Goal: Task Accomplishment & Management: Complete application form

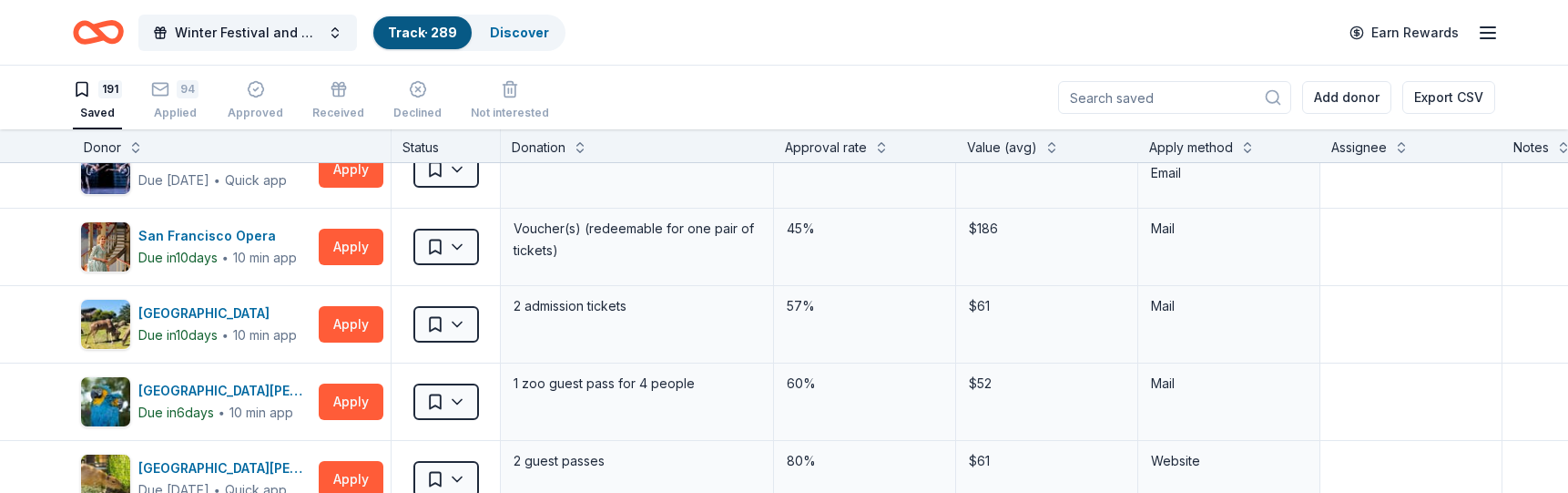
scroll to position [10493, 0]
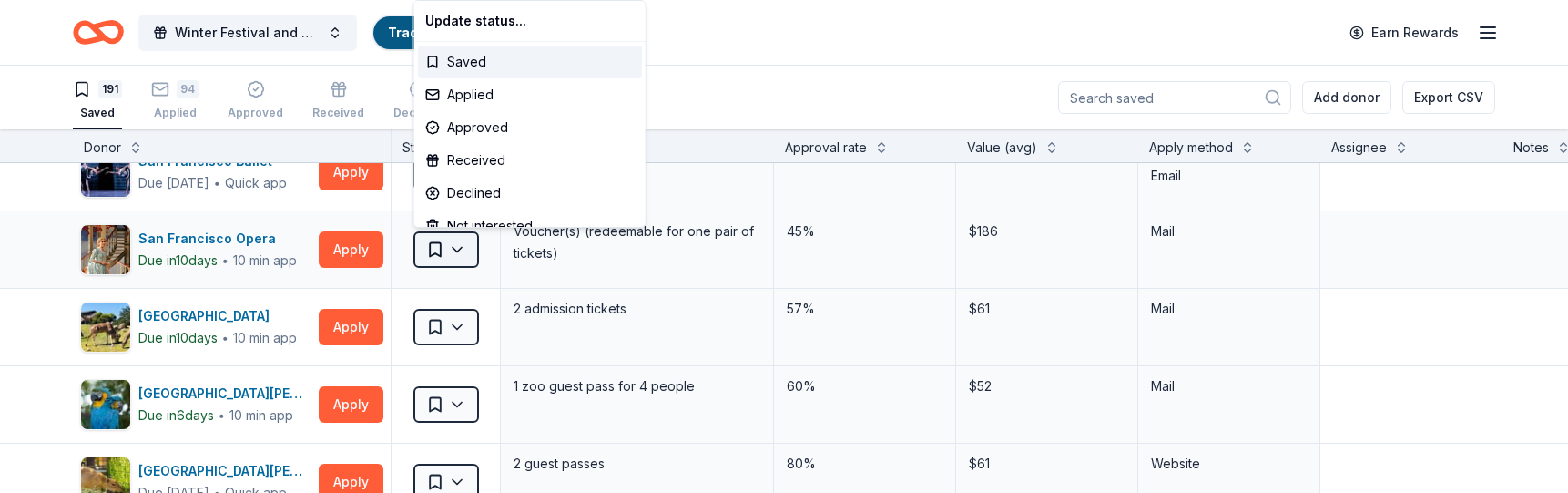
click at [461, 249] on html "Winter Festival and Silent Auction Track · 289 Discover Earn Rewards 191 Saved …" at bounding box center [784, 246] width 1568 height 493
click at [501, 89] on div "Applied" at bounding box center [530, 95] width 224 height 32
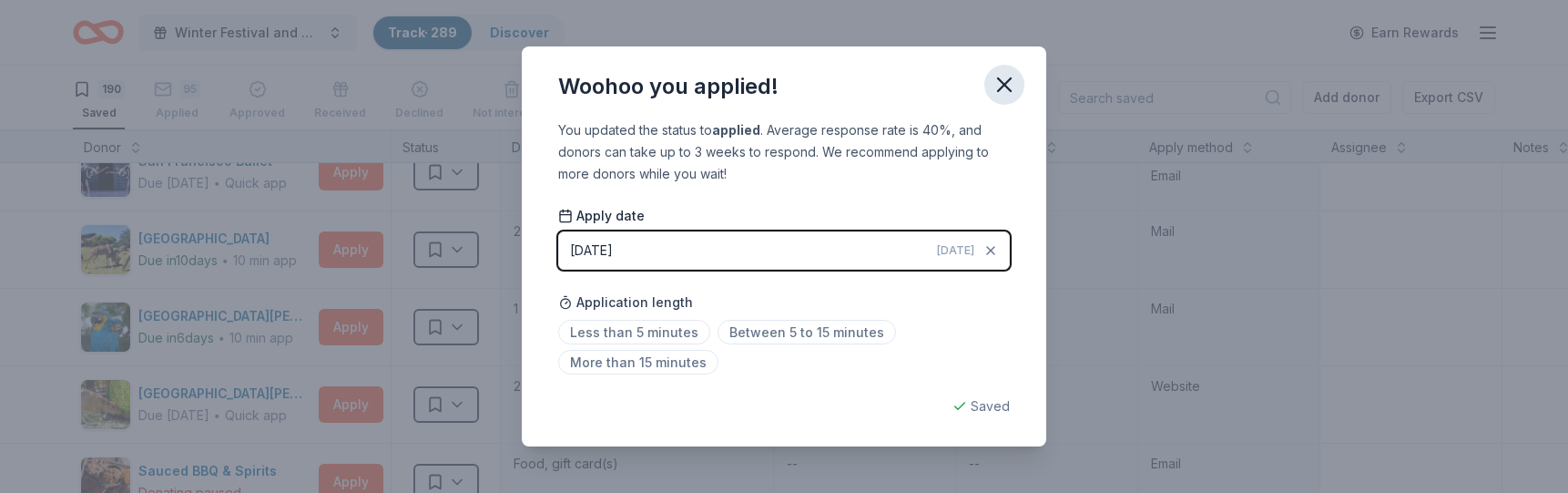
click at [1006, 82] on icon "button" at bounding box center [1004, 84] width 12 height 12
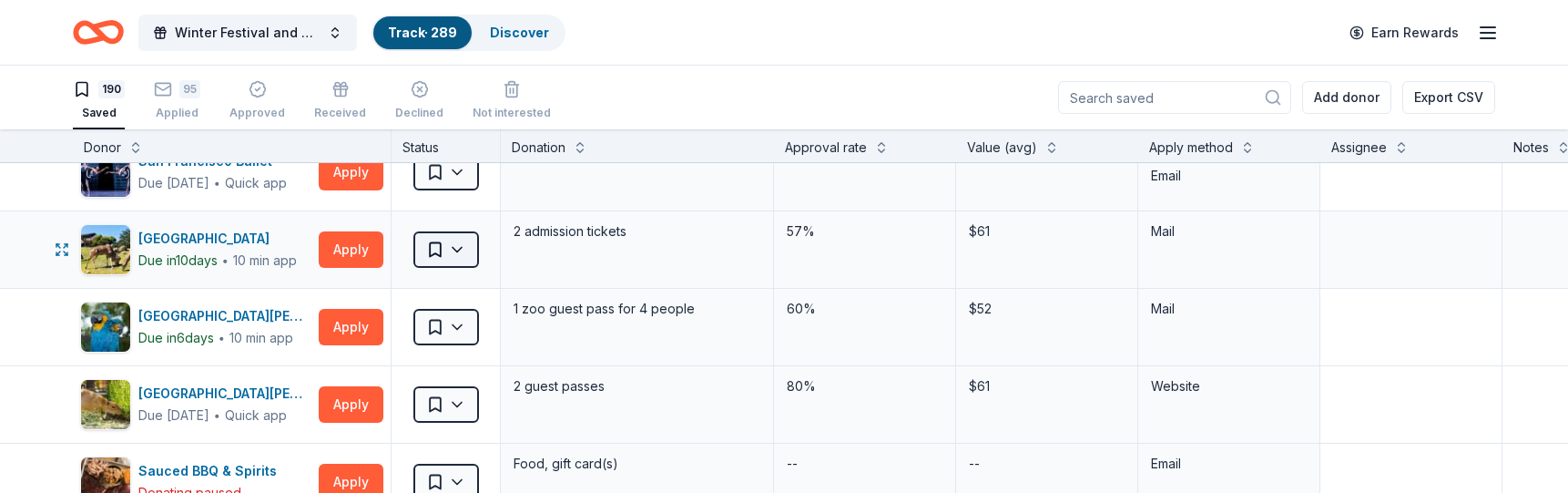
click at [457, 246] on html "Winter Festival and Silent Auction Track · 289 Discover Earn Rewards 190 Saved …" at bounding box center [784, 246] width 1568 height 493
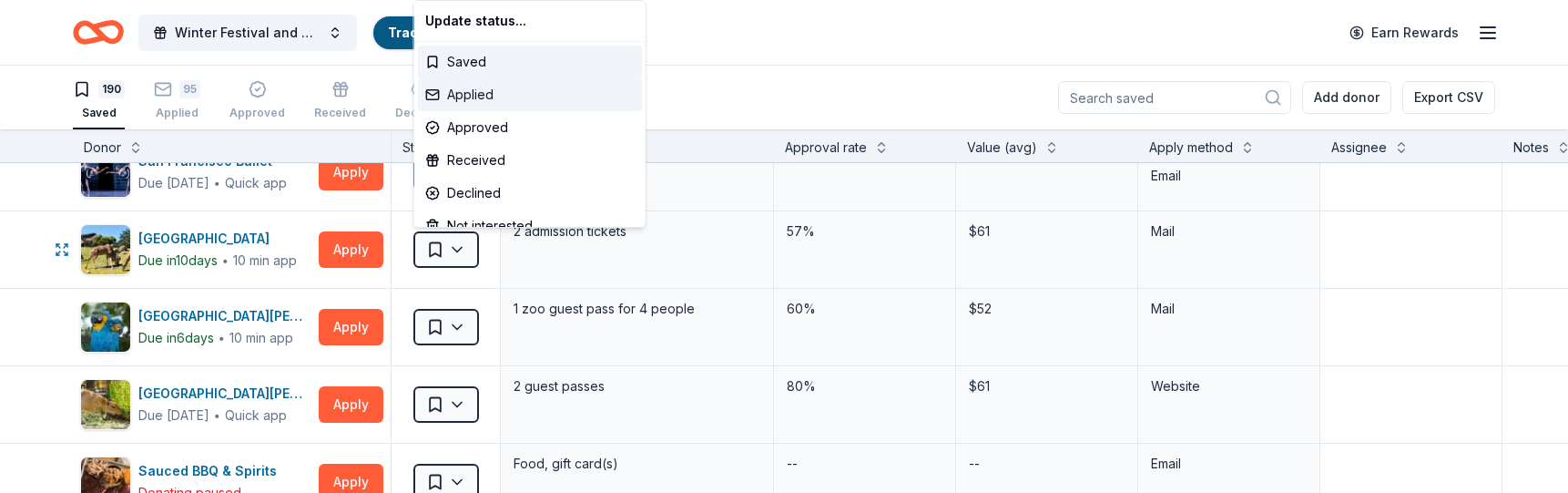
click at [516, 96] on div "Applied" at bounding box center [530, 95] width 224 height 32
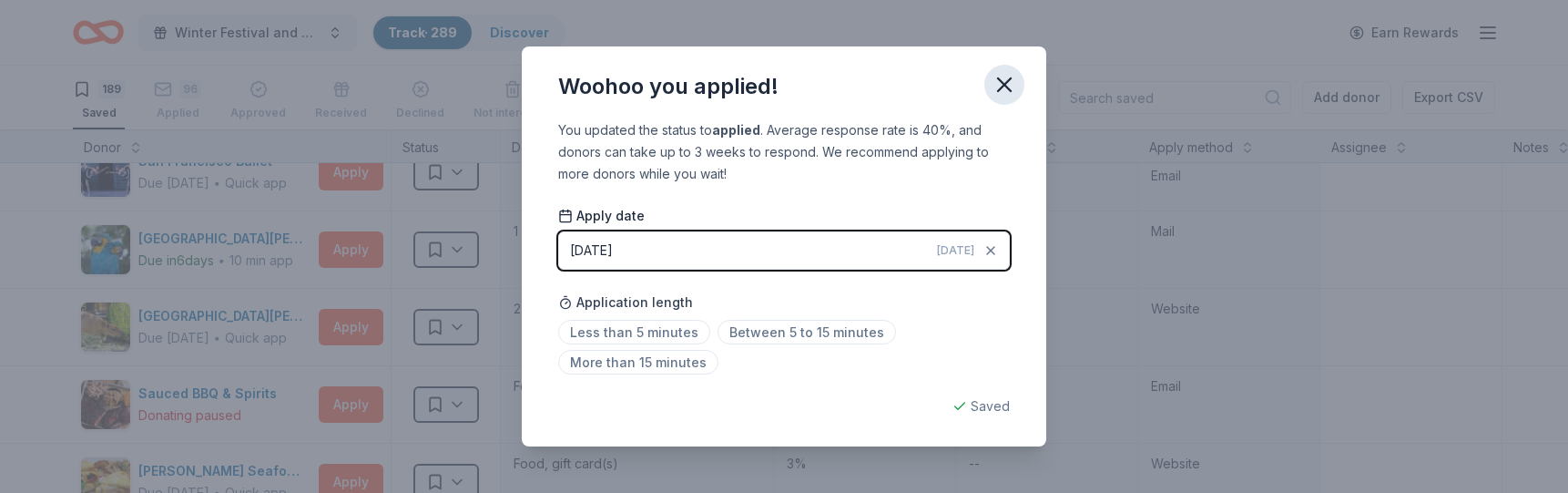
click at [1006, 78] on icon "button" at bounding box center [1004, 84] width 26 height 26
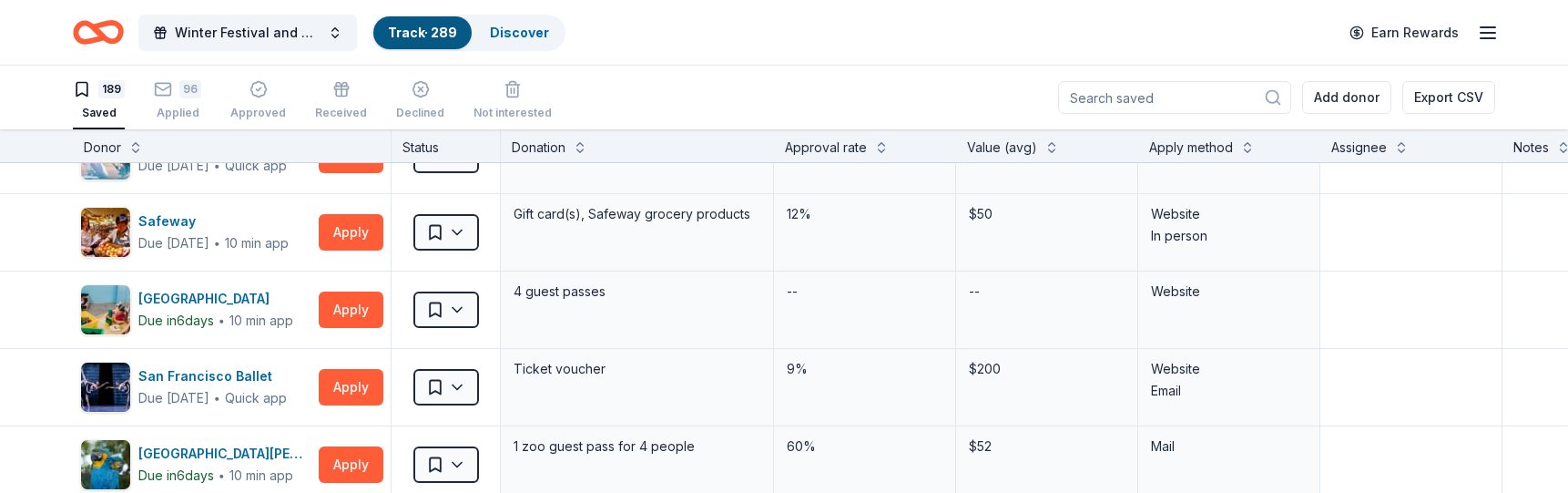
scroll to position [10274, 0]
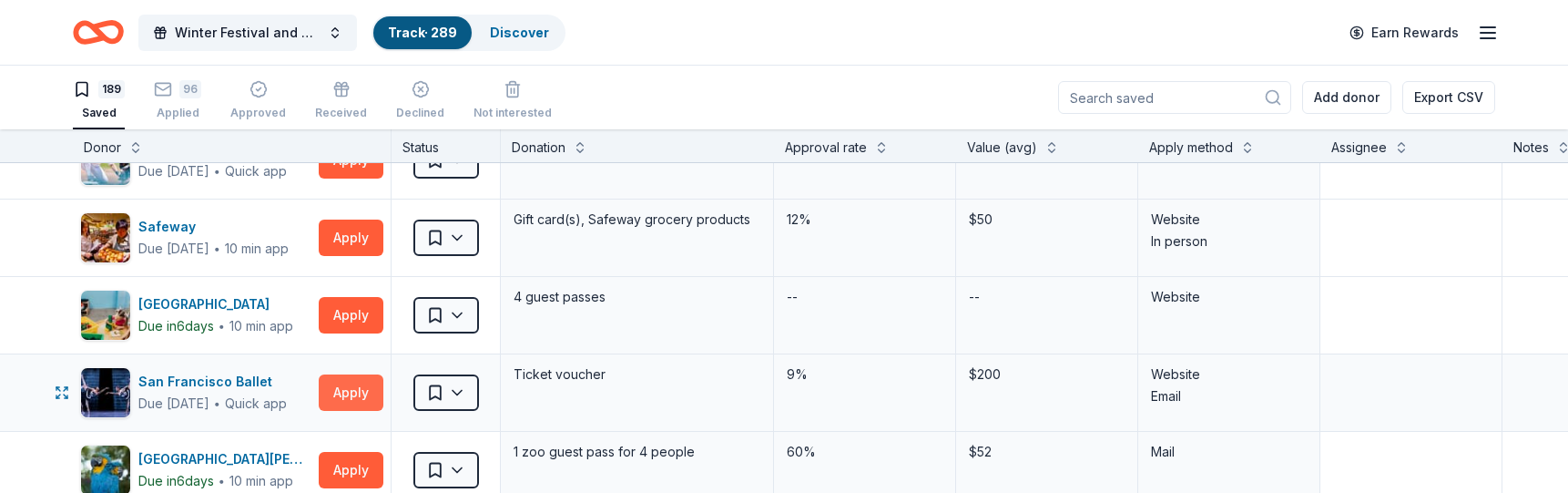
click at [353, 396] on button "Apply" at bounding box center [351, 393] width 65 height 36
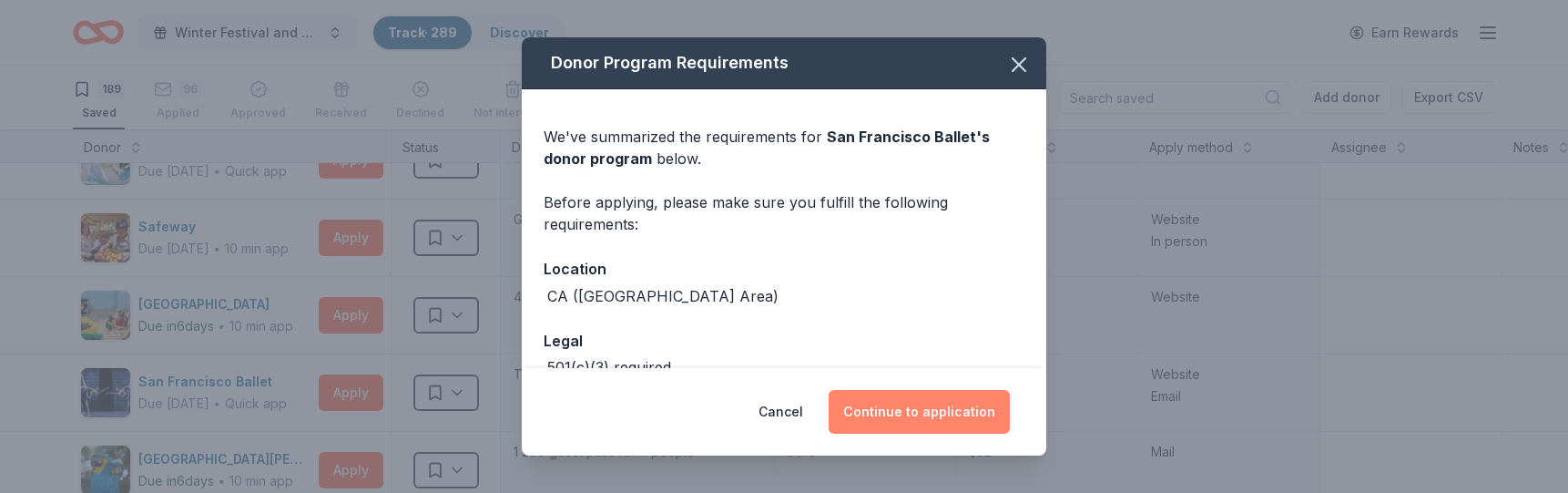
click at [919, 416] on button "Continue to application" at bounding box center [920, 412] width 181 height 44
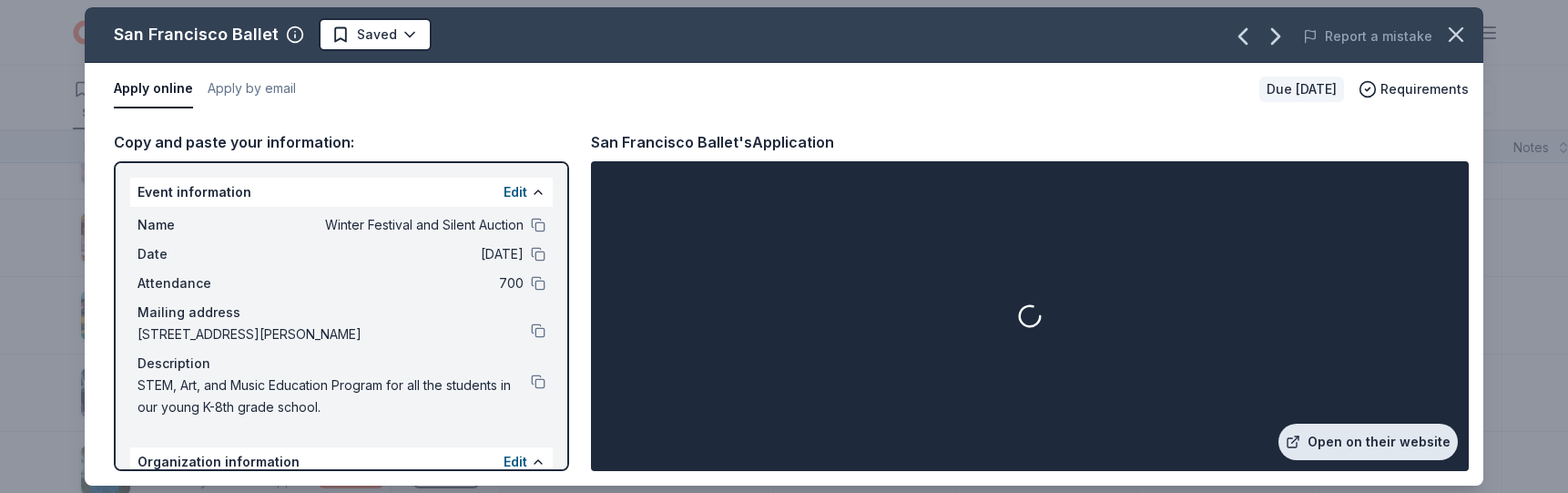
click at [1382, 441] on link "Open on their website" at bounding box center [1368, 441] width 180 height 36
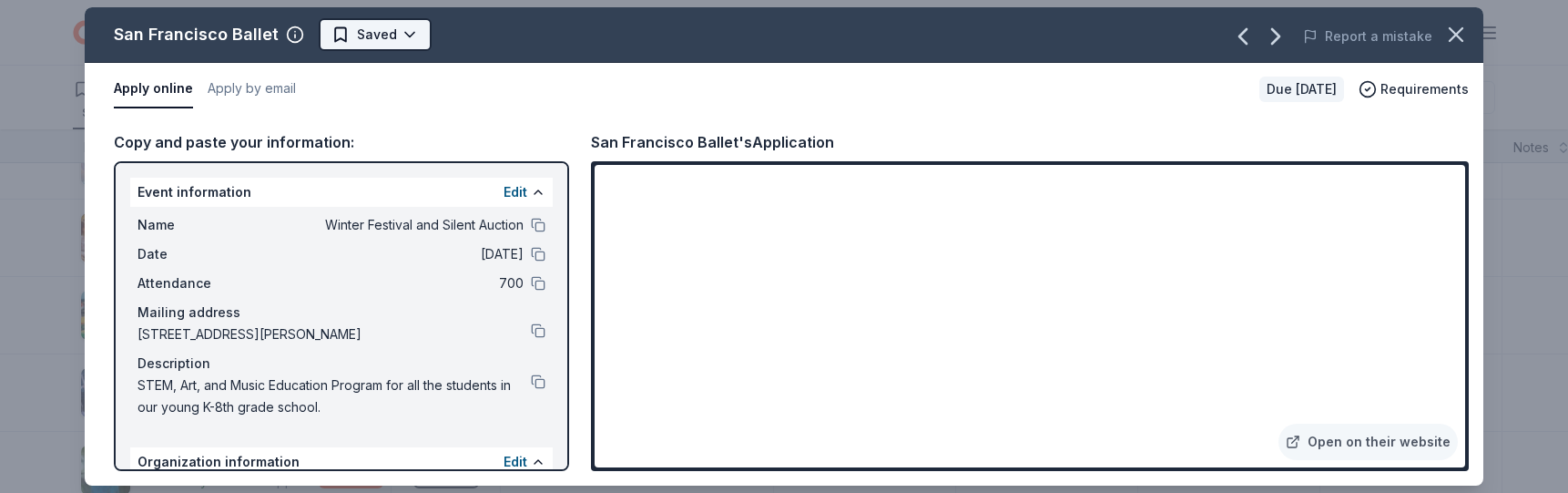
click at [365, 34] on html "Winter Festival and Silent Auction Track · 289 Discover Earn Rewards 189 Saved …" at bounding box center [784, 246] width 1568 height 493
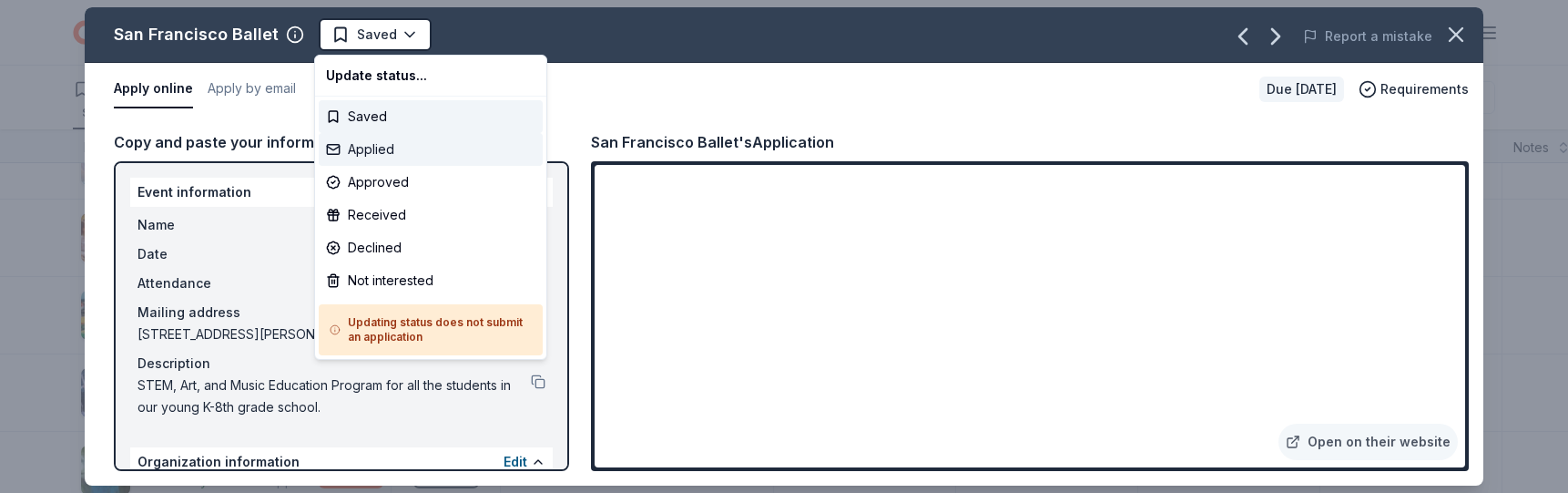
click at [394, 150] on div "Applied" at bounding box center [431, 149] width 224 height 32
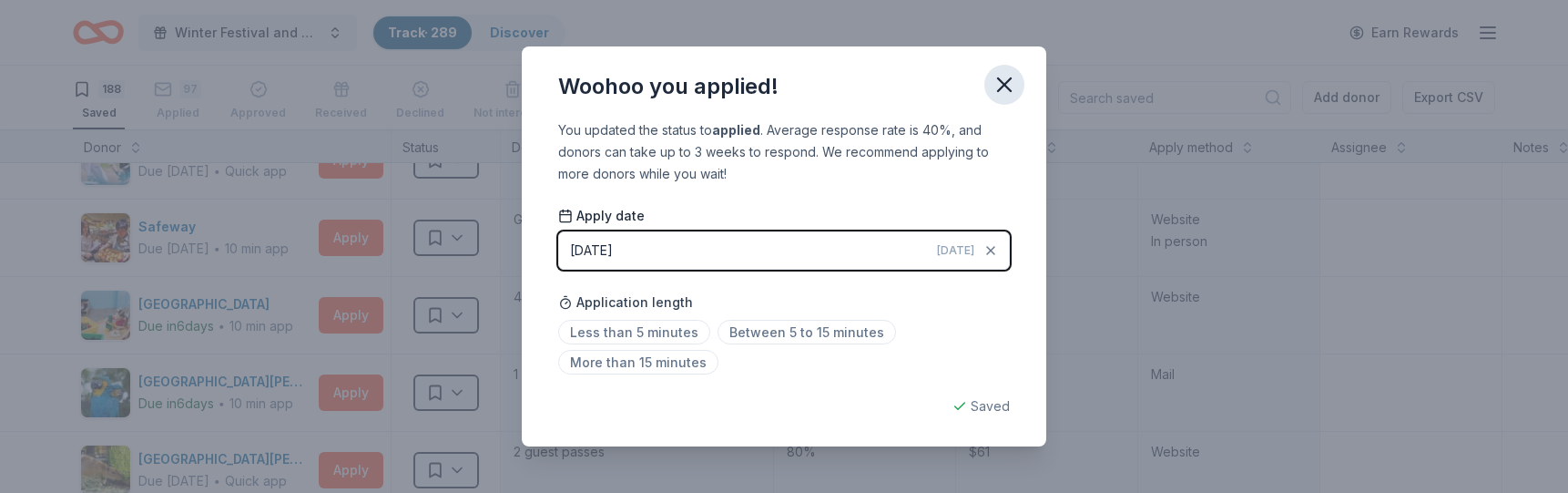
click at [1006, 82] on icon "button" at bounding box center [1004, 84] width 12 height 12
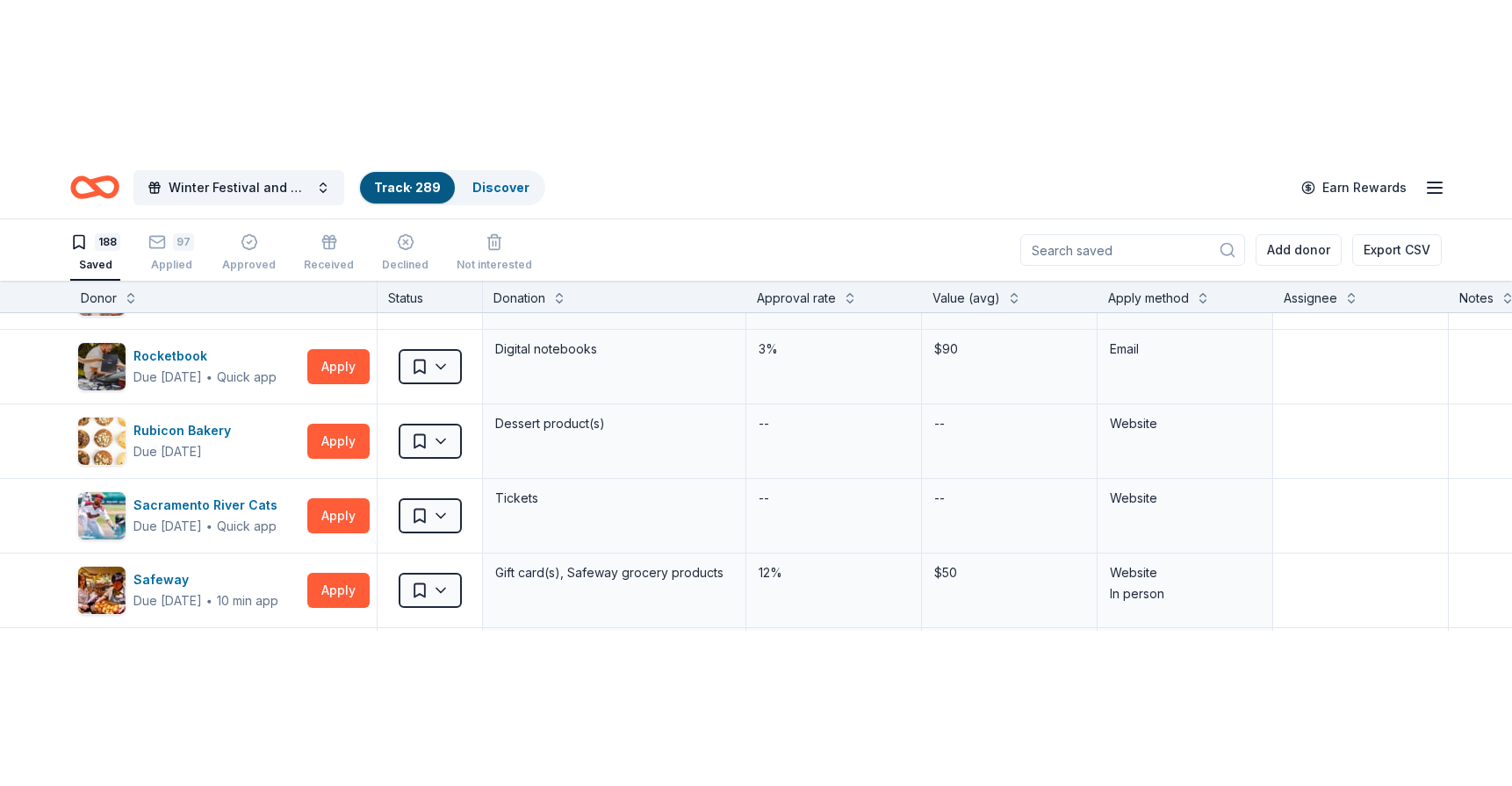
scroll to position [9685, 0]
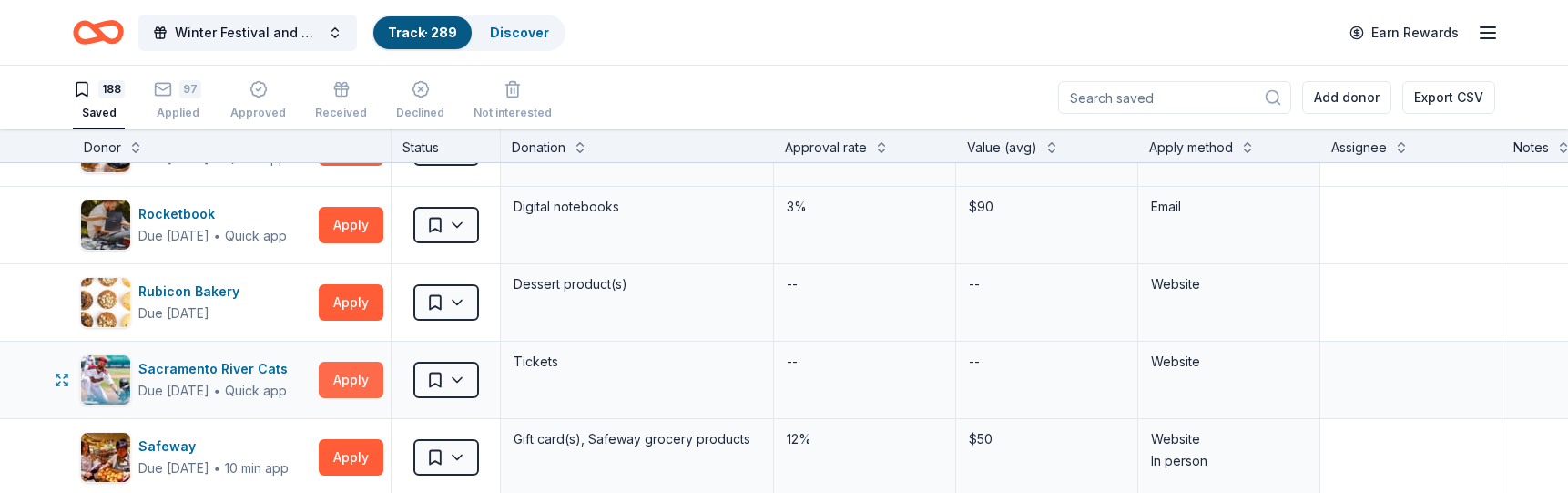
click at [349, 383] on button "Apply" at bounding box center [351, 380] width 65 height 36
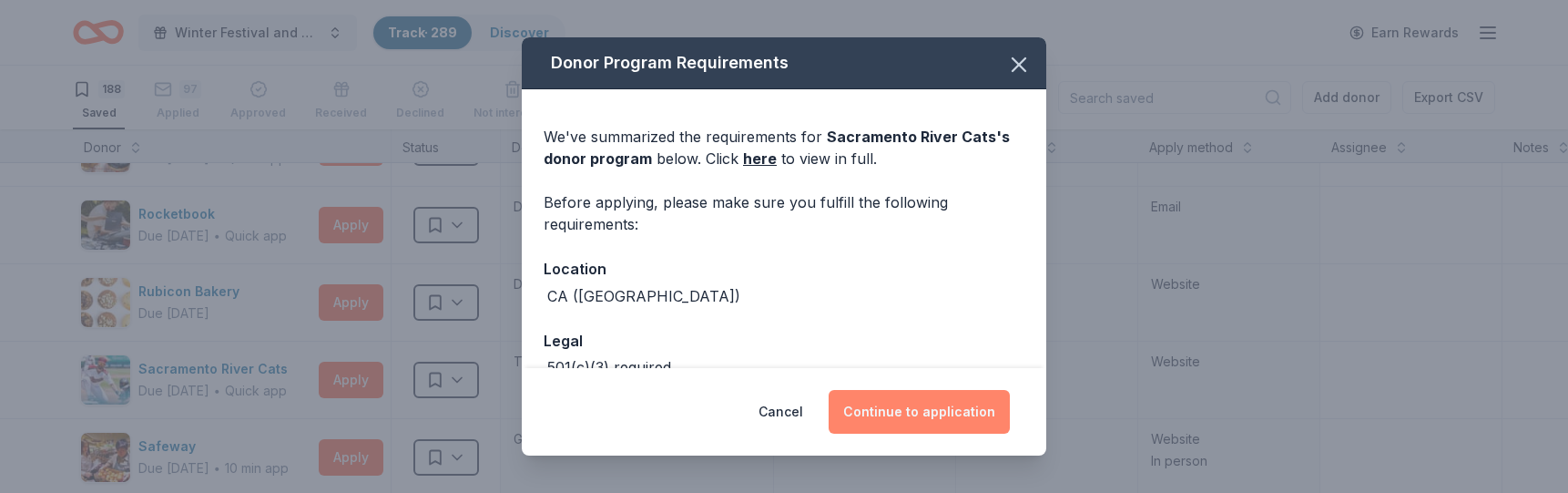
click at [926, 410] on button "Continue to application" at bounding box center [920, 412] width 181 height 44
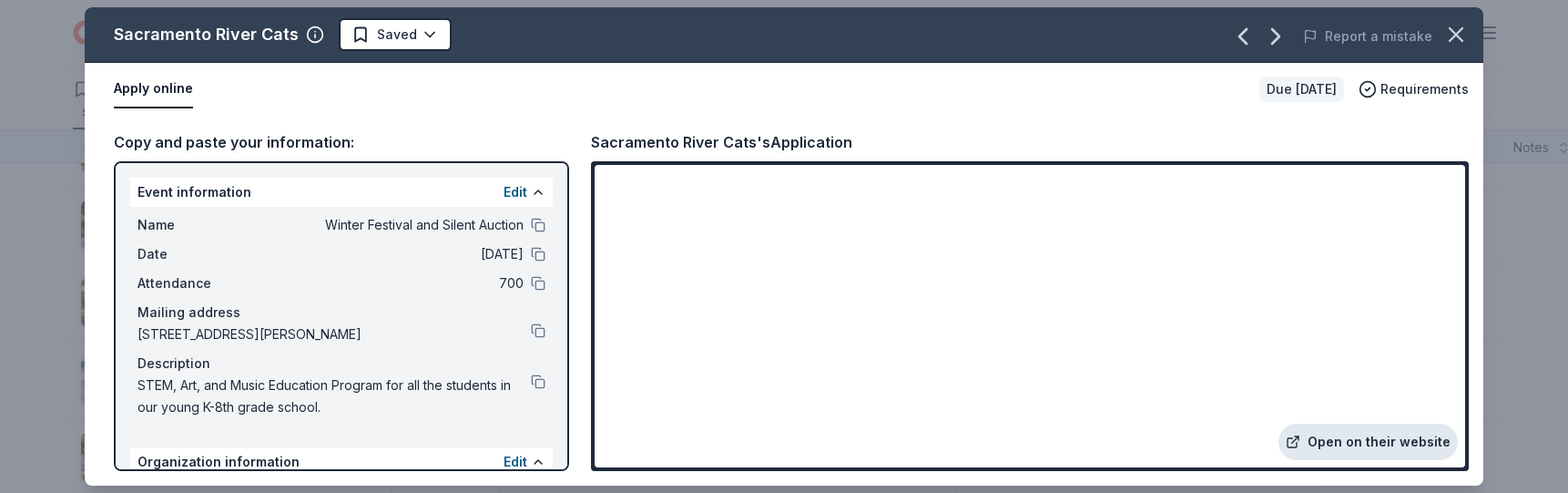
click at [1376, 441] on link "Open on their website" at bounding box center [1368, 441] width 180 height 36
click at [1383, 37] on button "Report a mistake" at bounding box center [1367, 36] width 129 height 22
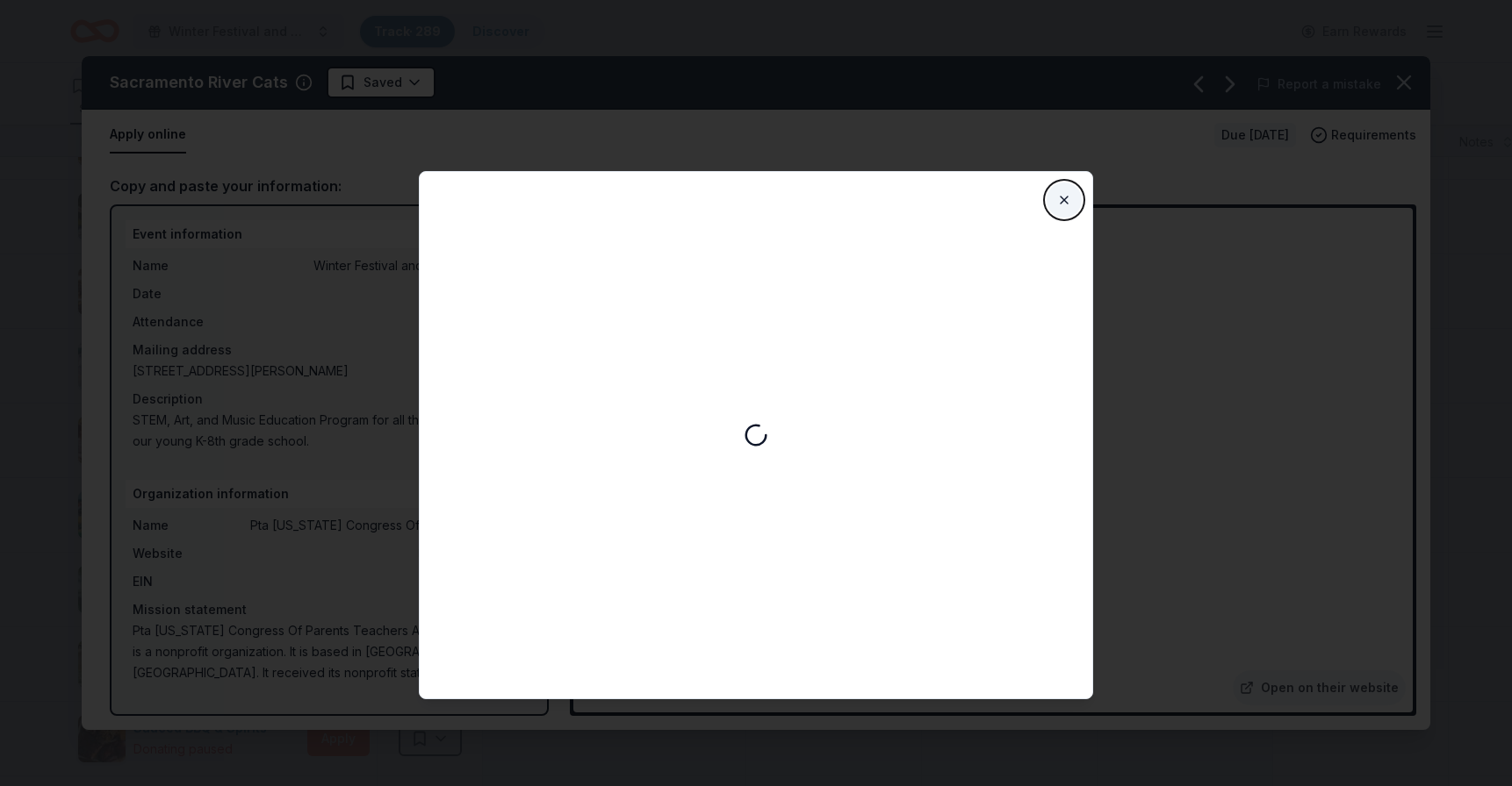
click at [1064, 198] on button "Close" at bounding box center [1064, 200] width 35 height 35
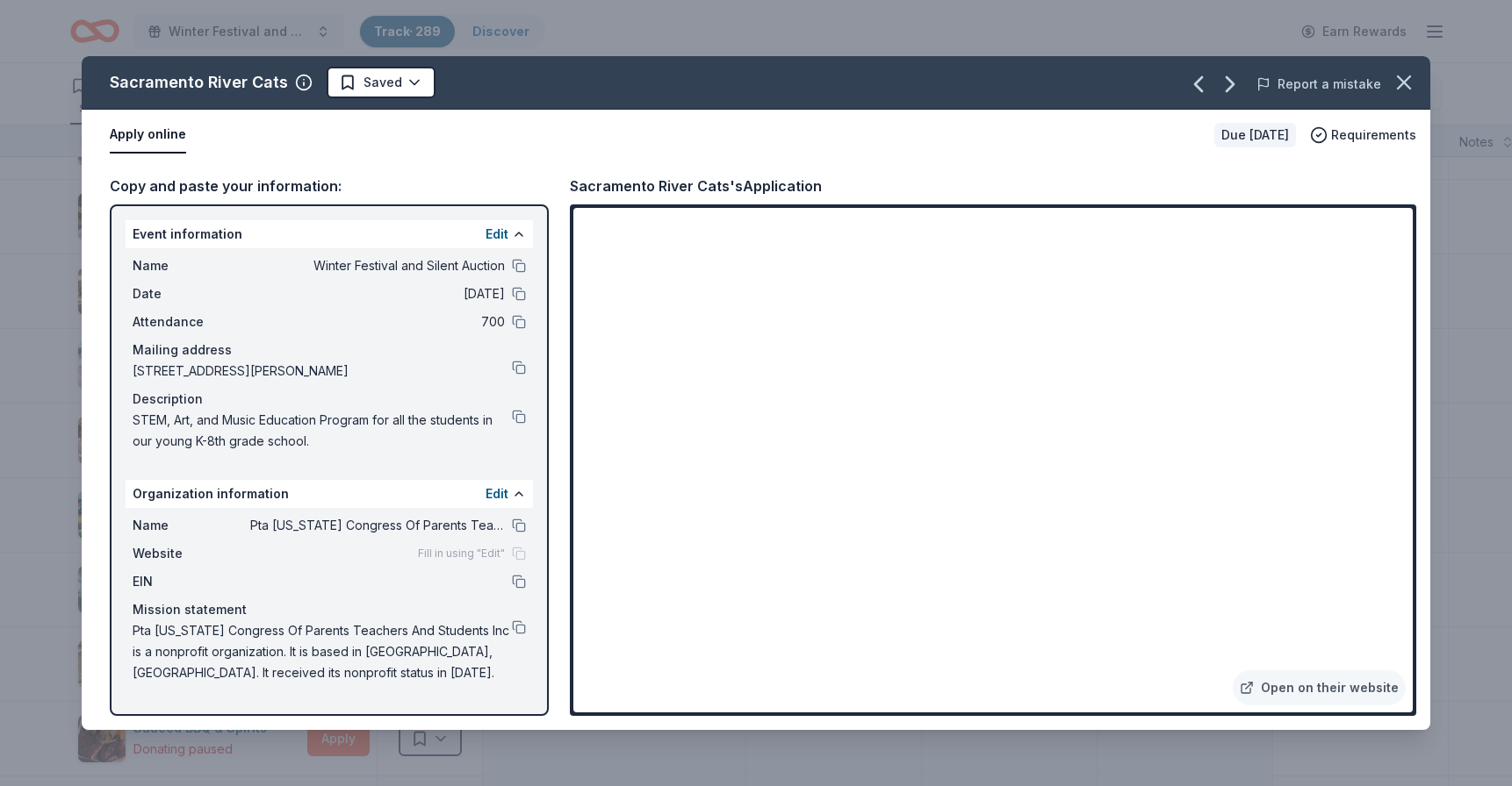
click at [1333, 85] on button "Report a mistake" at bounding box center [1319, 84] width 124 height 21
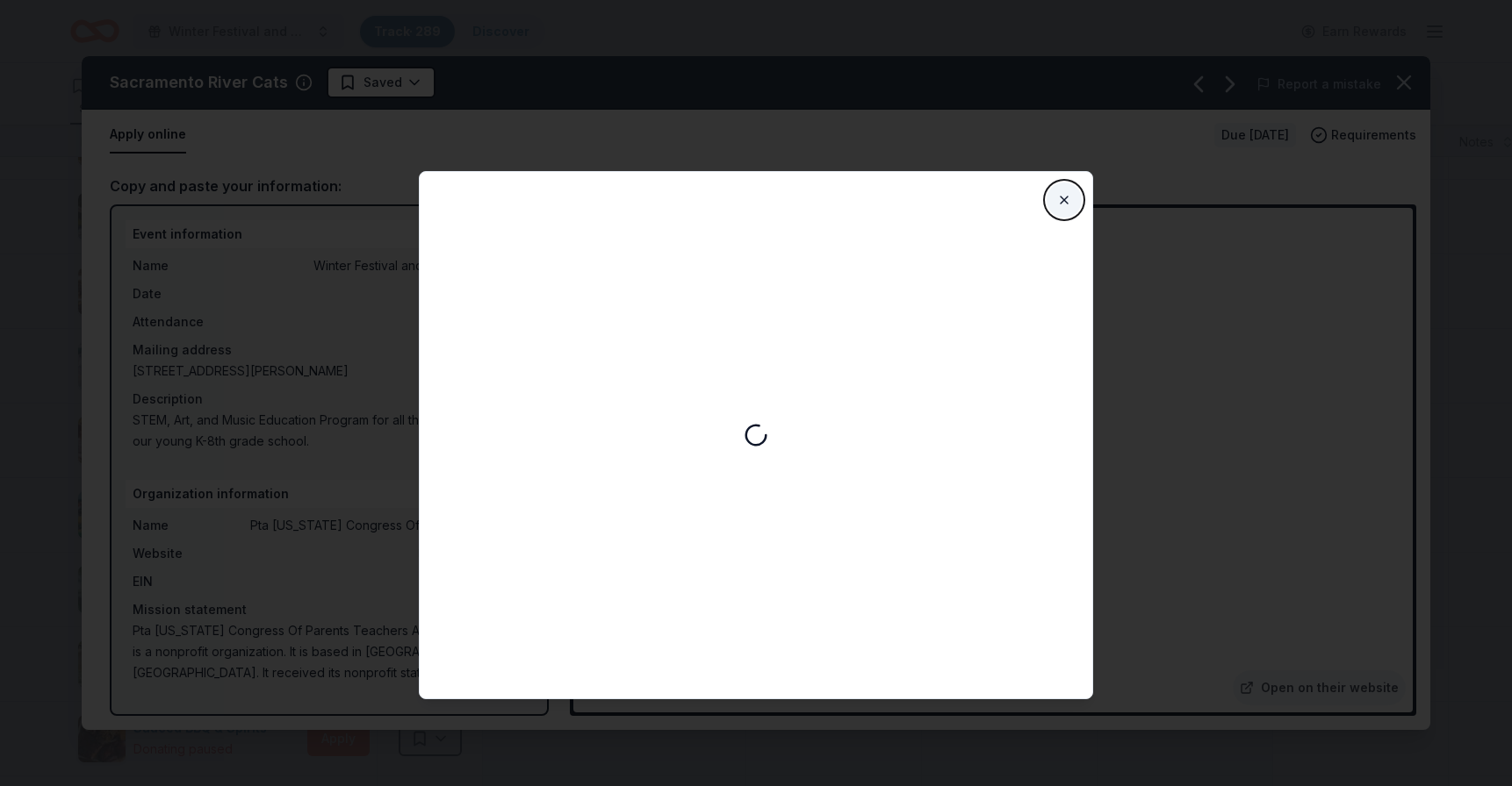
click at [1071, 201] on button "Close" at bounding box center [1064, 200] width 35 height 35
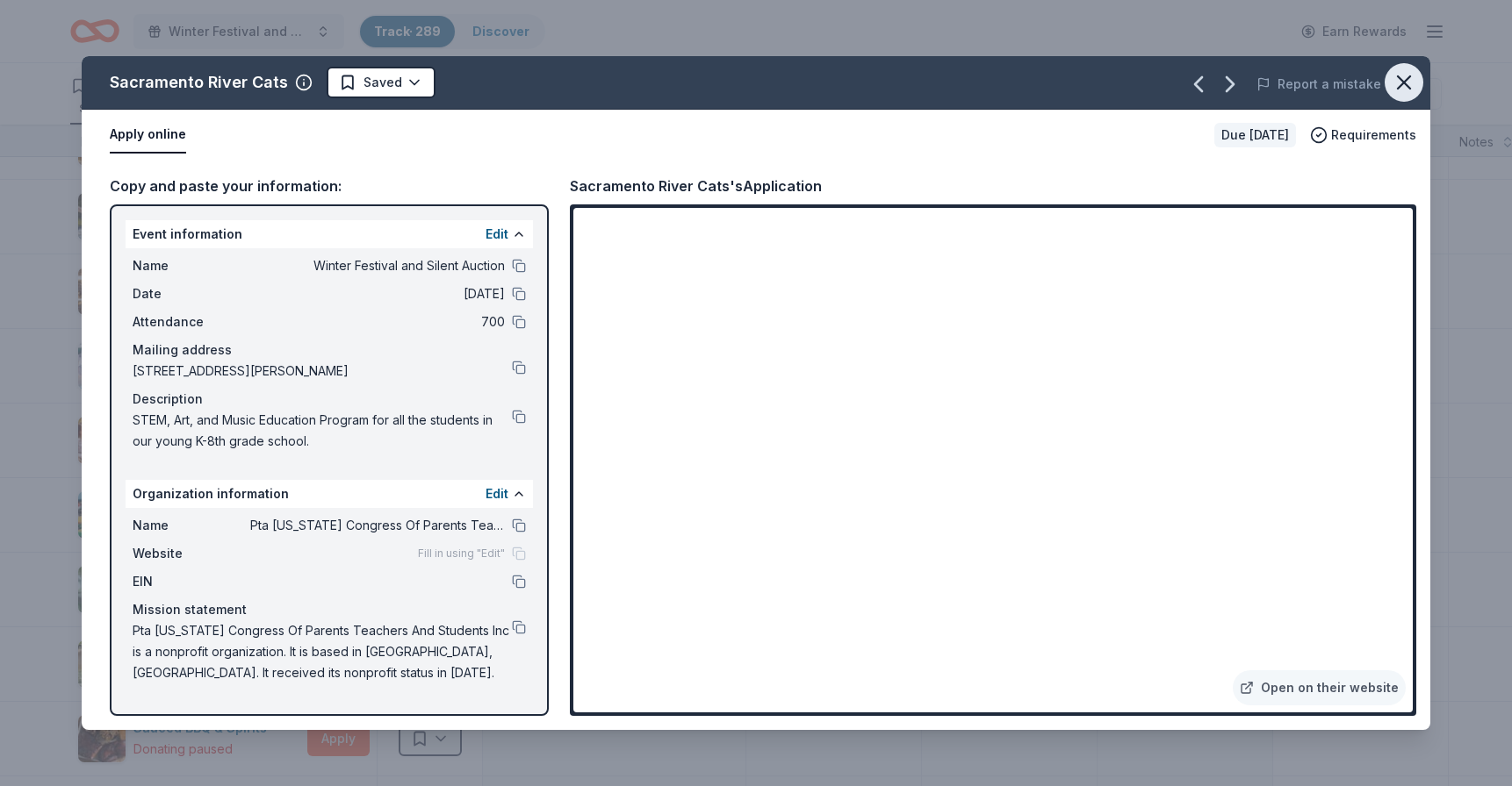
click at [1409, 79] on icon "button" at bounding box center [1403, 82] width 25 height 25
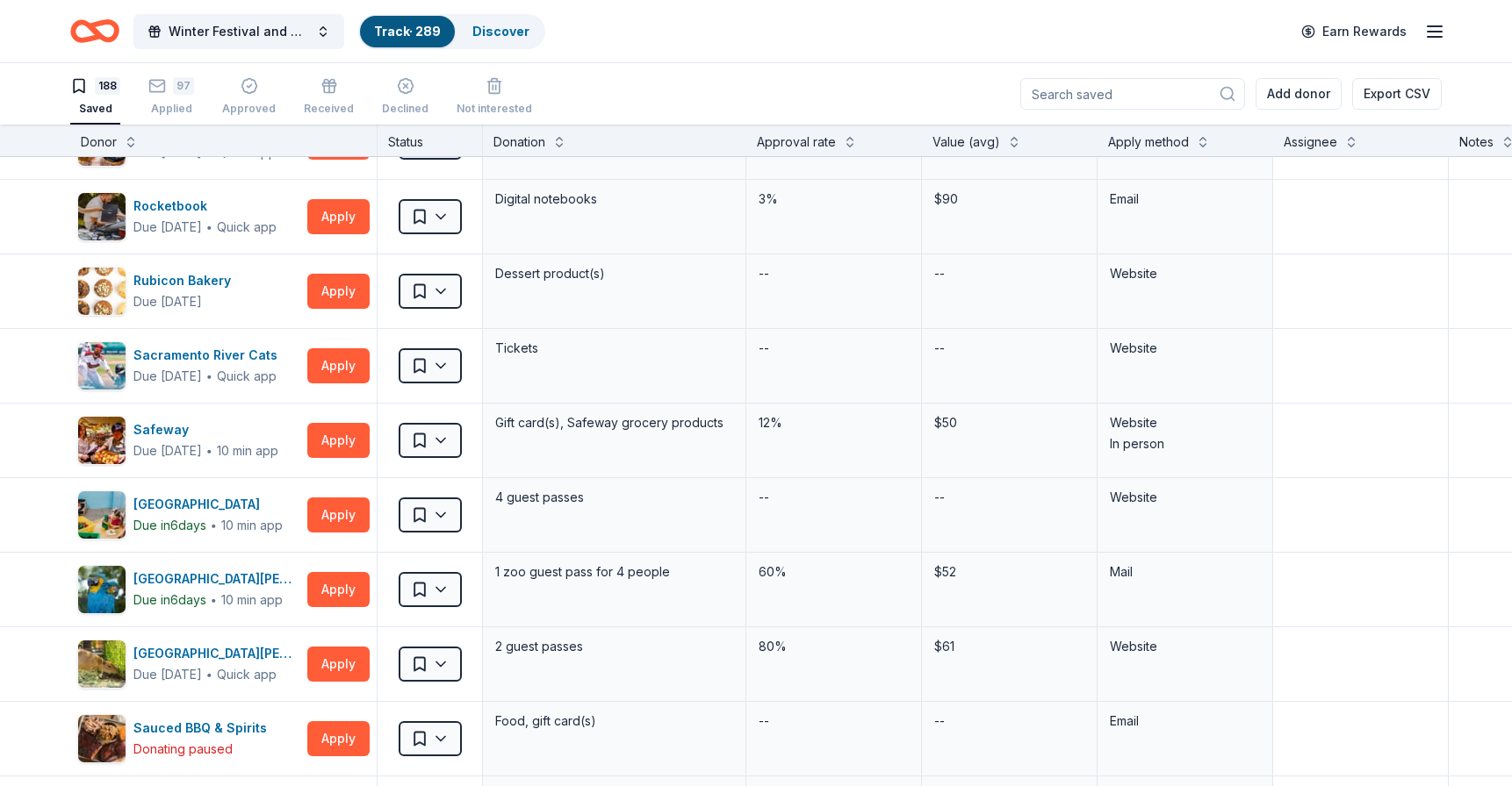
click at [704, 92] on div "188 Saved 97 Applied Approved Received Declined Not interested Add donor Export…" at bounding box center [755, 94] width 1371 height 62
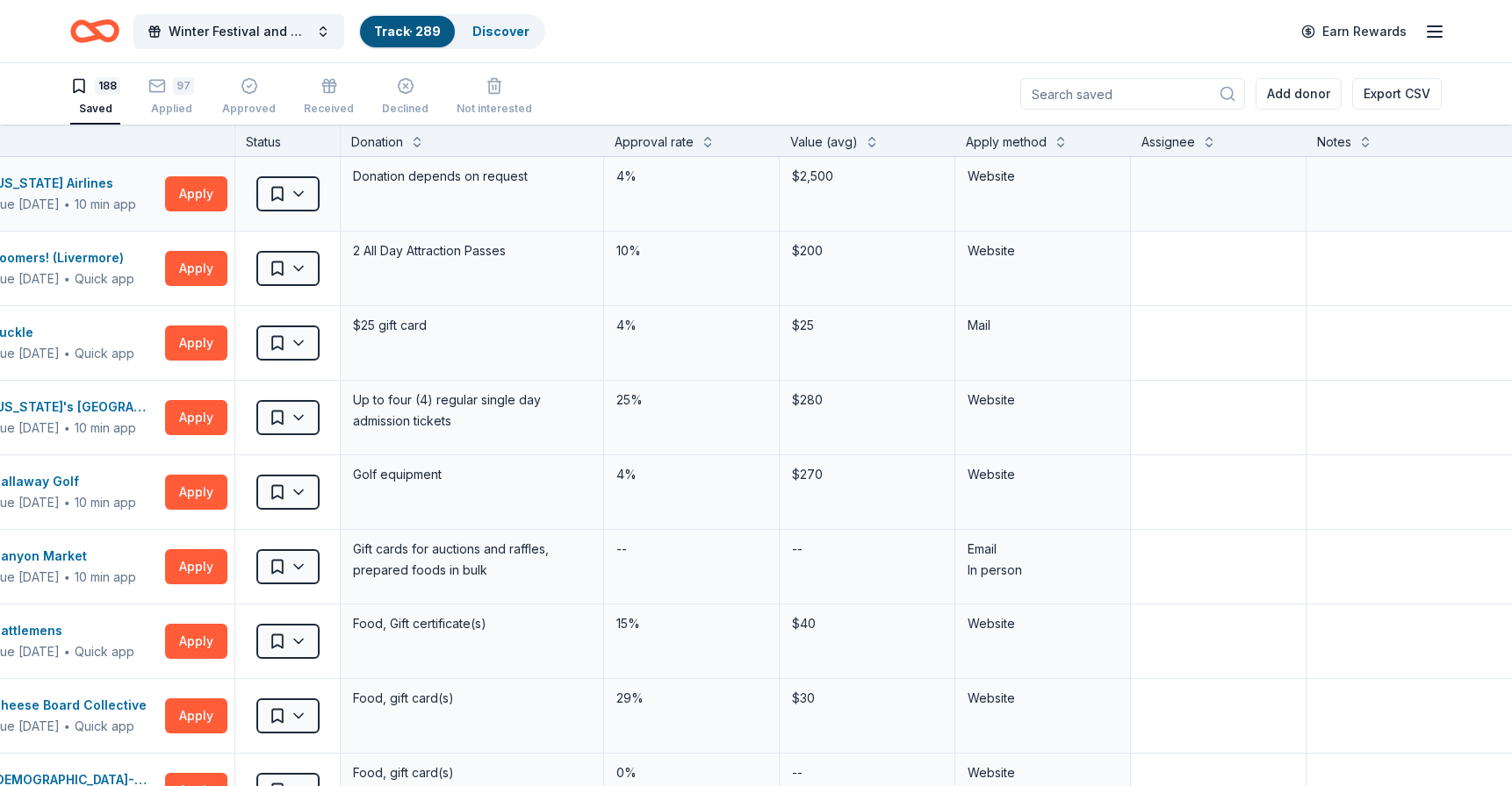
scroll to position [0, 271]
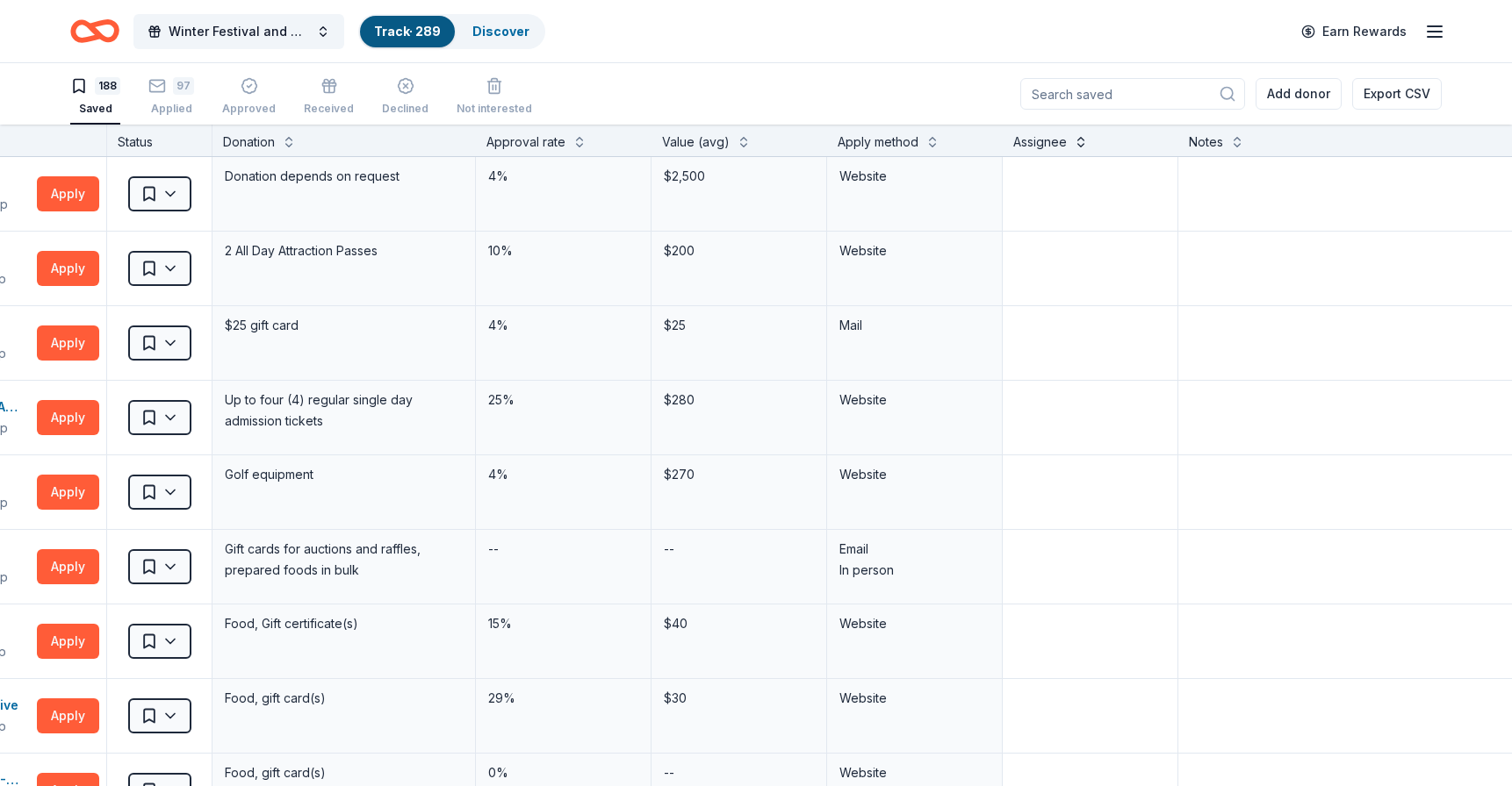
click at [1086, 144] on button at bounding box center [1080, 140] width 14 height 17
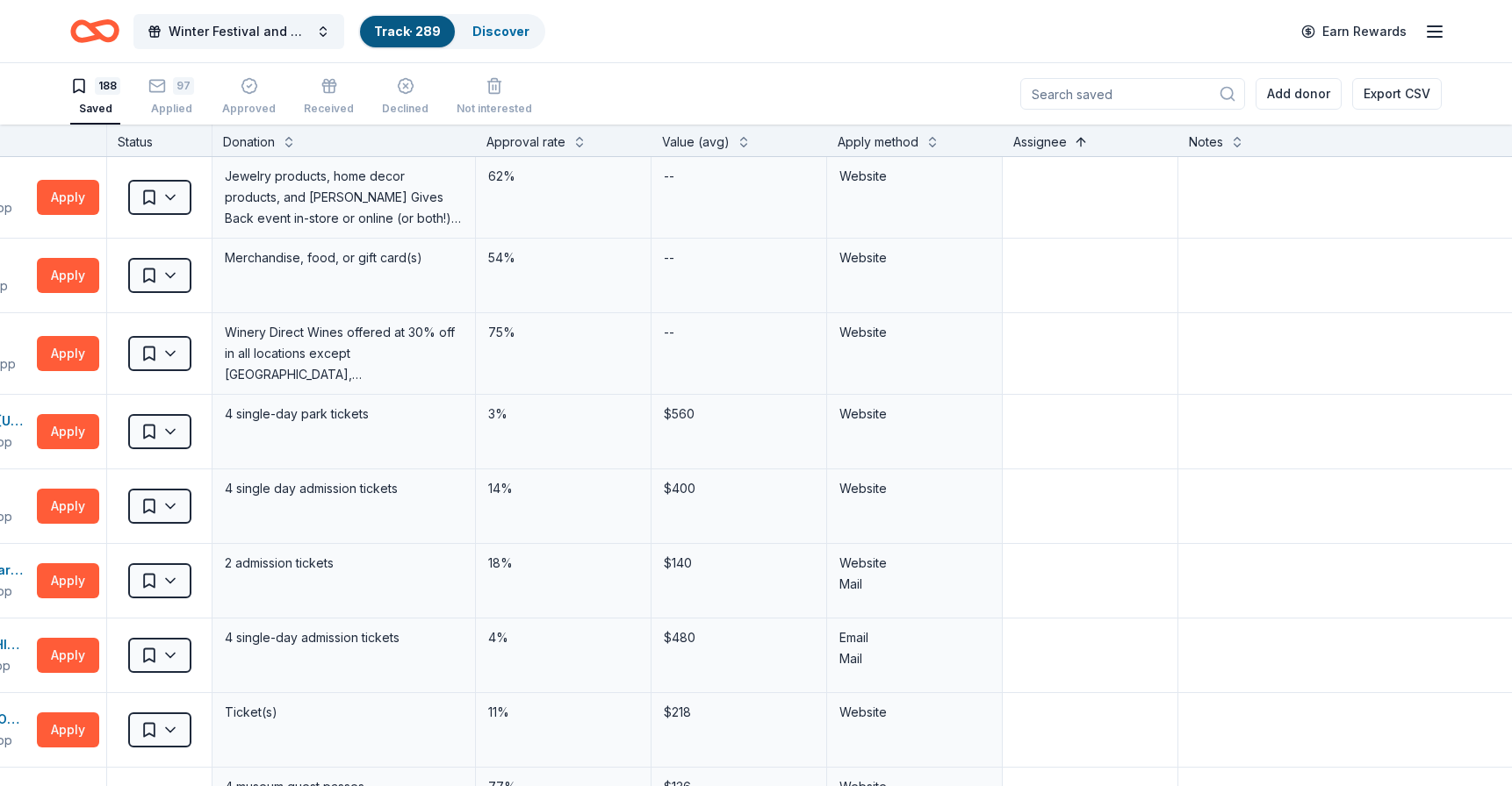
click at [1086, 144] on button at bounding box center [1080, 140] width 14 height 17
click at [1080, 143] on button at bounding box center [1080, 140] width 14 height 17
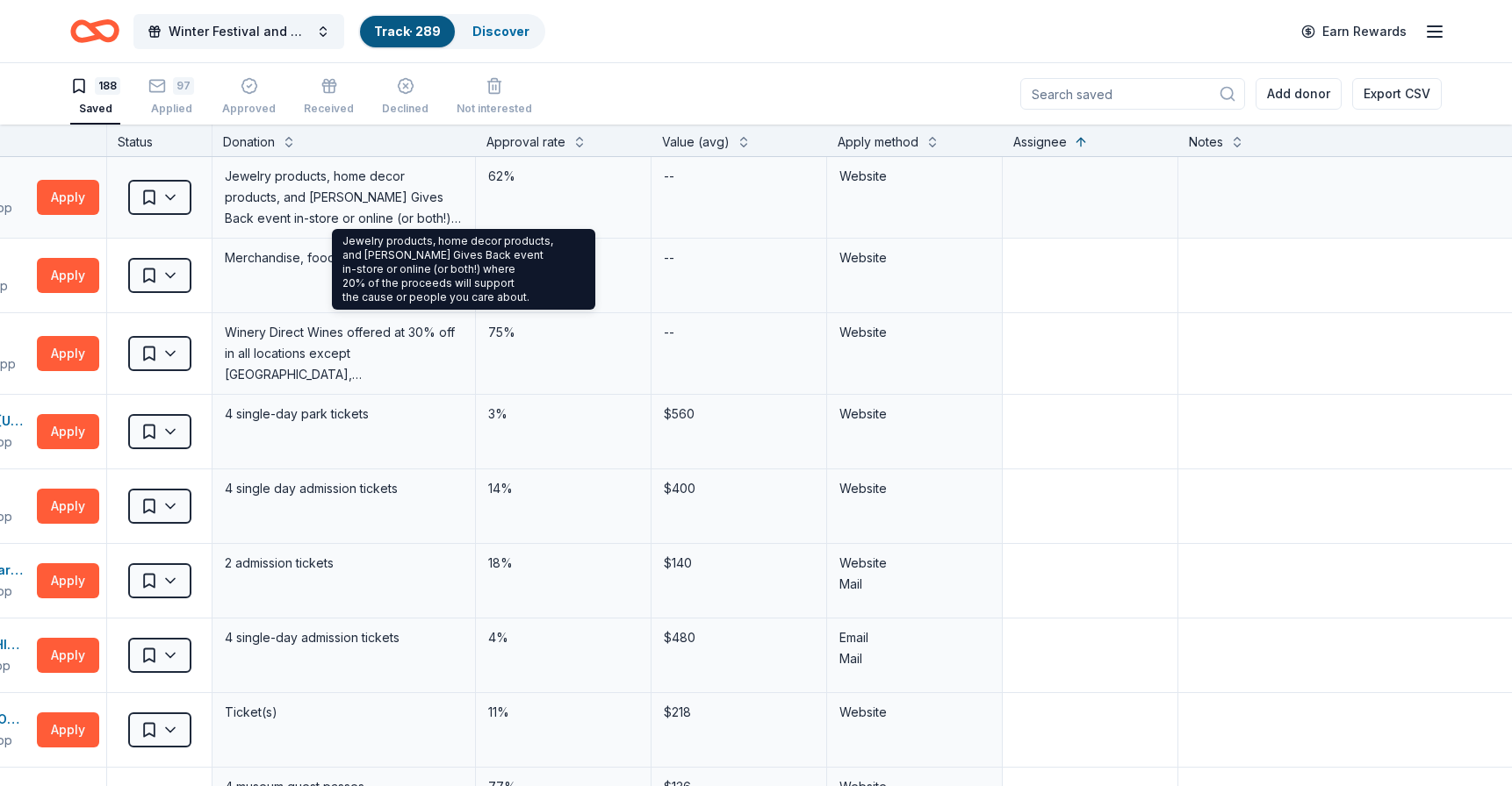
scroll to position [0, 0]
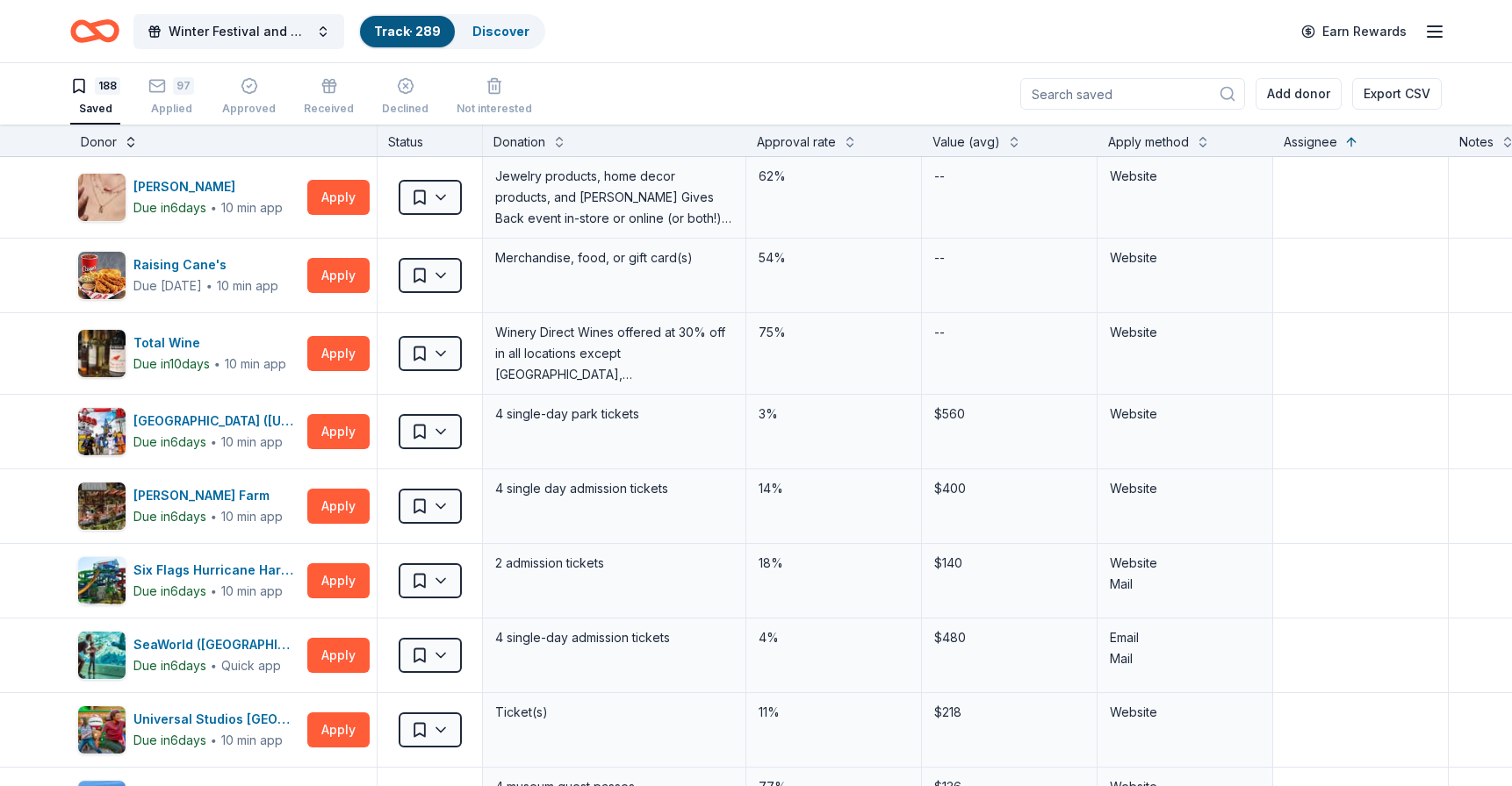
click at [135, 142] on button at bounding box center [130, 140] width 14 height 17
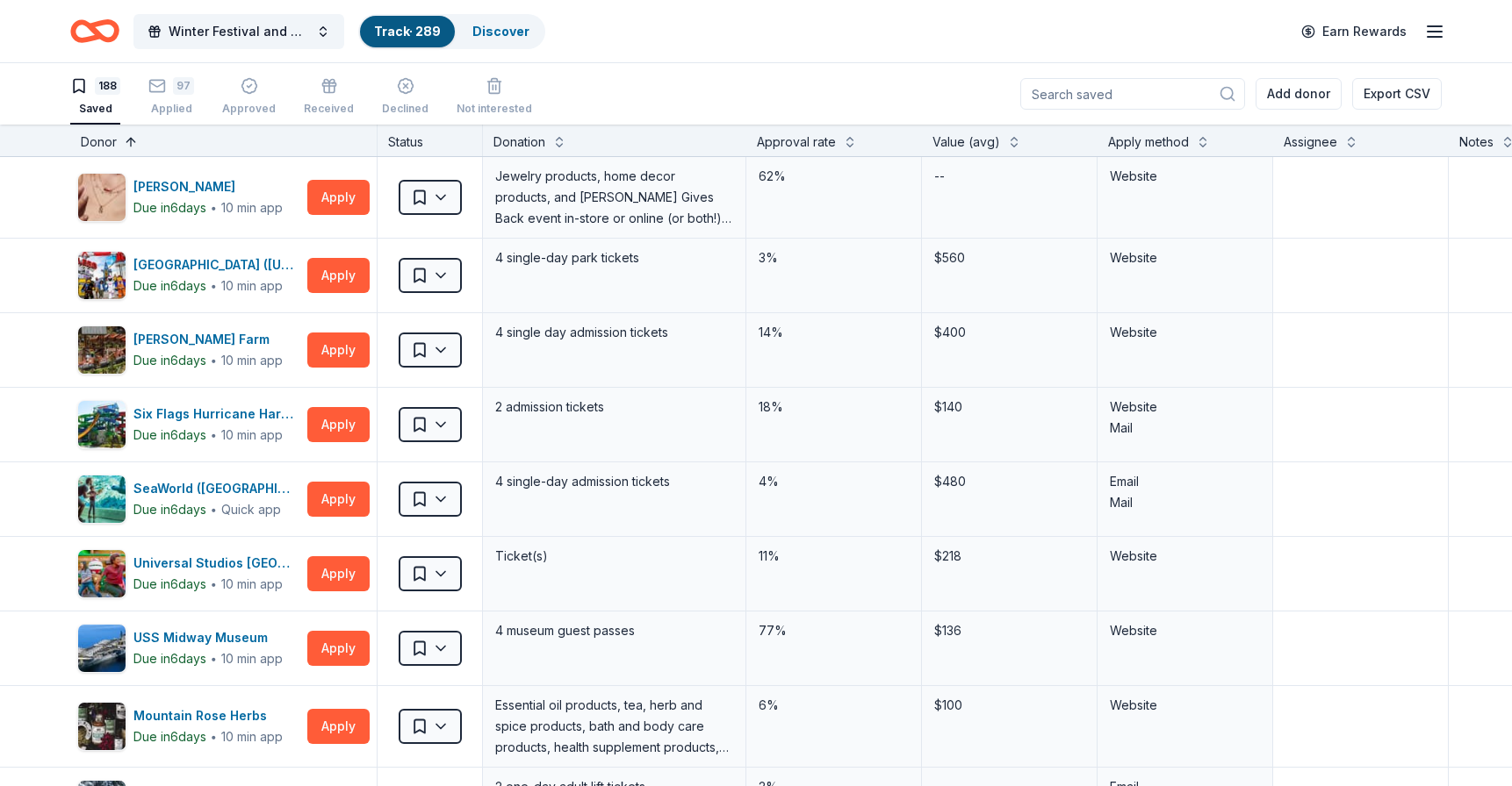
click at [135, 142] on button at bounding box center [130, 140] width 14 height 17
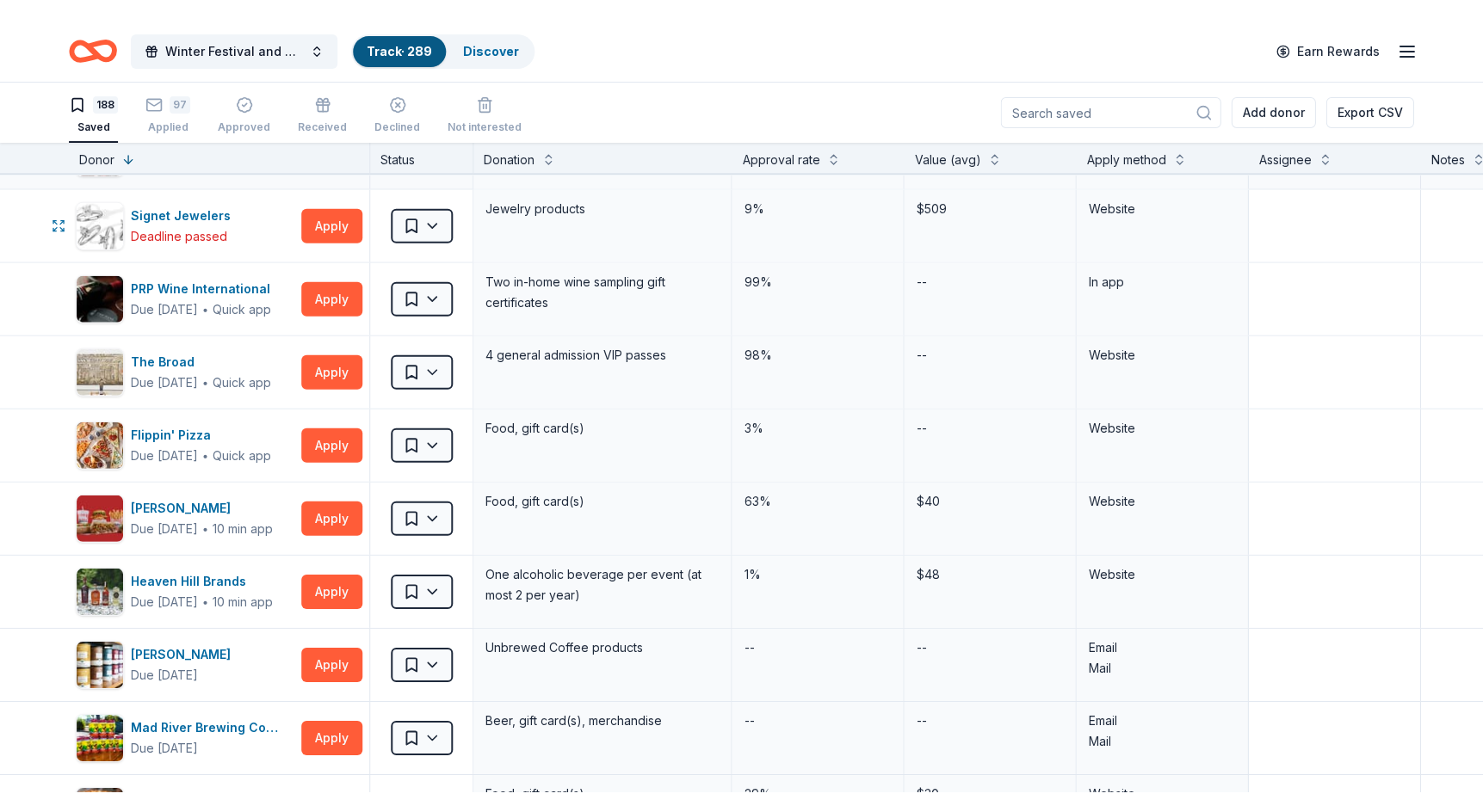
scroll to position [877, 0]
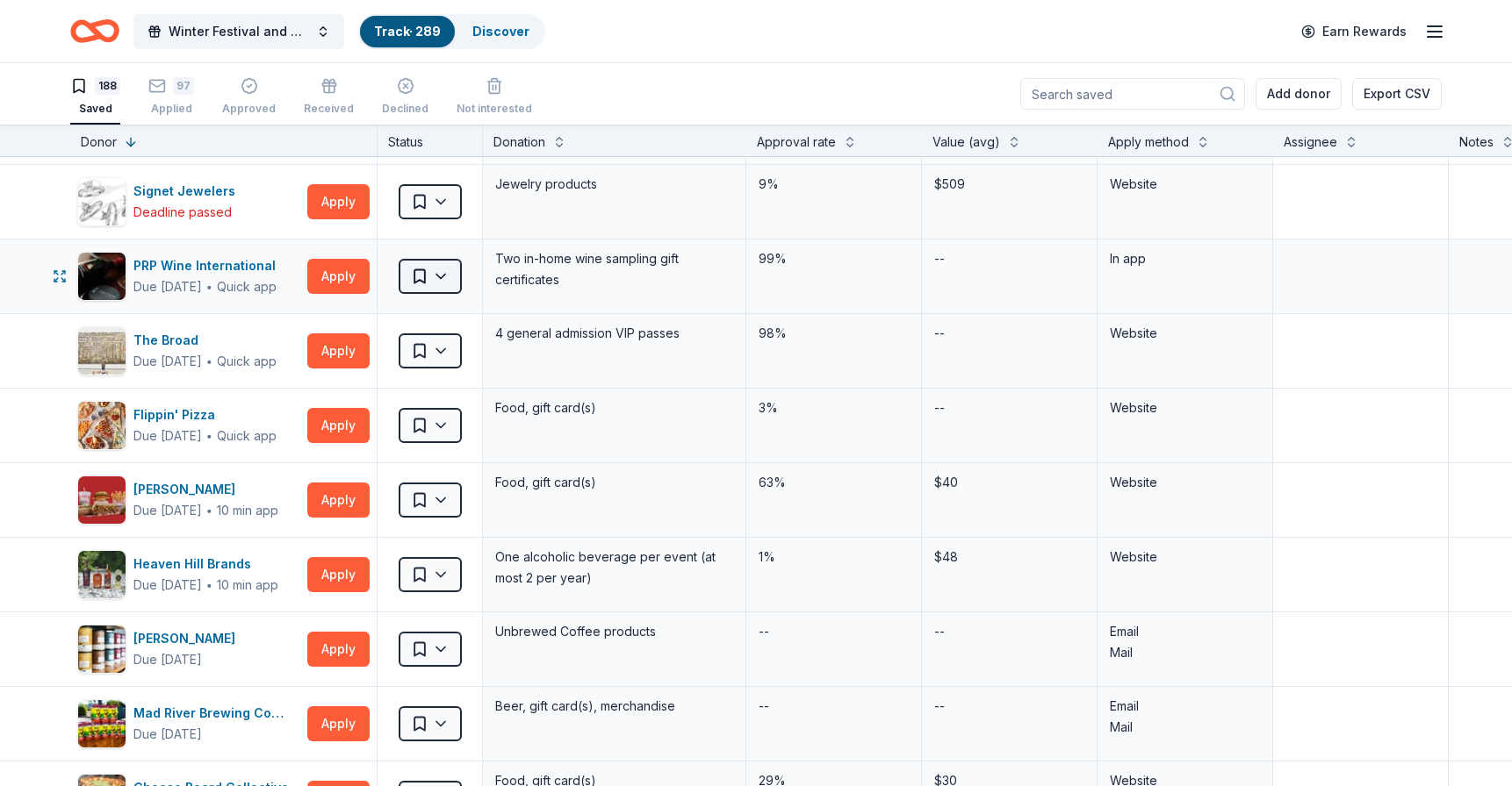
click at [445, 276] on html "Winter Festival and Silent Auction Track · 289 Discover Earn Rewards 188 Saved …" at bounding box center [756, 393] width 1512 height 786
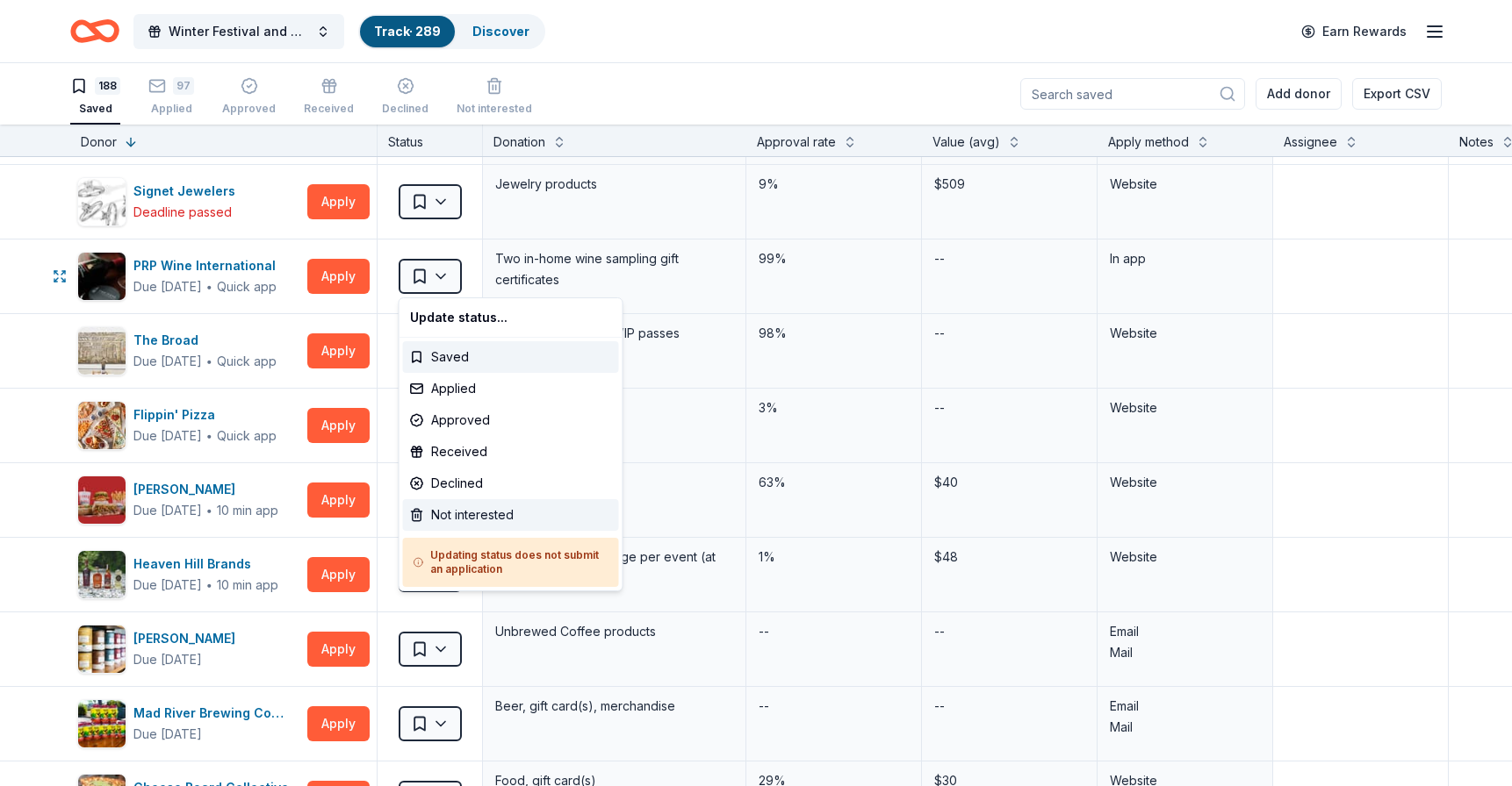
click at [486, 517] on div "Not interested" at bounding box center [511, 515] width 216 height 31
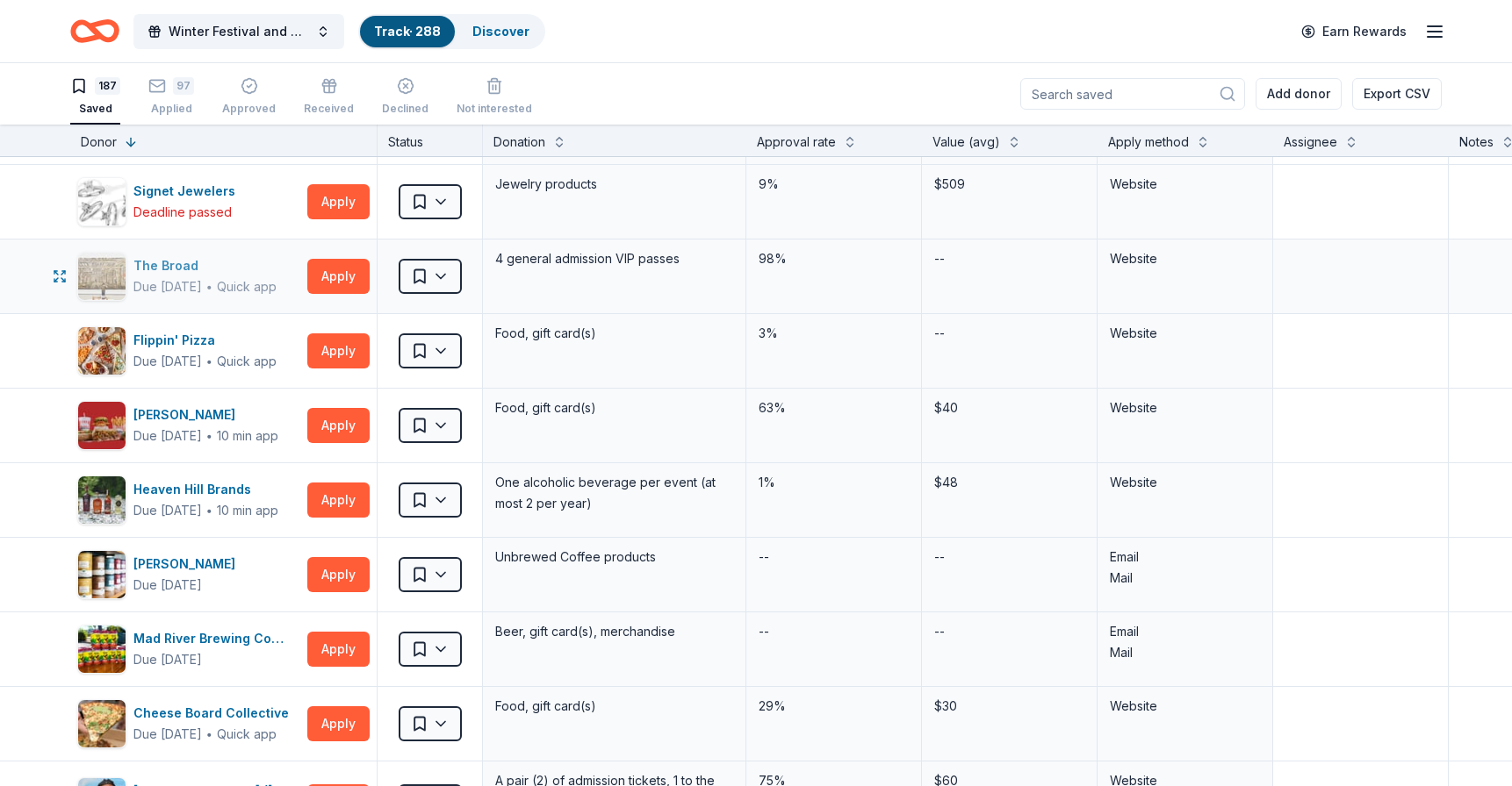
click at [180, 266] on div "The Broad" at bounding box center [204, 265] width 143 height 21
click at [195, 338] on div "Flippin' Pizza" at bounding box center [204, 341] width 143 height 21
click at [161, 417] on div "Portillo's" at bounding box center [205, 415] width 145 height 21
click at [205, 489] on div "Heaven Hill Brands" at bounding box center [205, 490] width 145 height 21
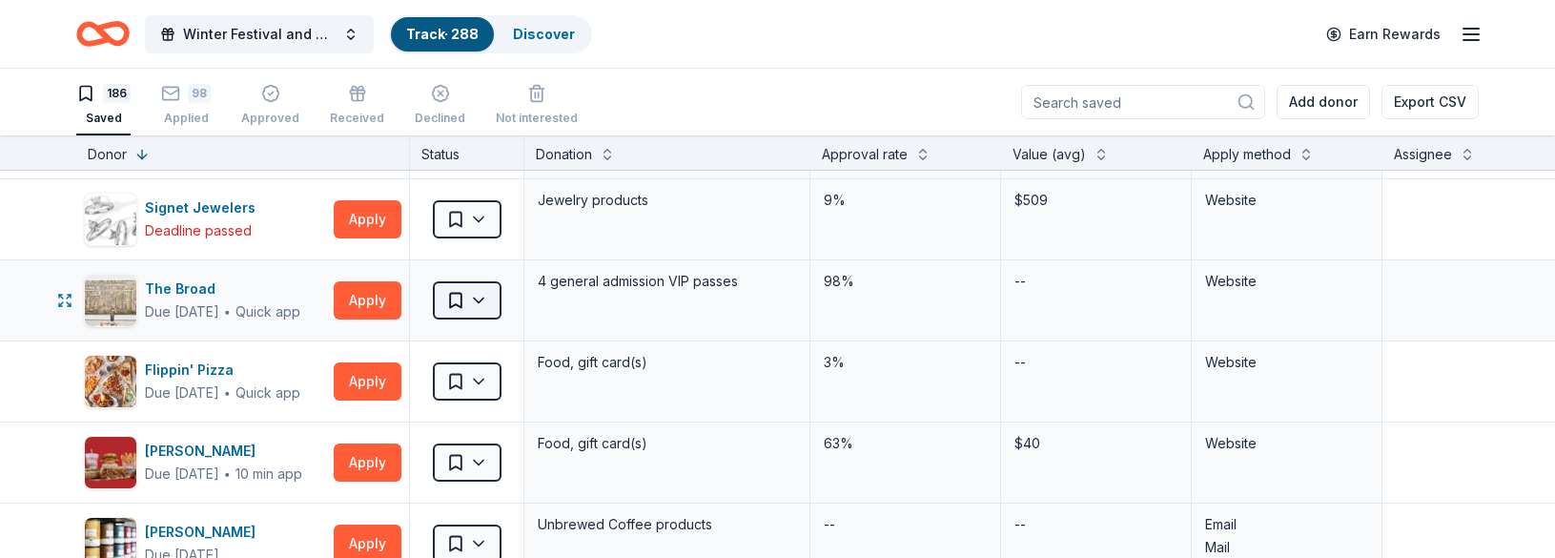
click at [481, 298] on html "Winter Festival and Silent Auction Track · 288 Discover Earn Rewards 186 Saved …" at bounding box center [777, 279] width 1555 height 558
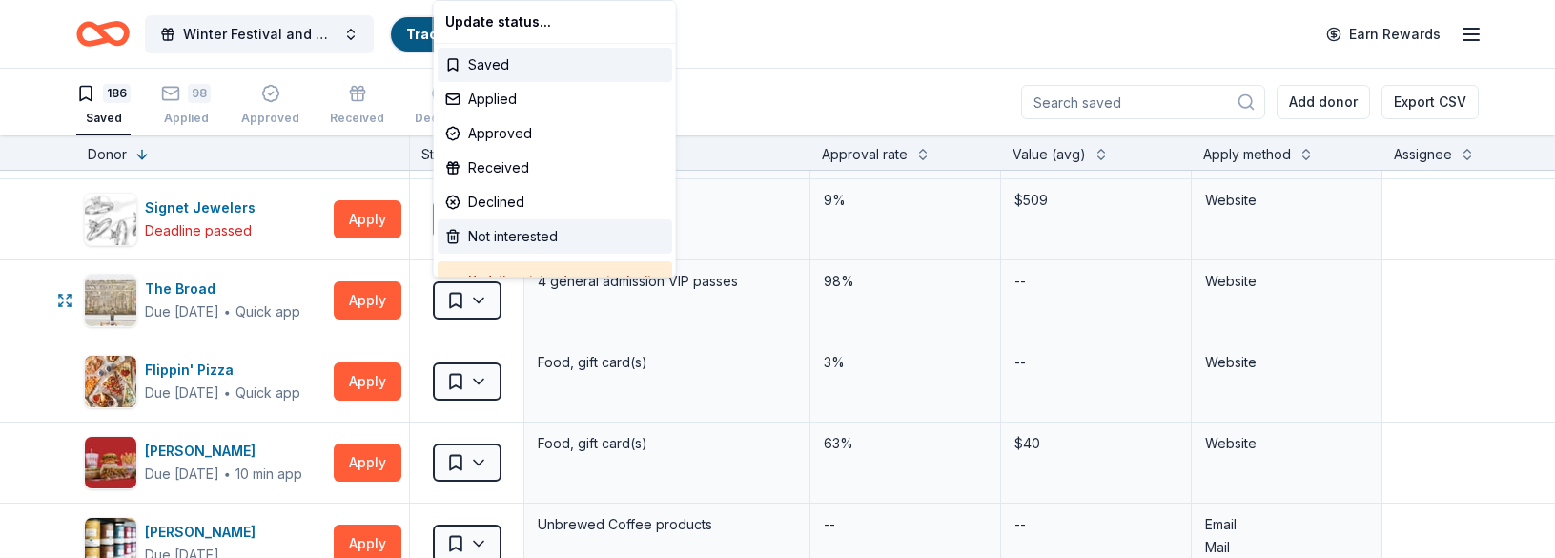
click at [501, 232] on div "Not interested" at bounding box center [555, 236] width 235 height 34
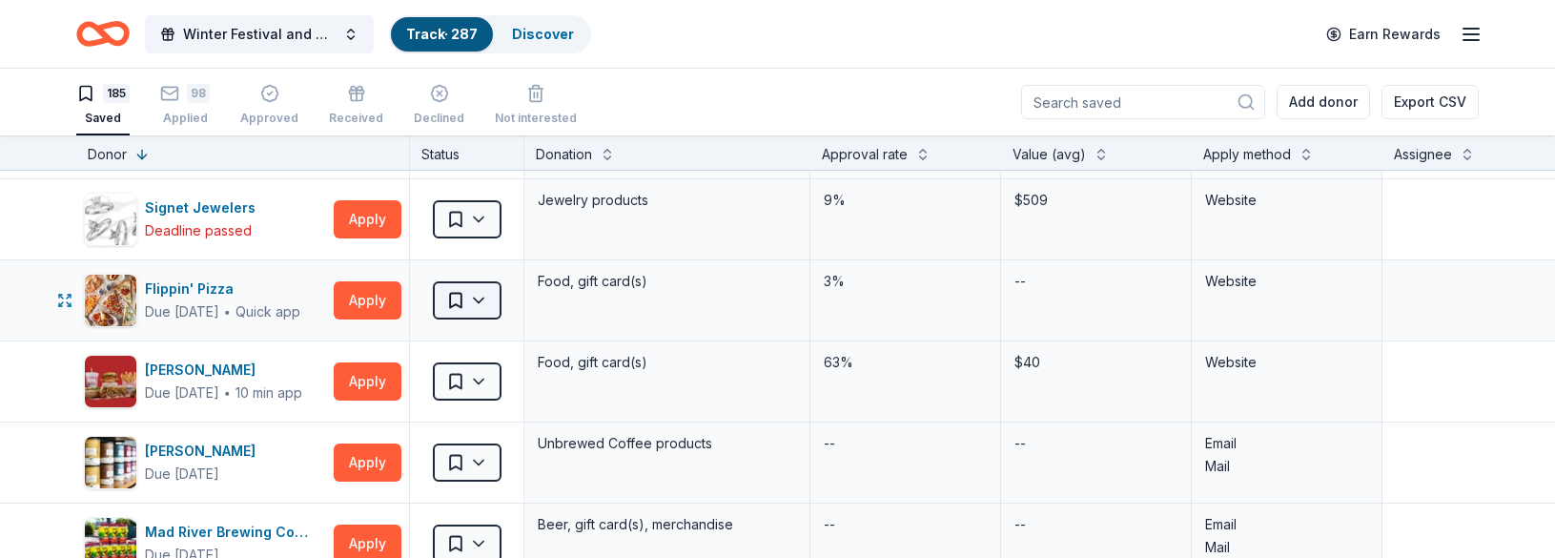
click at [481, 300] on html "Winter Festival and Silent Auction Track · 287 Discover Earn Rewards 185 Saved …" at bounding box center [777, 279] width 1555 height 558
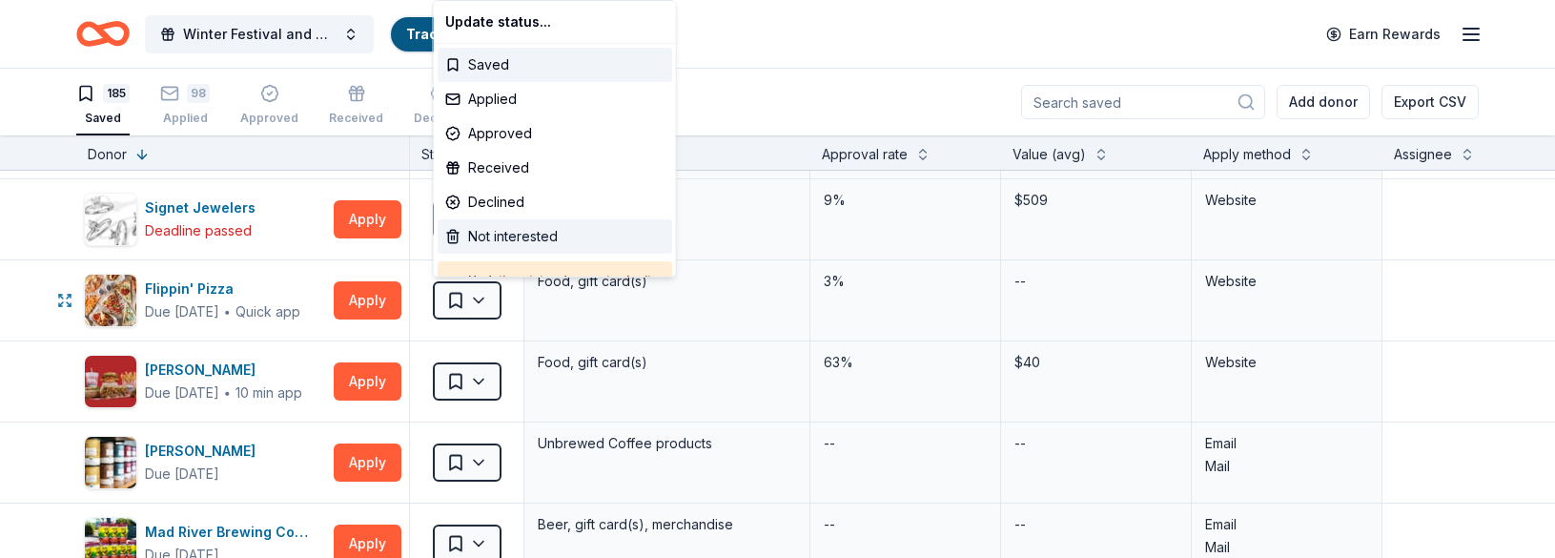
click at [511, 236] on div "Not interested" at bounding box center [555, 236] width 235 height 34
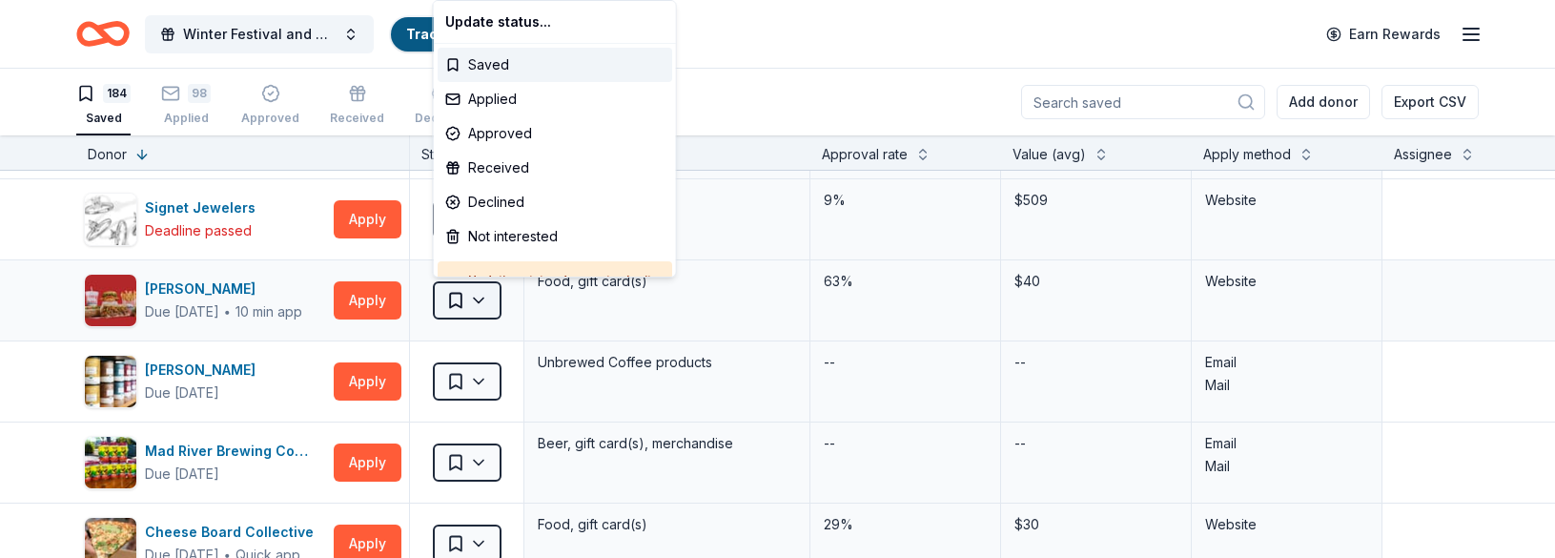
click at [482, 297] on html "Winter Festival and Silent Auction Track · 286 Discover Earn Rewards 184 Saved …" at bounding box center [777, 279] width 1555 height 558
click at [532, 236] on div "Not interested" at bounding box center [555, 236] width 235 height 34
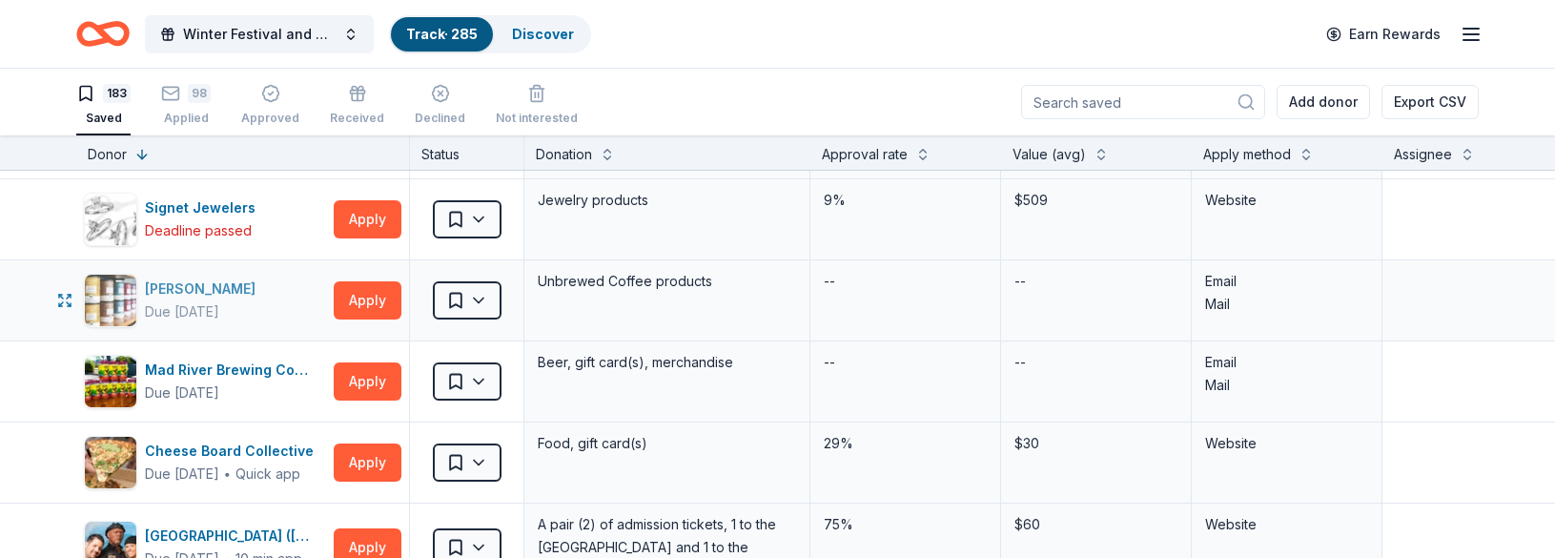
click at [183, 281] on div "Taylor Lane" at bounding box center [204, 288] width 118 height 23
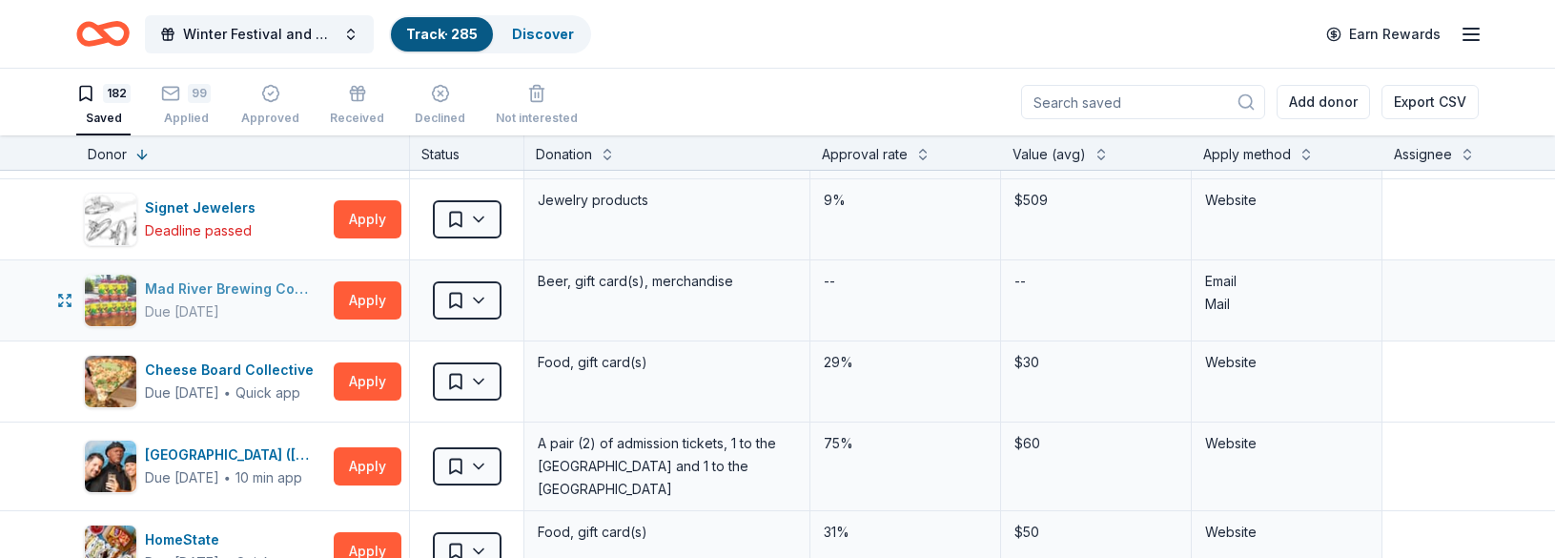
click at [263, 292] on div "Mad River Brewing Company" at bounding box center [235, 288] width 181 height 23
click at [243, 370] on div "Cheese Board Collective" at bounding box center [233, 370] width 176 height 23
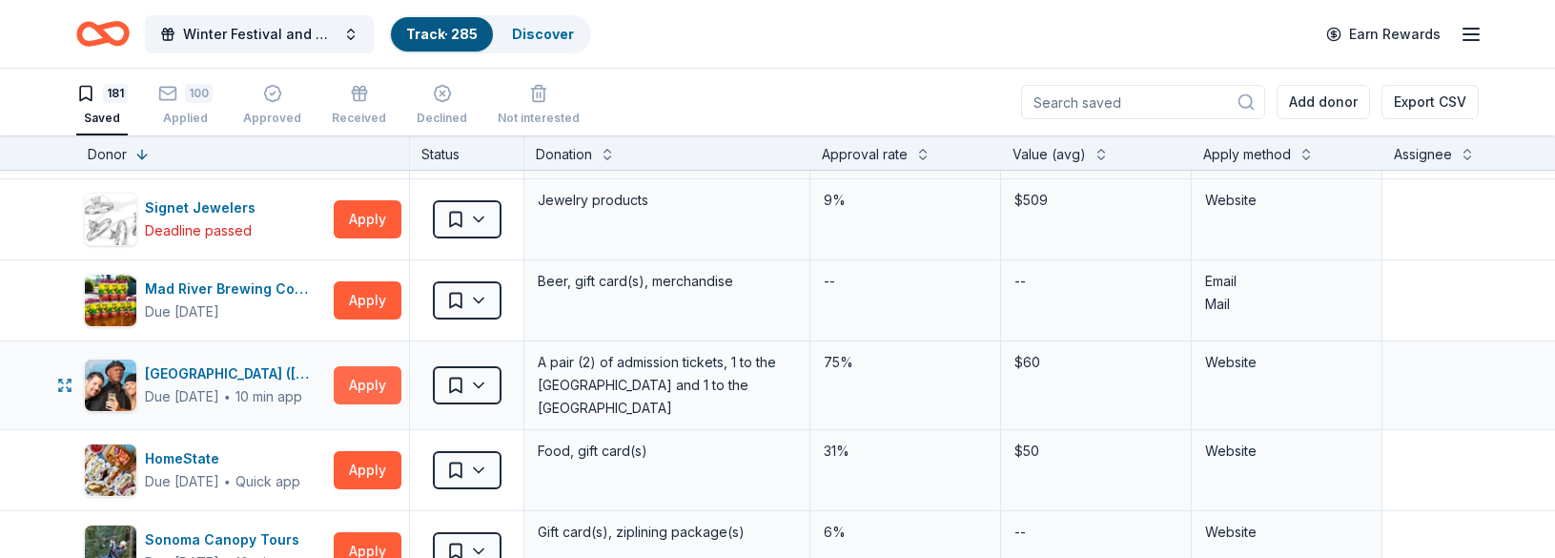
click at [356, 379] on button "Apply" at bounding box center [368, 385] width 68 height 38
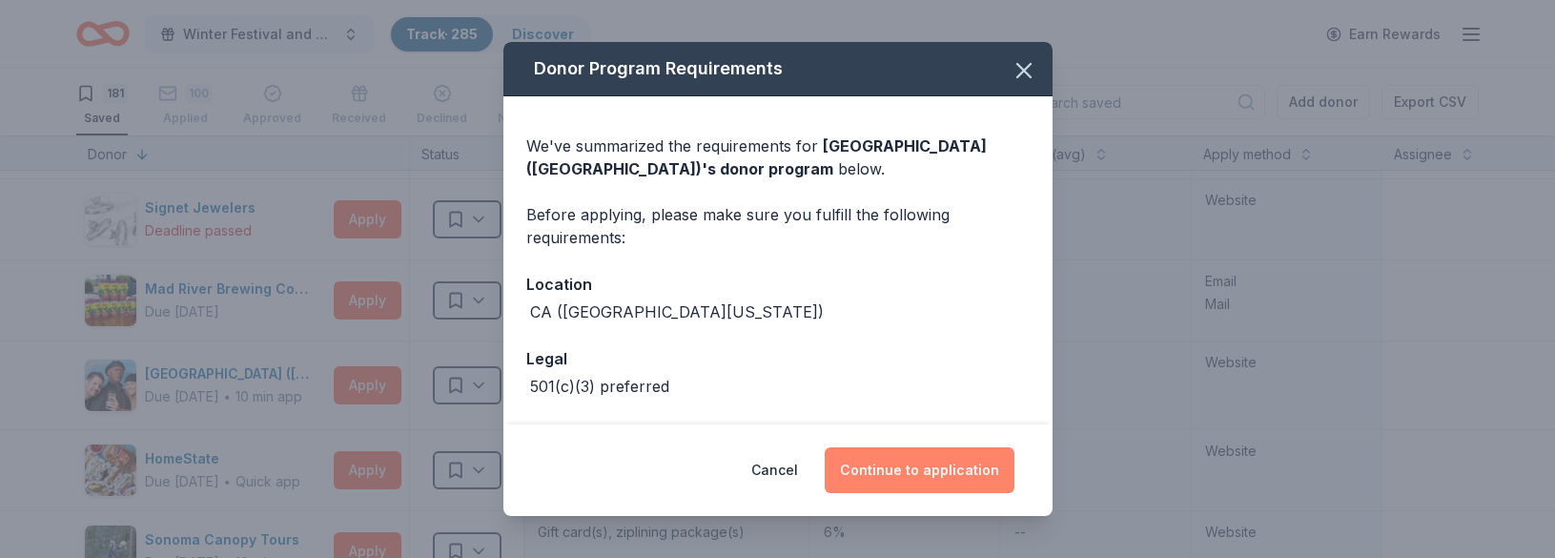
click at [905, 483] on button "Continue to application" at bounding box center [920, 470] width 190 height 46
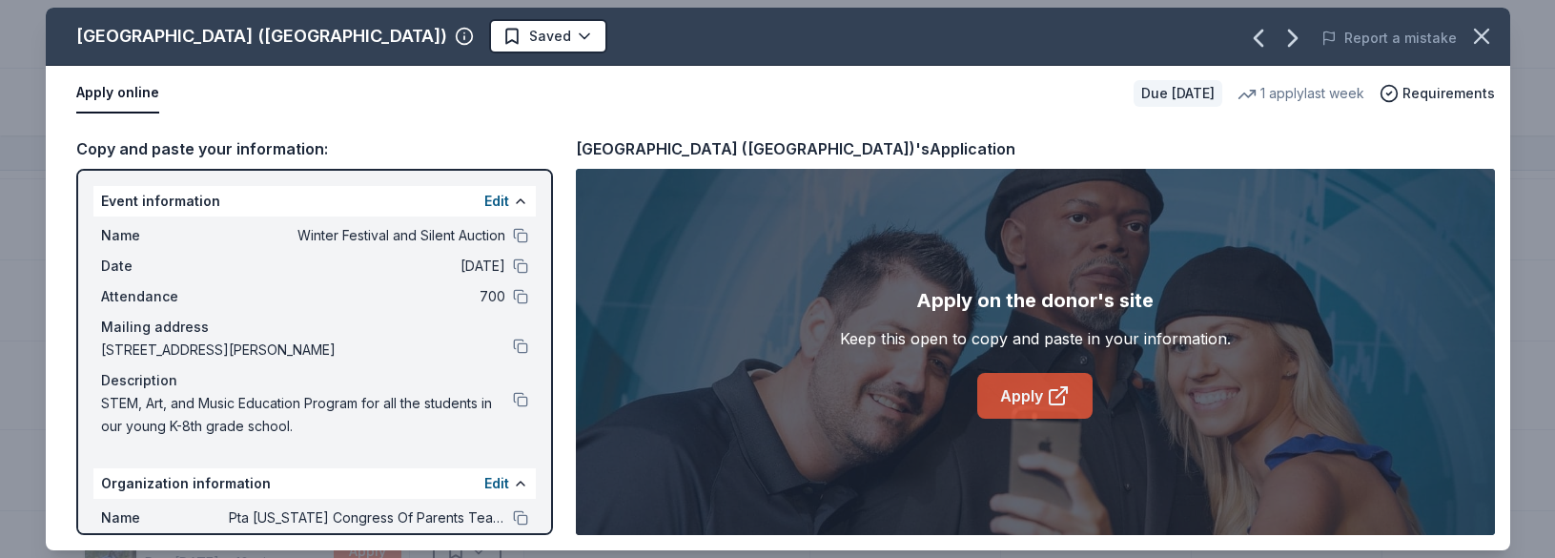
click at [1014, 398] on link "Apply" at bounding box center [1034, 396] width 115 height 46
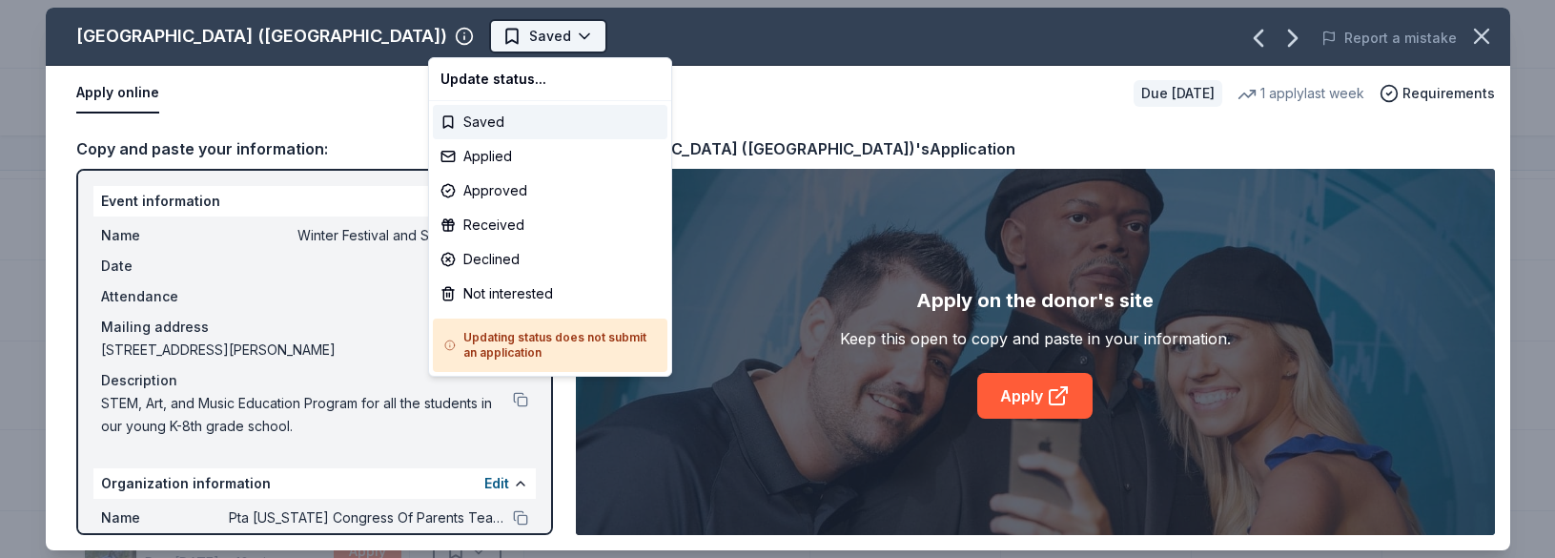
click at [478, 31] on html "Winter Festival and Silent Auction Track · 285 Discover Earn Rewards 181 Saved …" at bounding box center [777, 279] width 1555 height 558
click at [491, 156] on div "Applied" at bounding box center [550, 156] width 235 height 34
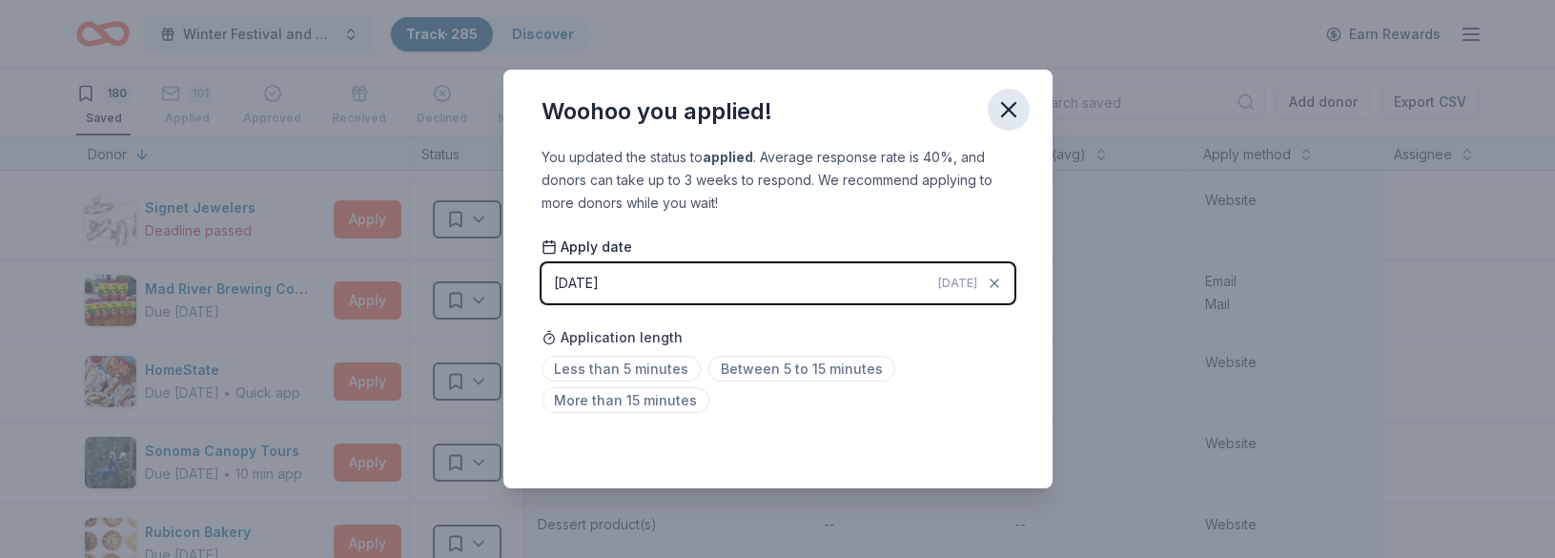
click at [1015, 101] on icon "button" at bounding box center [1009, 109] width 27 height 27
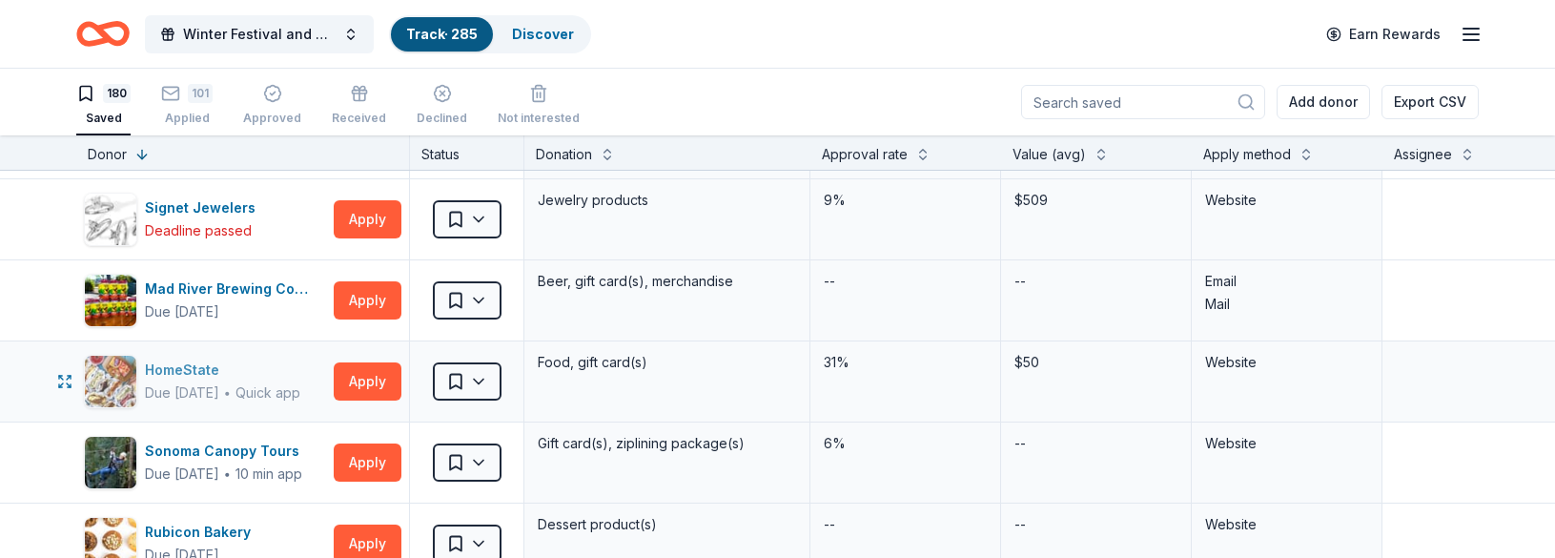
click at [193, 371] on div "HomeState" at bounding box center [222, 370] width 155 height 23
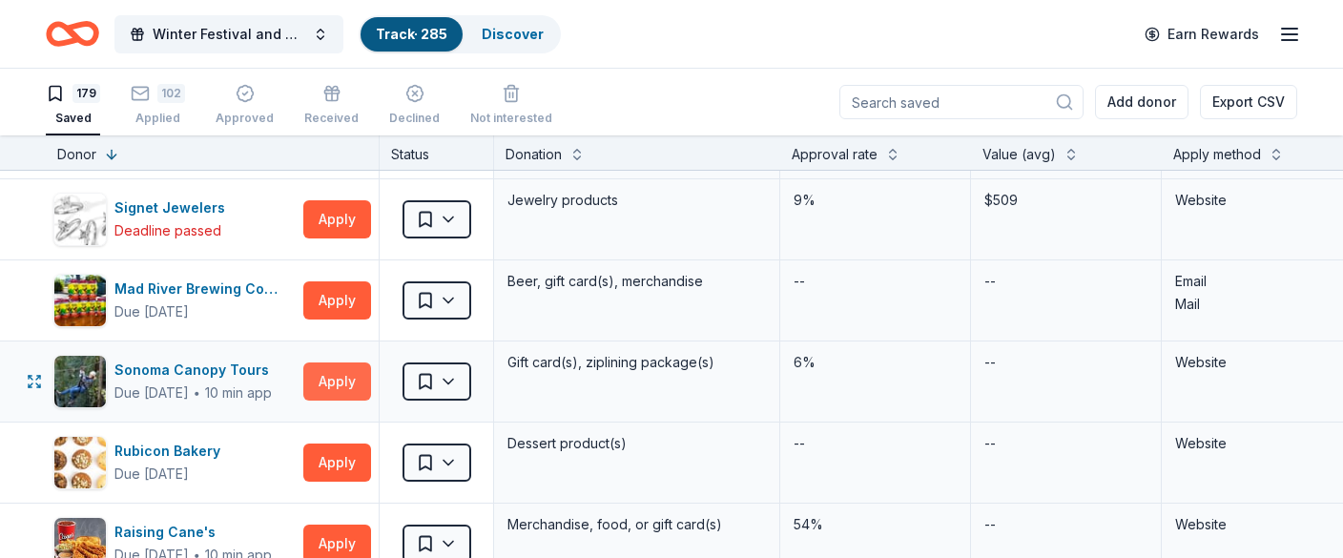
click at [337, 384] on button "Apply" at bounding box center [337, 381] width 68 height 38
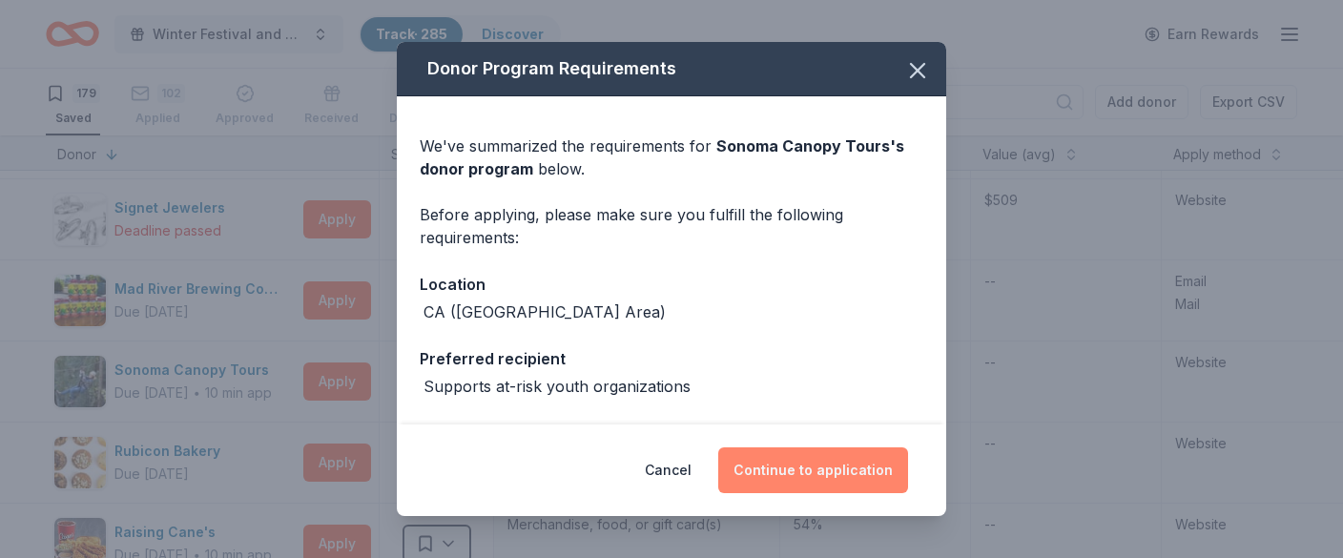
click at [832, 474] on button "Continue to application" at bounding box center [813, 470] width 190 height 46
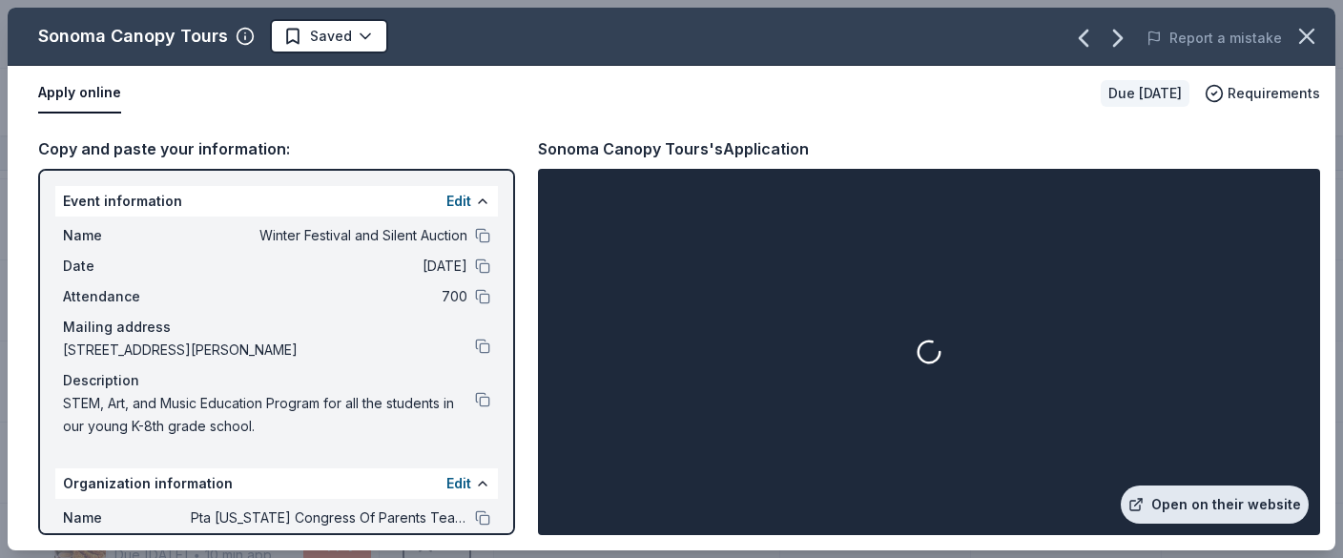
click at [1212, 507] on link "Open on their website" at bounding box center [1214, 504] width 188 height 38
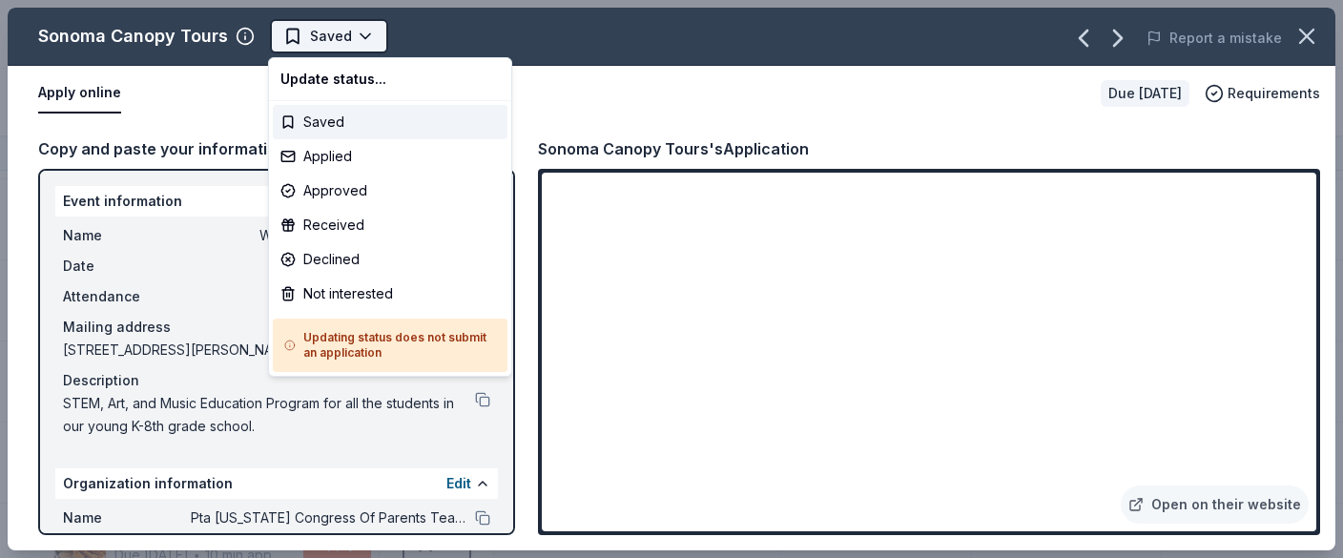
click at [363, 31] on html "Winter Festival and Silent Auction Track · 285 Discover Earn Rewards 179 Saved …" at bounding box center [671, 279] width 1343 height 558
click at [363, 160] on div "Applied" at bounding box center [390, 156] width 235 height 34
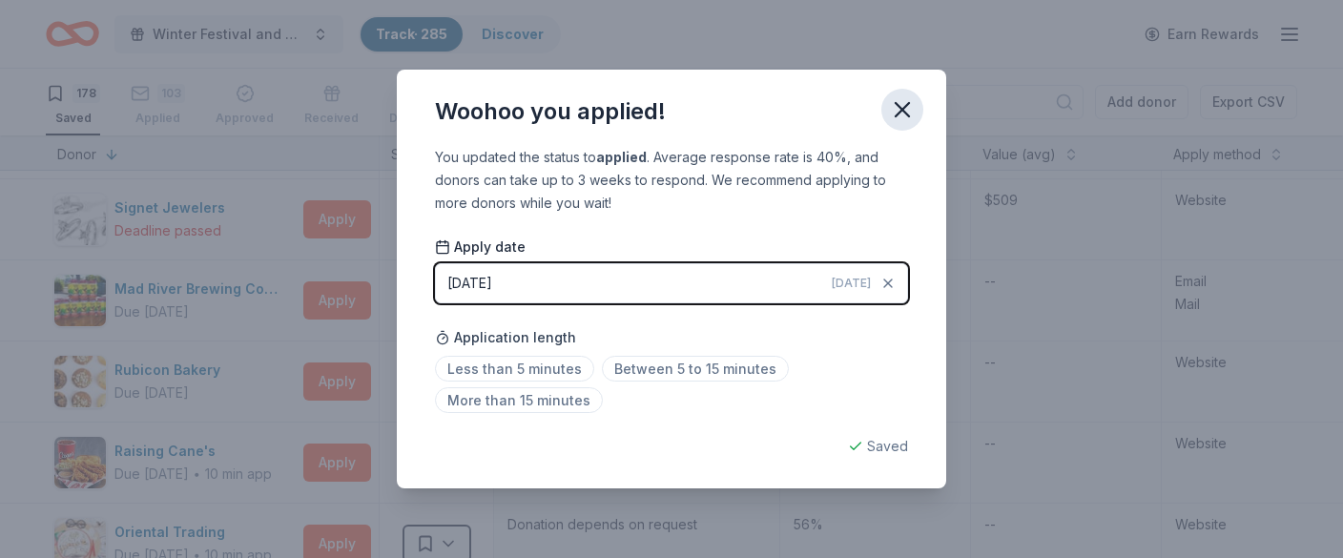
click at [912, 109] on icon "button" at bounding box center [902, 109] width 27 height 27
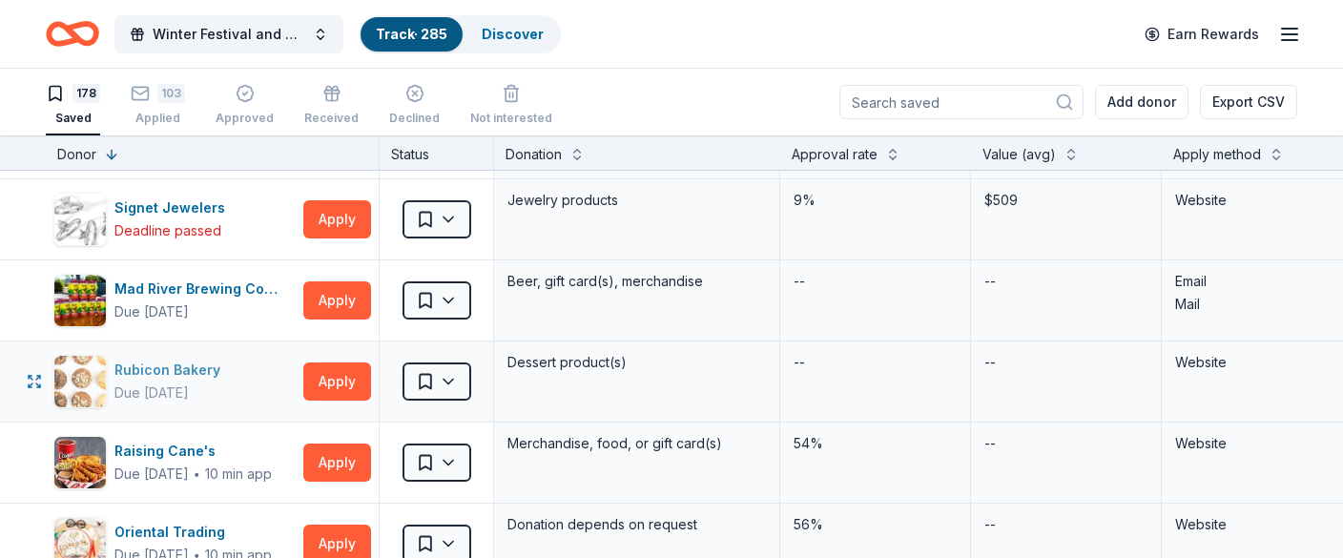
click at [177, 369] on div "Rubicon Bakery" at bounding box center [170, 370] width 113 height 23
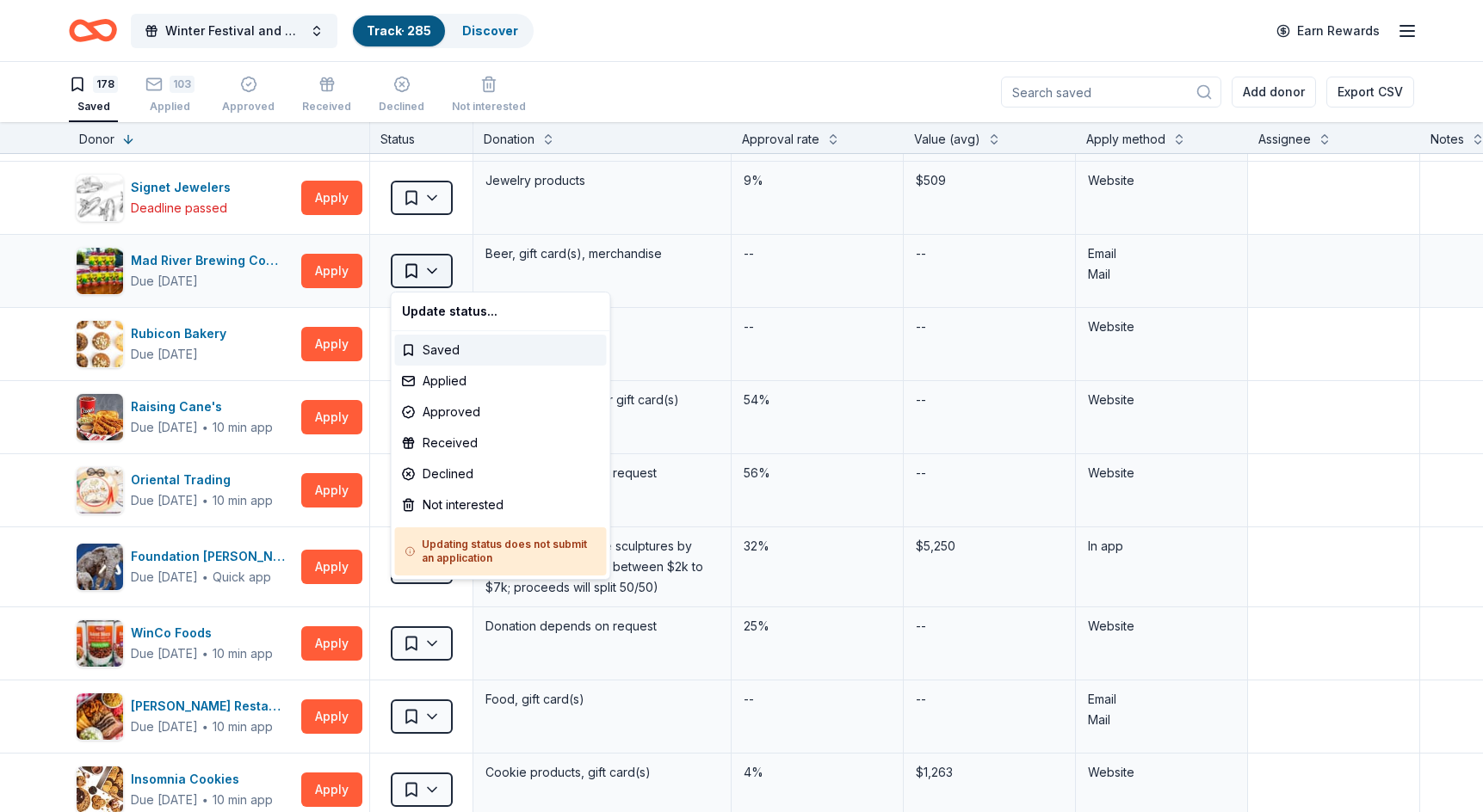
click at [436, 267] on html "Winter Festival and Silent Auction Track · 285 Discover Earn Rewards 178 Saved …" at bounding box center [741, 406] width 1483 height 812
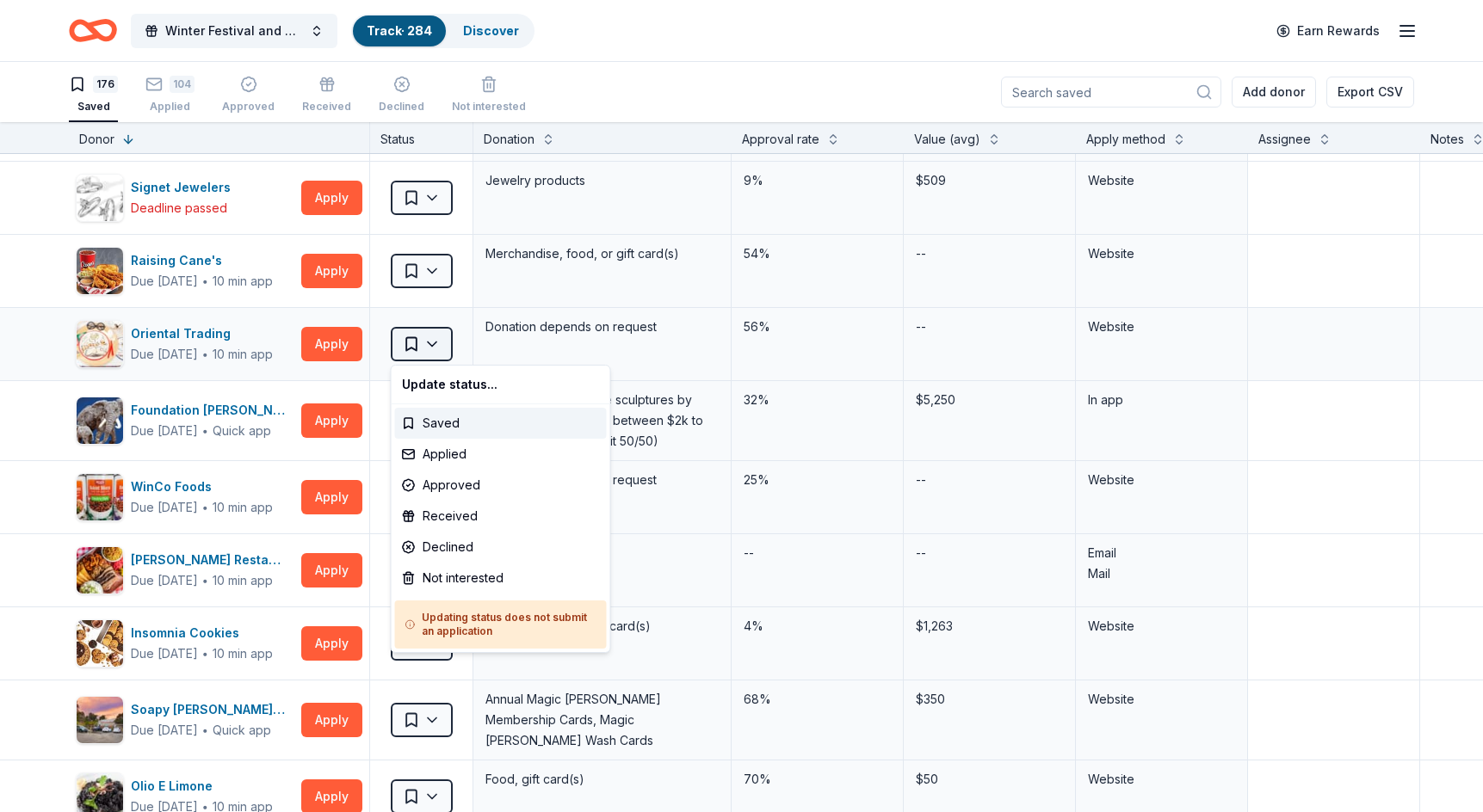
click at [436, 348] on html "Winter Festival and Silent Auction Track · 284 Discover Earn Rewards 176 Saved …" at bounding box center [741, 406] width 1483 height 812
click at [459, 457] on div "Applied" at bounding box center [501, 454] width 212 height 31
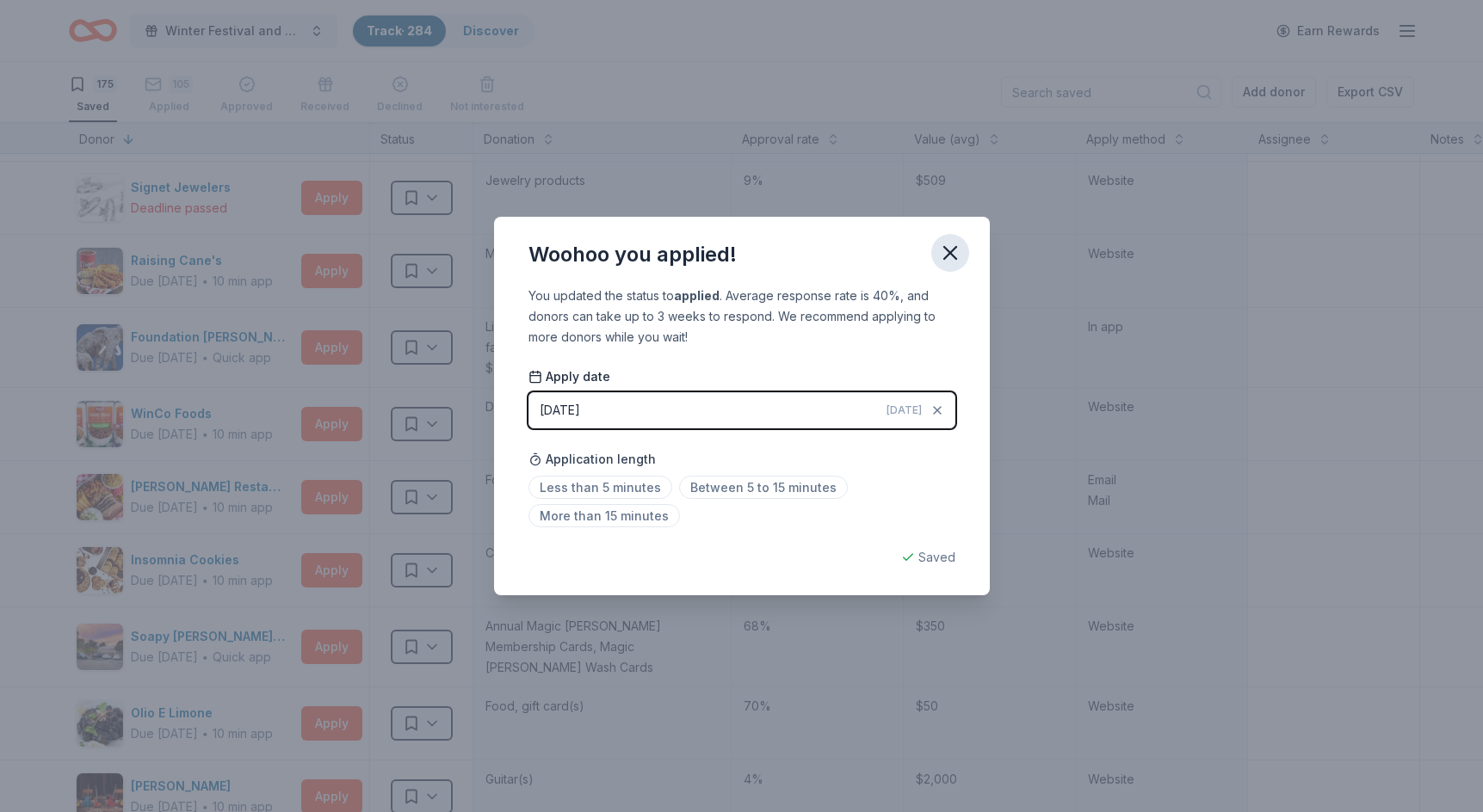
click at [947, 252] on icon "button" at bounding box center [950, 253] width 12 height 12
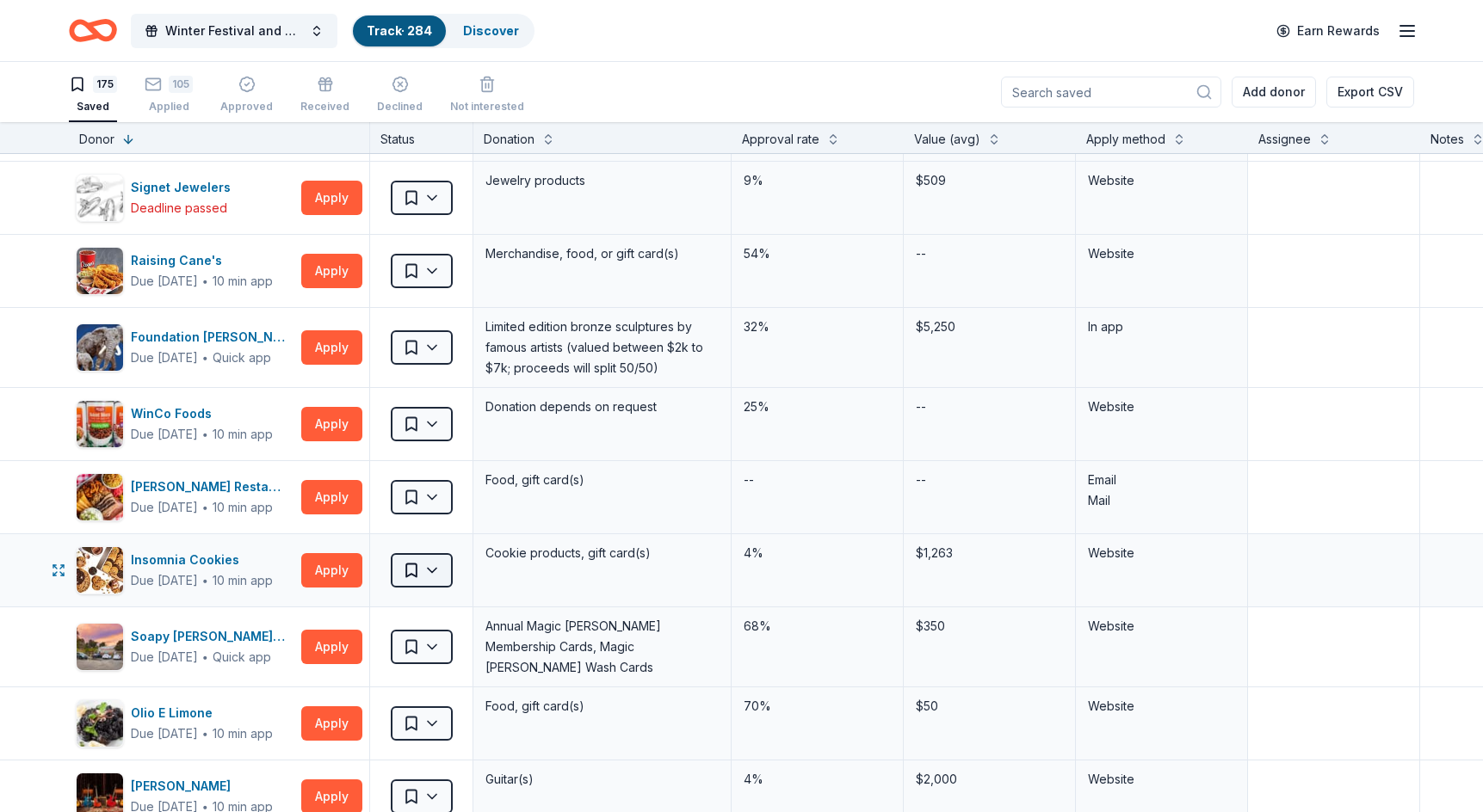
click at [431, 572] on html "Winter Festival and Silent Auction Track · 284 Discover Earn Rewards 175 Saved …" at bounding box center [741, 406] width 1483 height 812
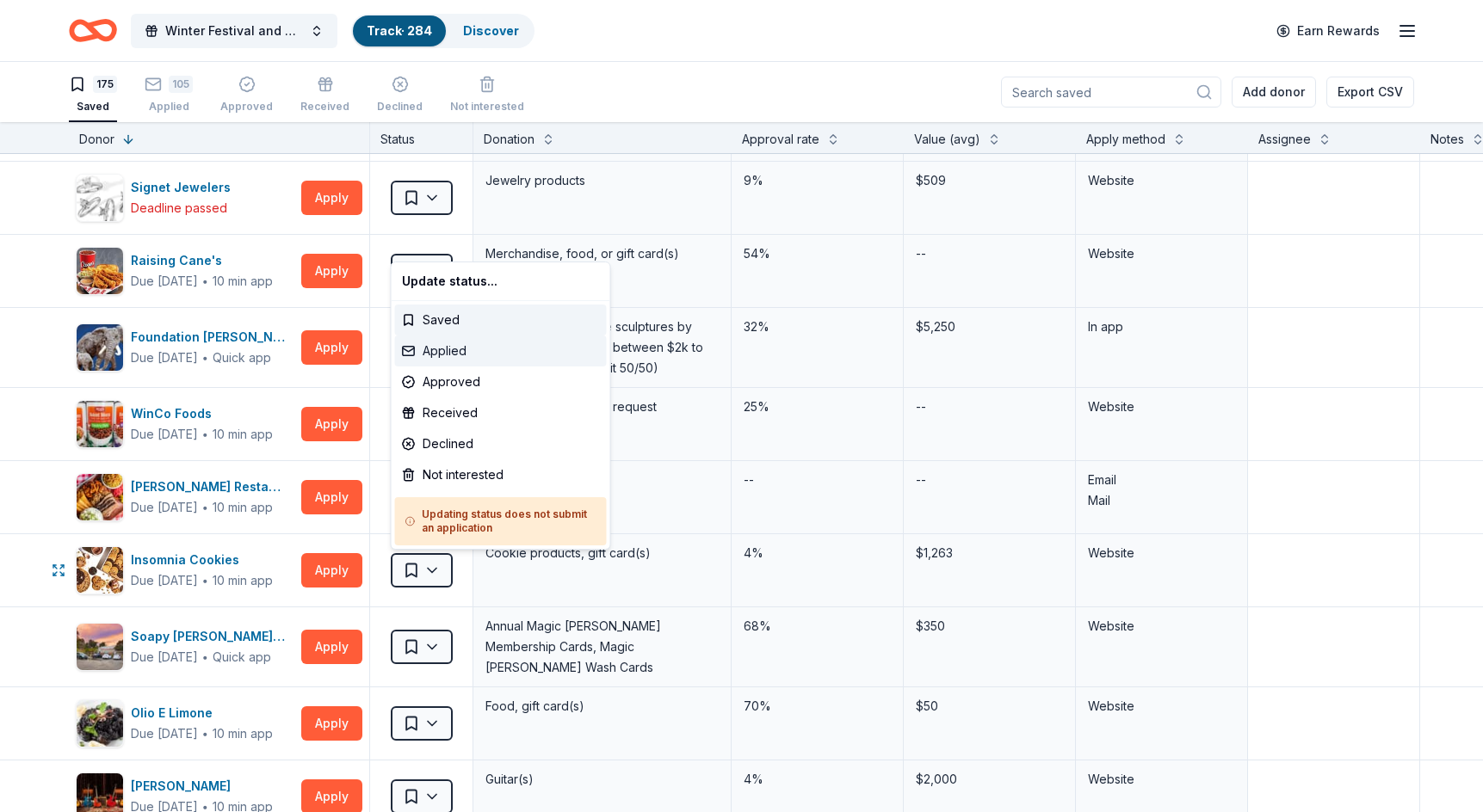
click at [462, 351] on div "Applied" at bounding box center [501, 351] width 212 height 31
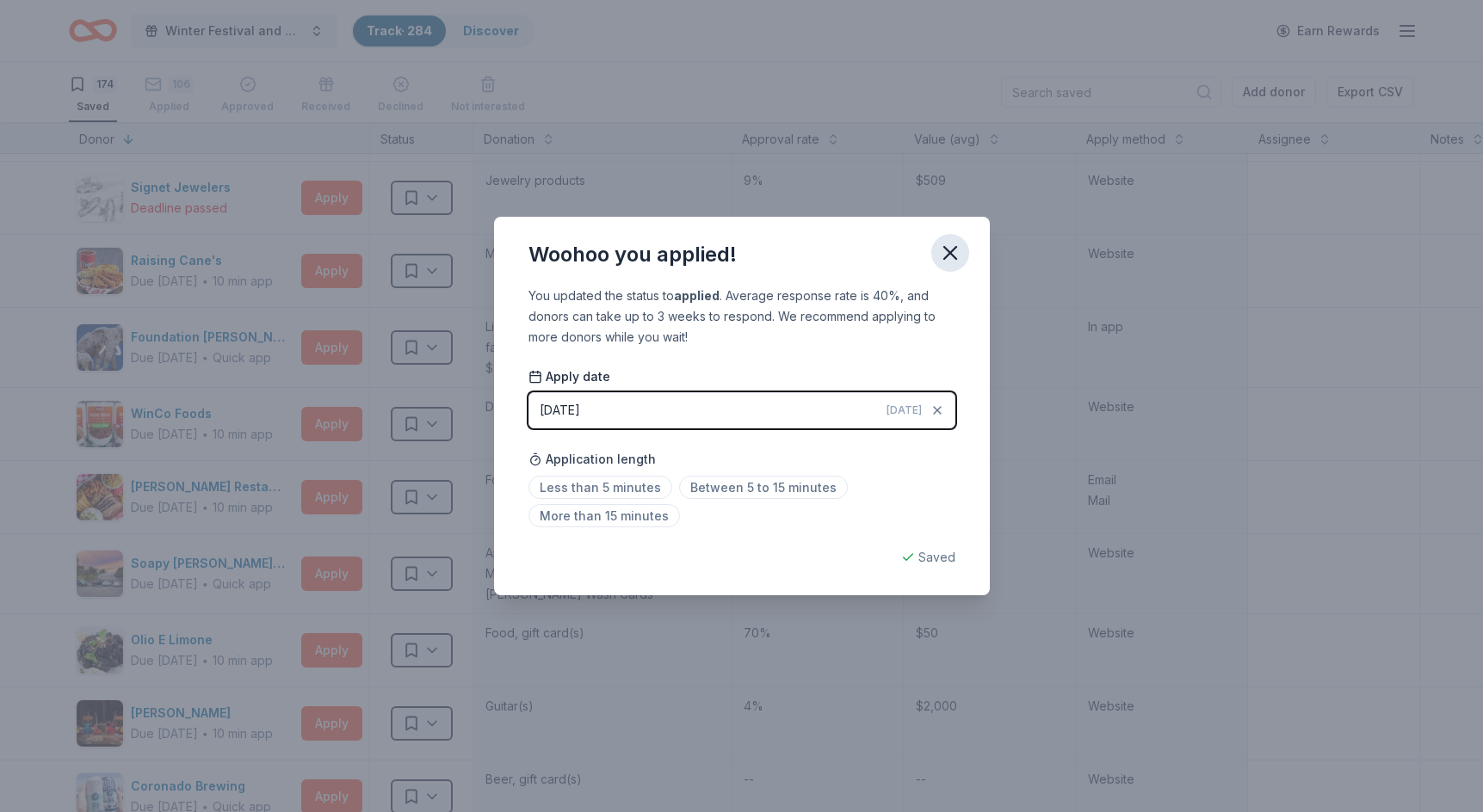
click at [952, 250] on icon "button" at bounding box center [950, 253] width 12 height 12
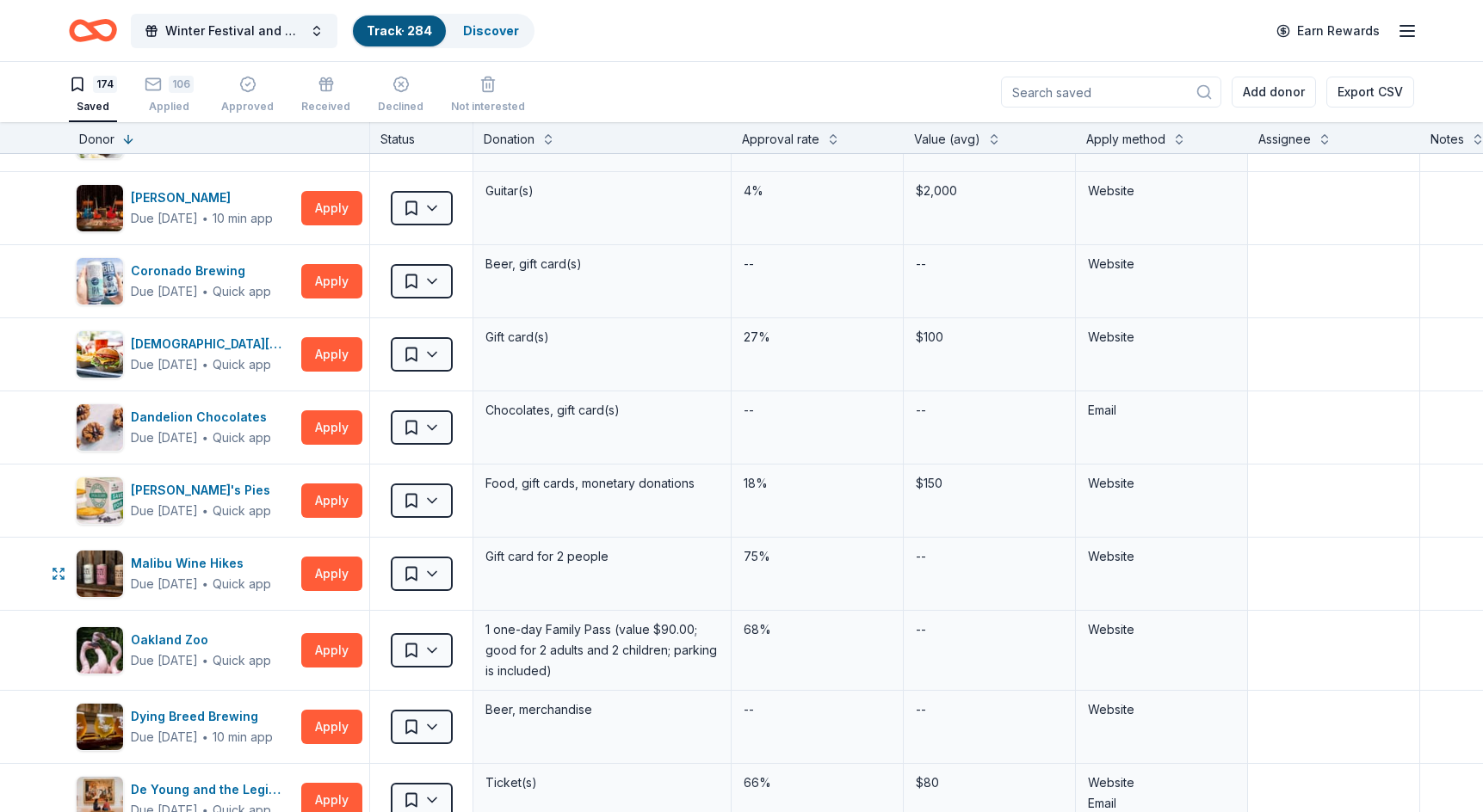
scroll to position [1421, 0]
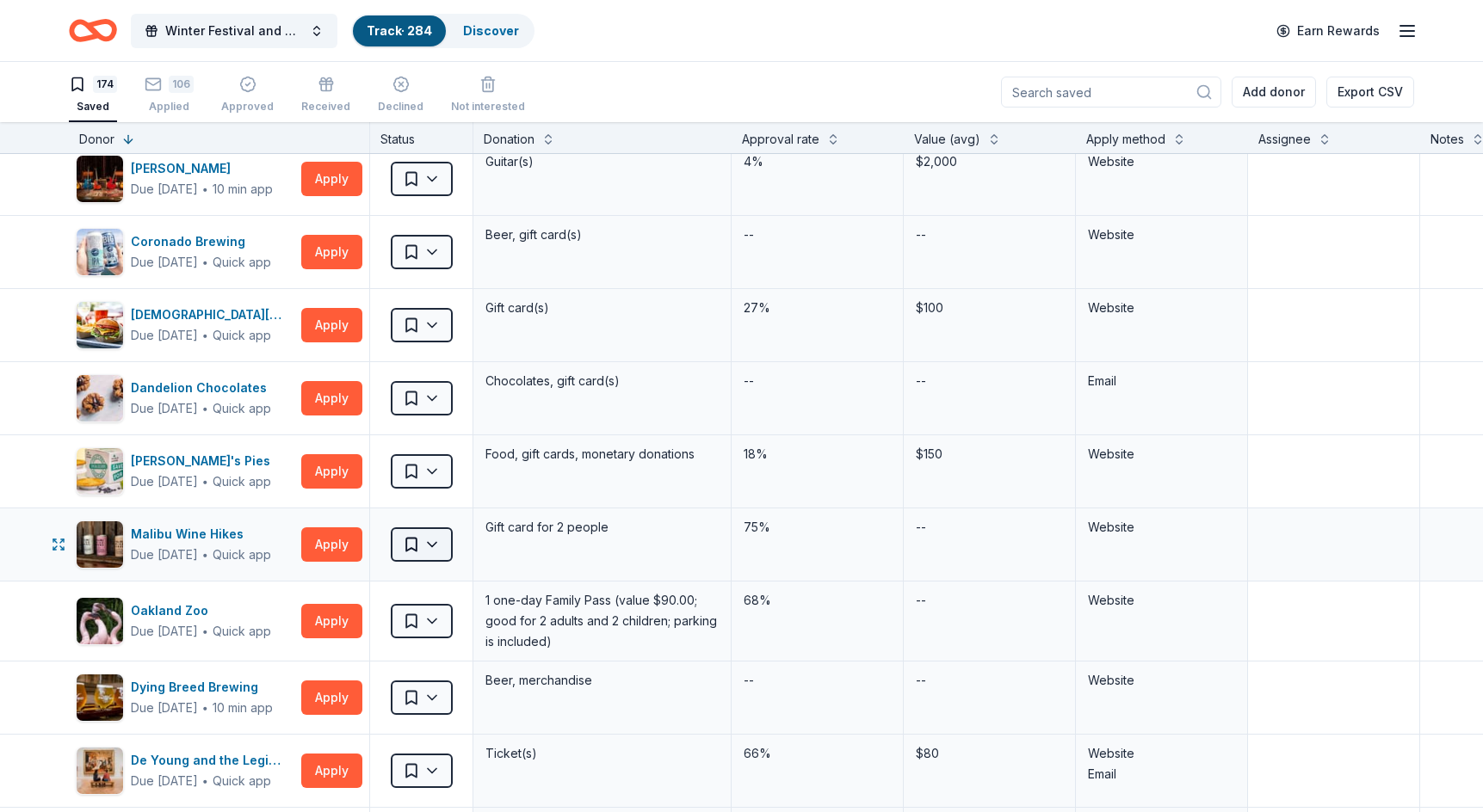
click at [434, 537] on html "Winter Festival and Silent Auction Track · 284 Discover Earn Rewards 174 Saved …" at bounding box center [741, 406] width 1483 height 812
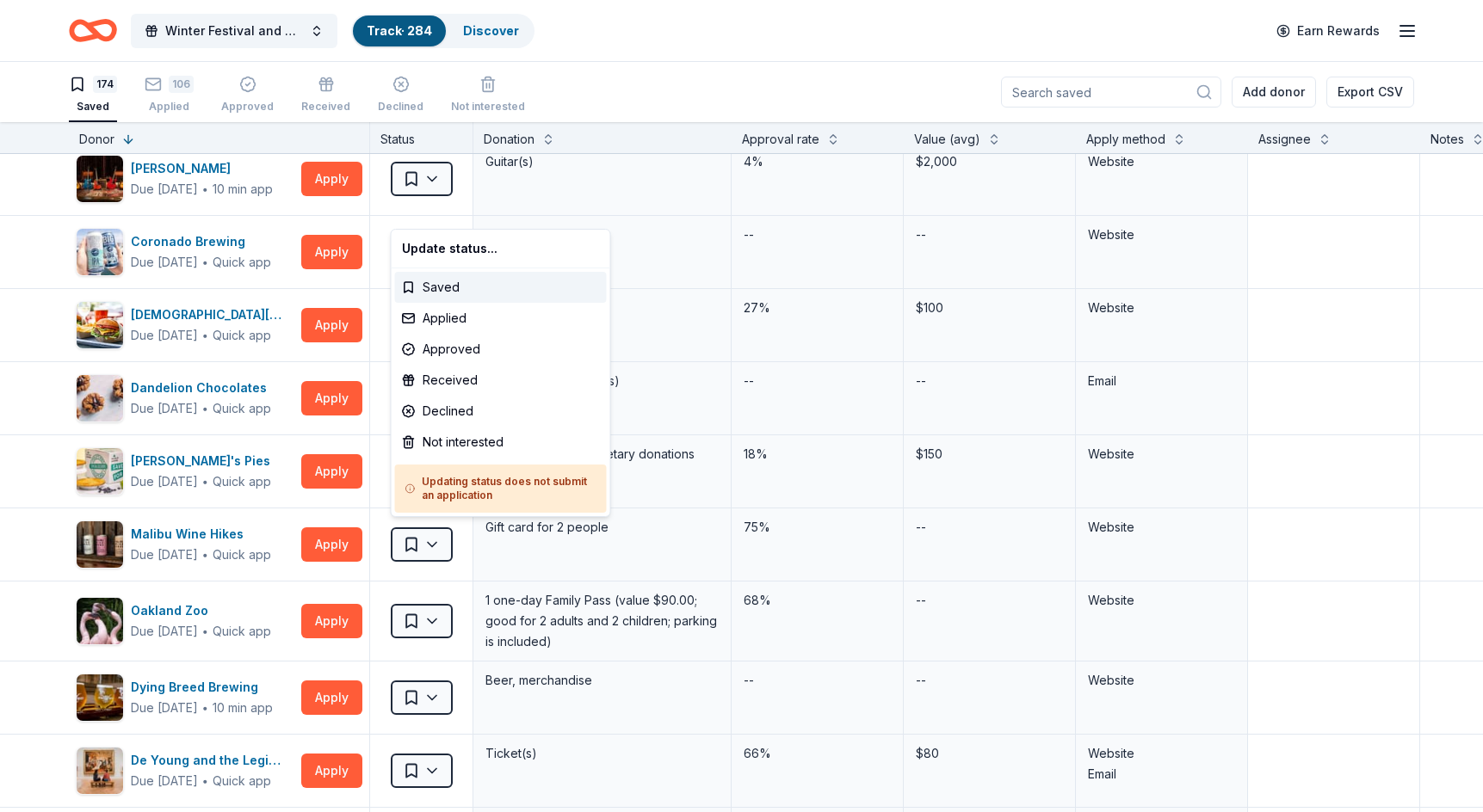
click at [213, 544] on html "Winter Festival and Silent Auction Track · 284 Discover Earn Rewards 174 Saved …" at bounding box center [741, 406] width 1483 height 812
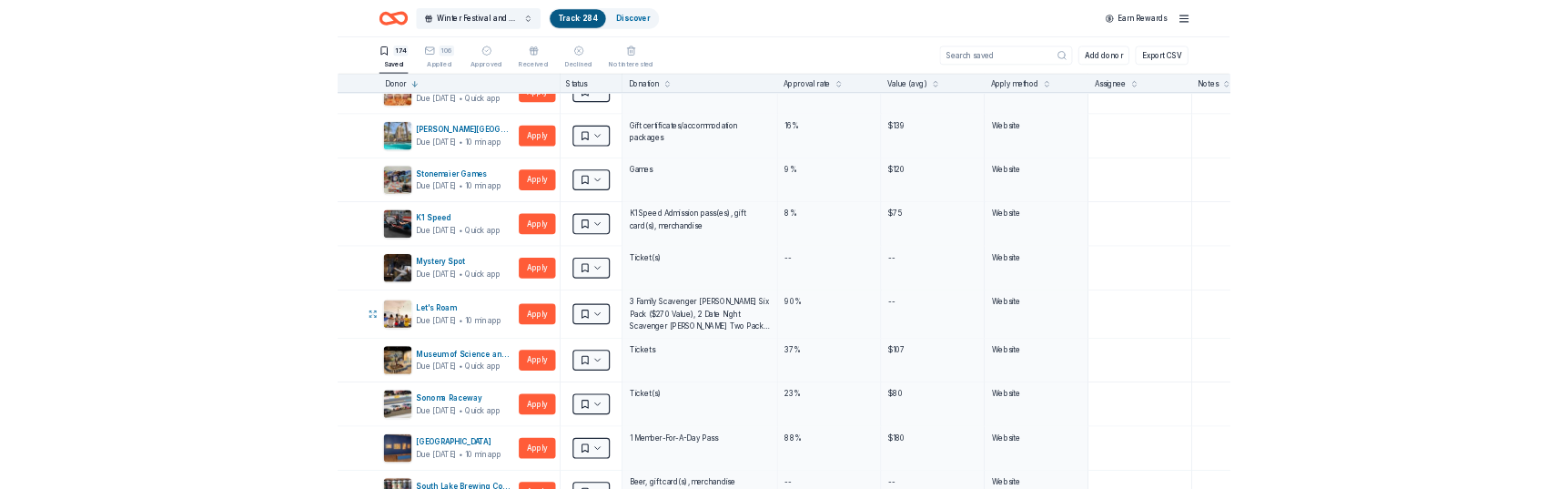
scroll to position [2863, 0]
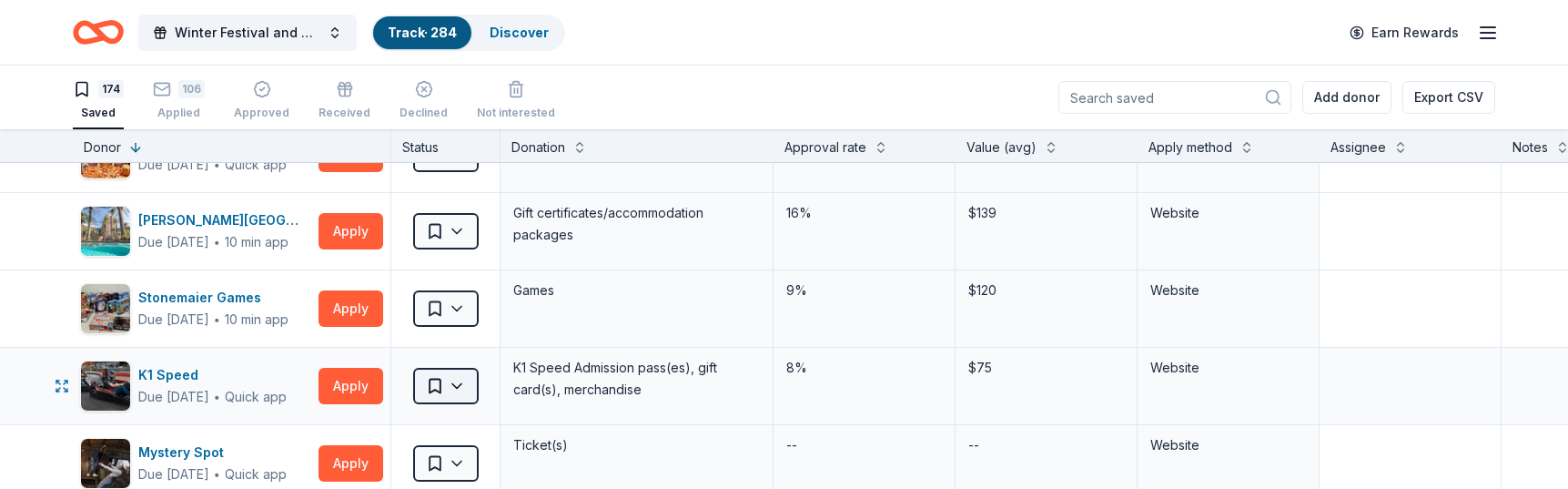
click at [461, 378] on html "Winter Festival and Silent Auction Track · 284 Discover Earn Rewards 174 Saved …" at bounding box center [784, 244] width 1568 height 489
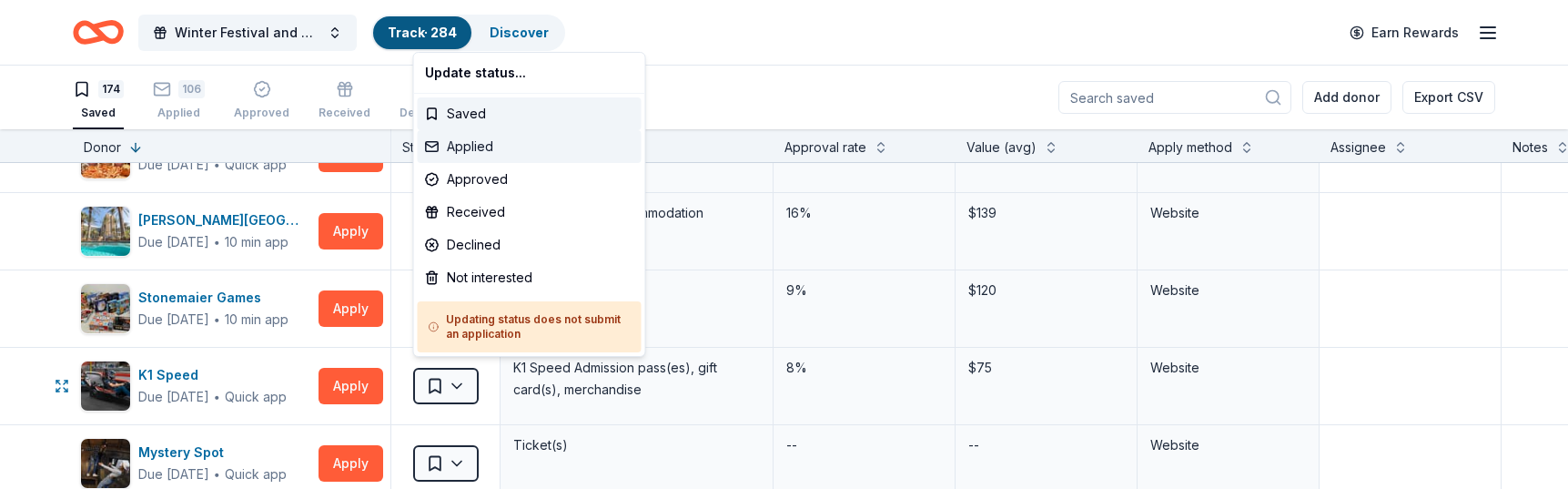
click at [522, 148] on div "Applied" at bounding box center [530, 146] width 224 height 32
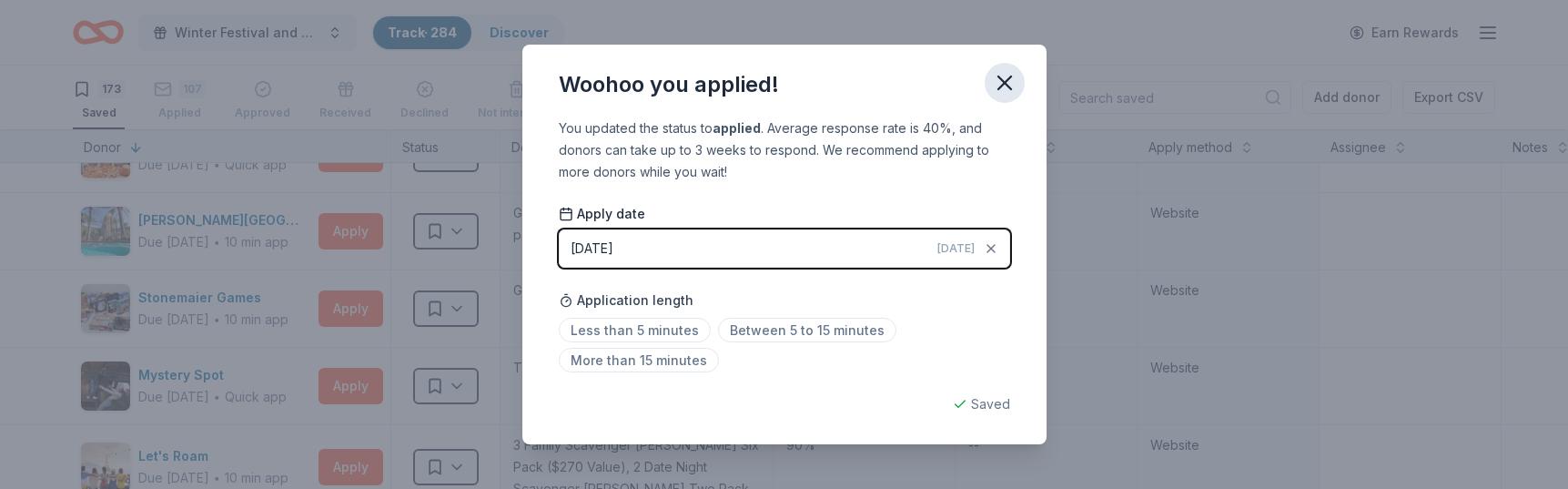
click at [1010, 79] on icon "button" at bounding box center [1004, 82] width 12 height 12
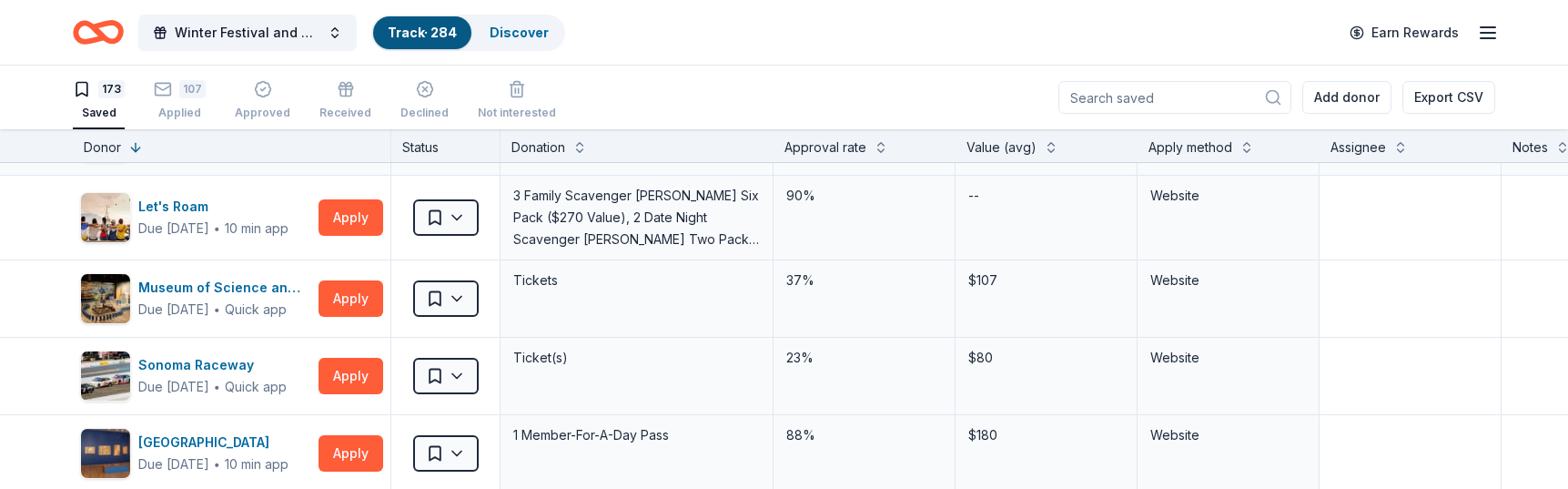
scroll to position [3117, 0]
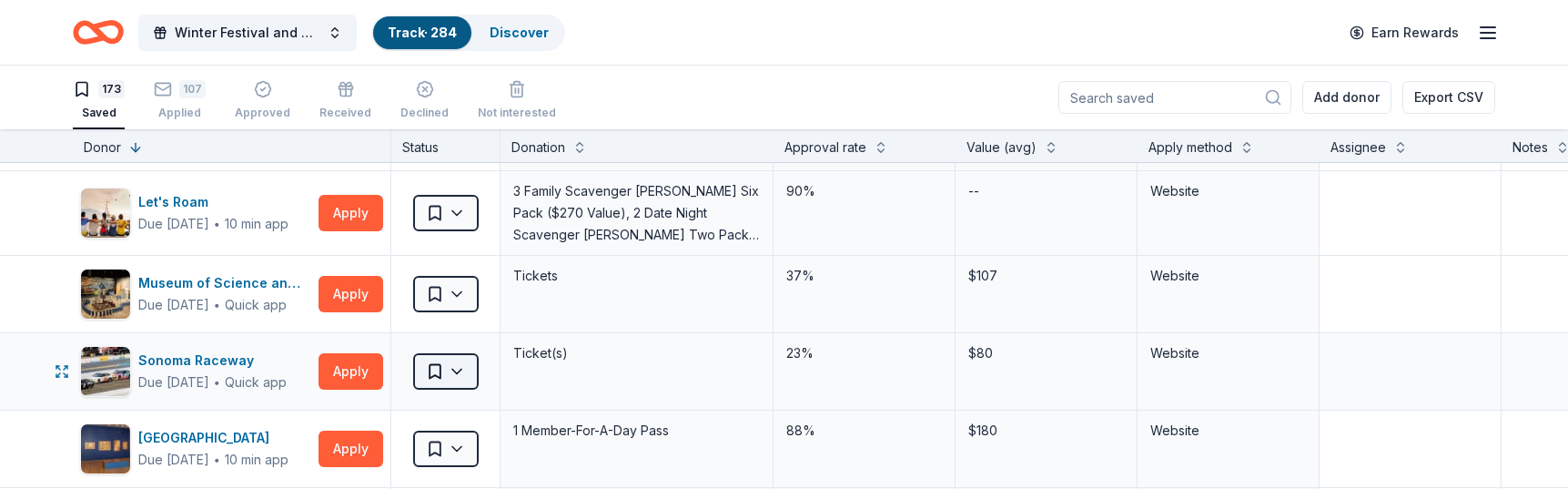
click at [457, 365] on html "Winter Festival and Silent Auction Track · 284 Discover Earn Rewards 173 Saved …" at bounding box center [784, 244] width 1568 height 489
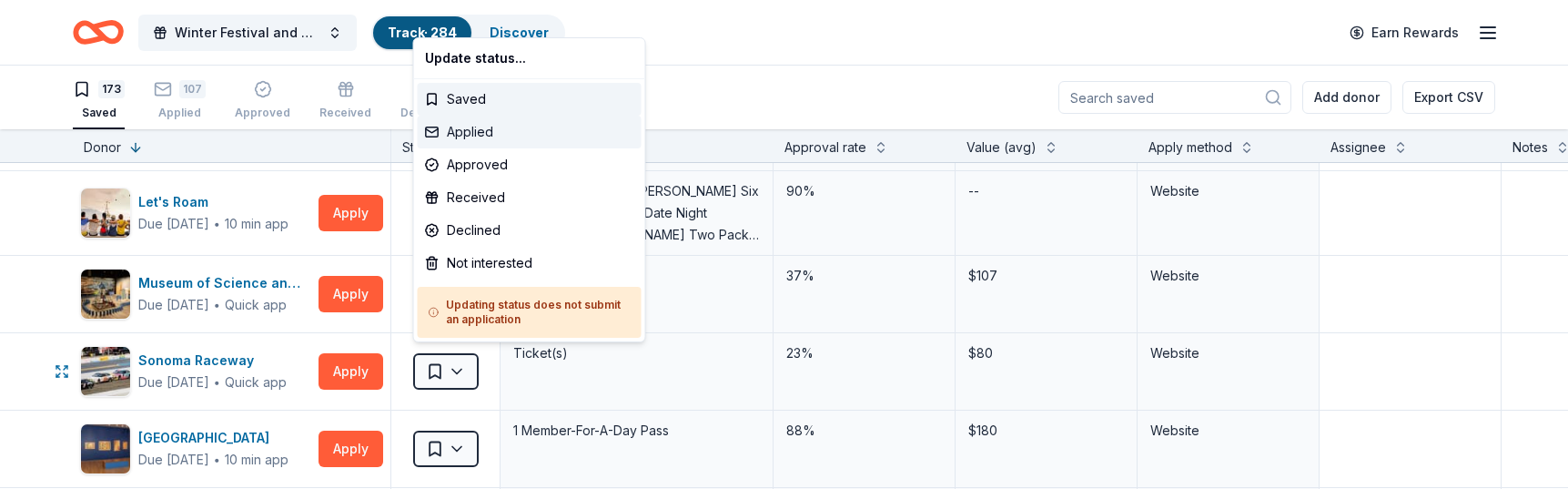
click at [537, 132] on div "Applied" at bounding box center [530, 132] width 224 height 32
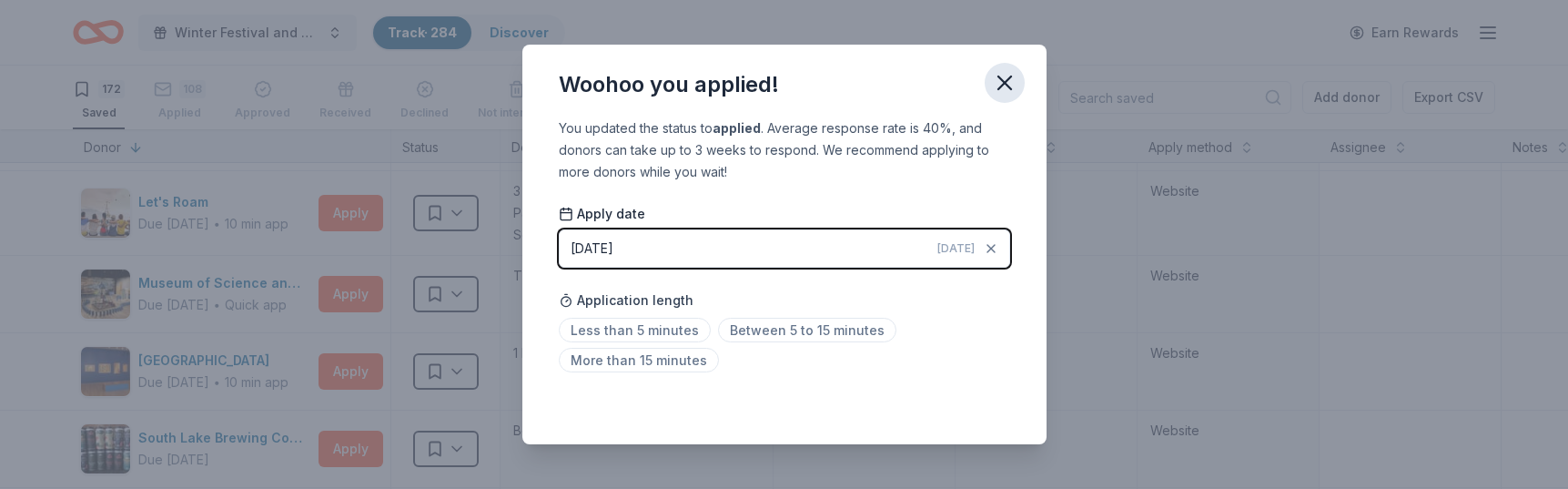
click at [1011, 84] on icon "button" at bounding box center [1004, 82] width 26 height 26
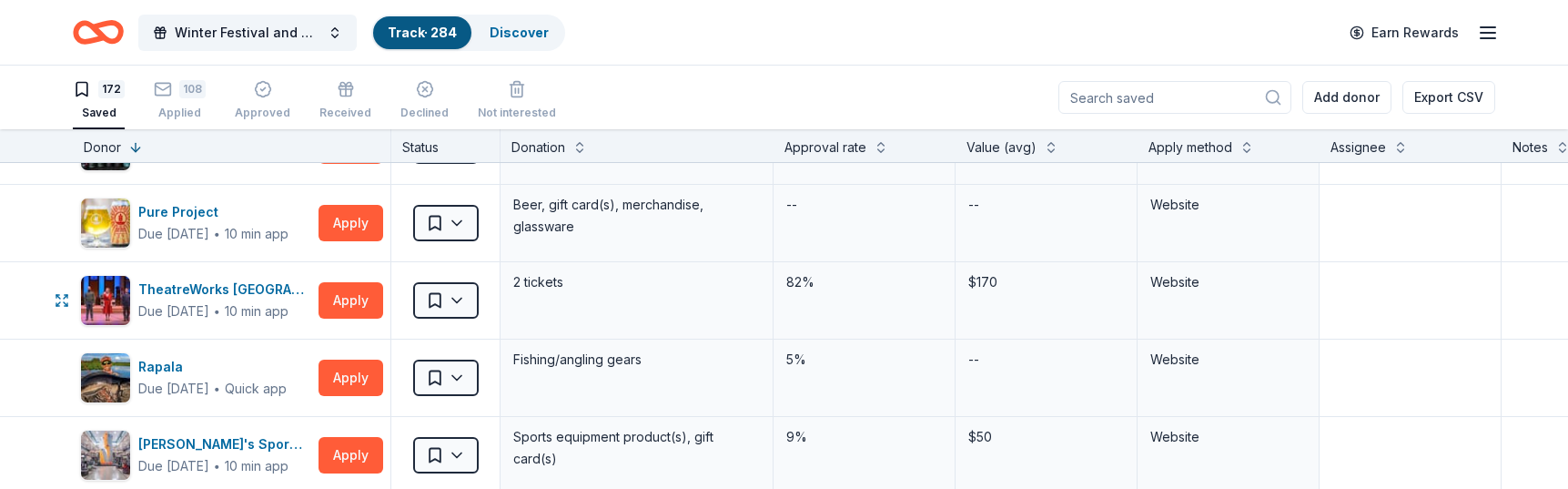
scroll to position [3422, 0]
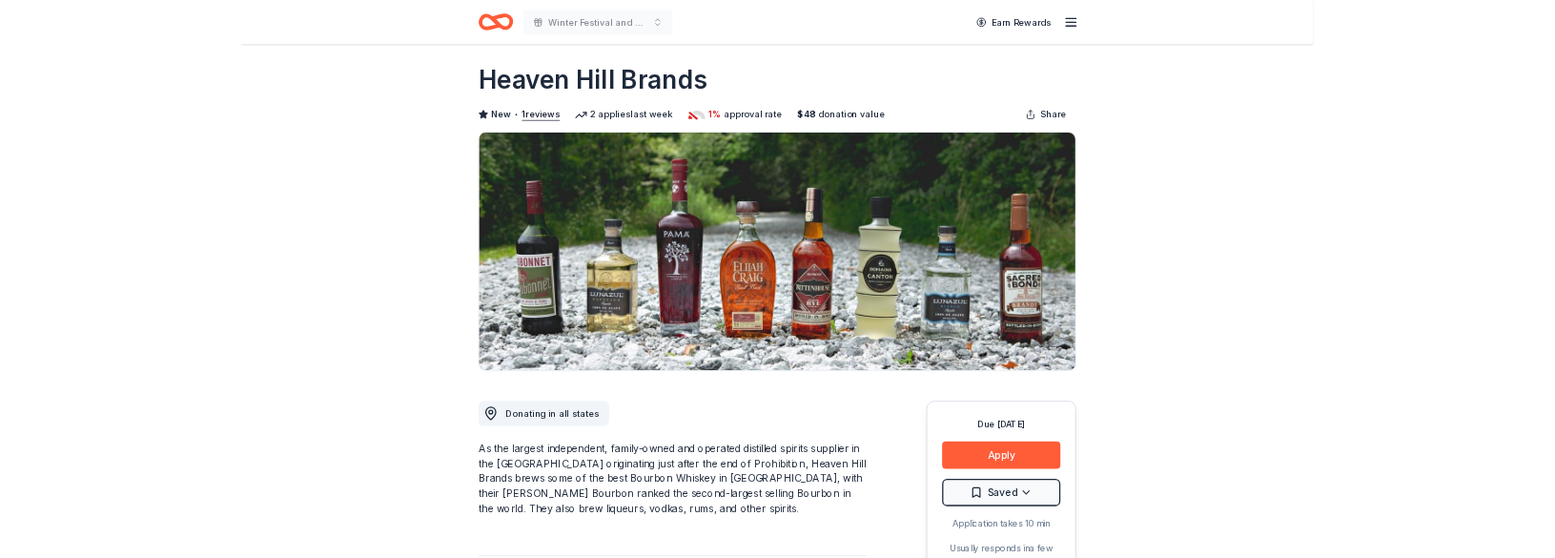
scroll to position [5, 0]
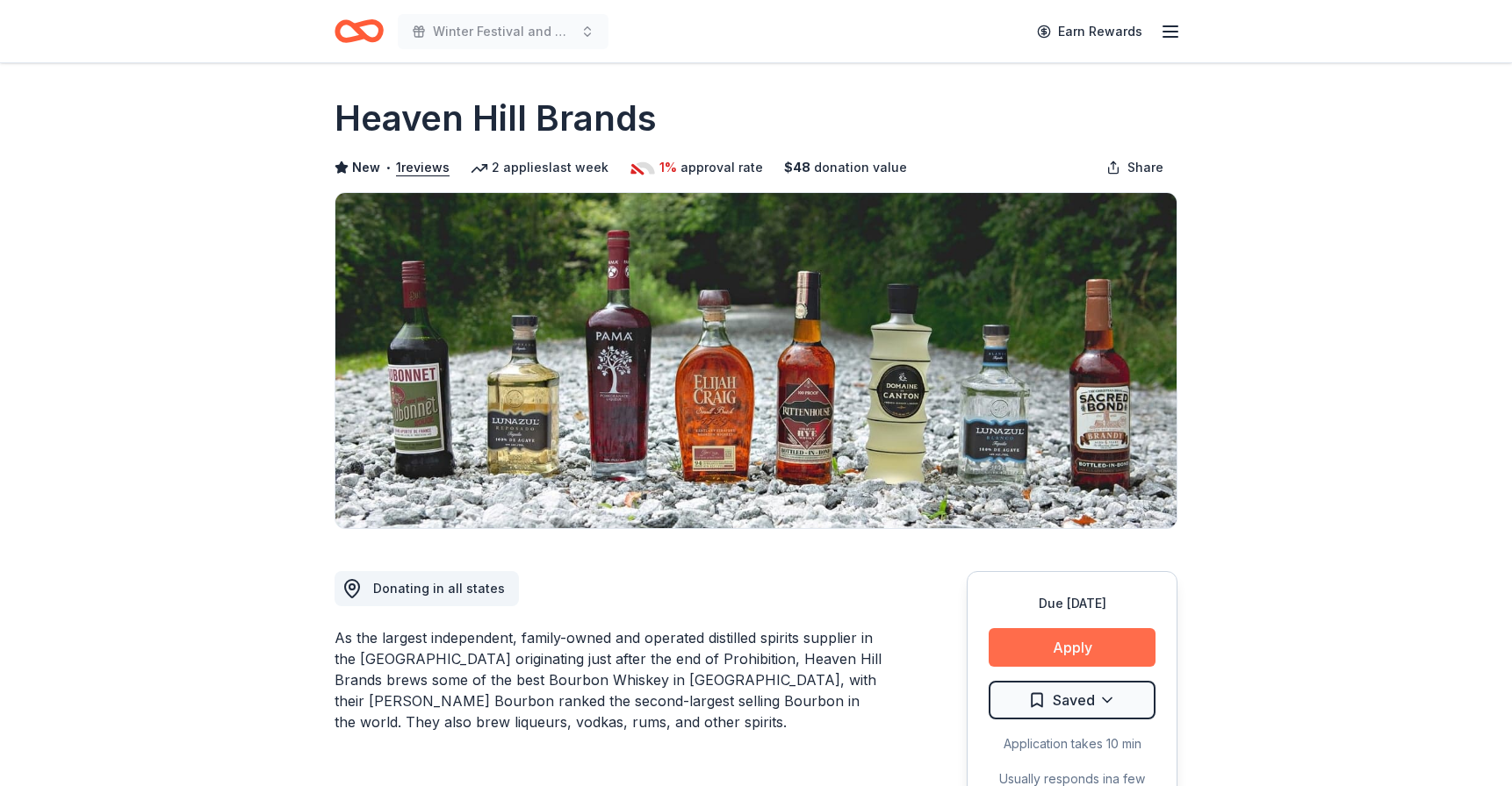
click at [1071, 650] on button "Apply" at bounding box center [1072, 648] width 167 height 39
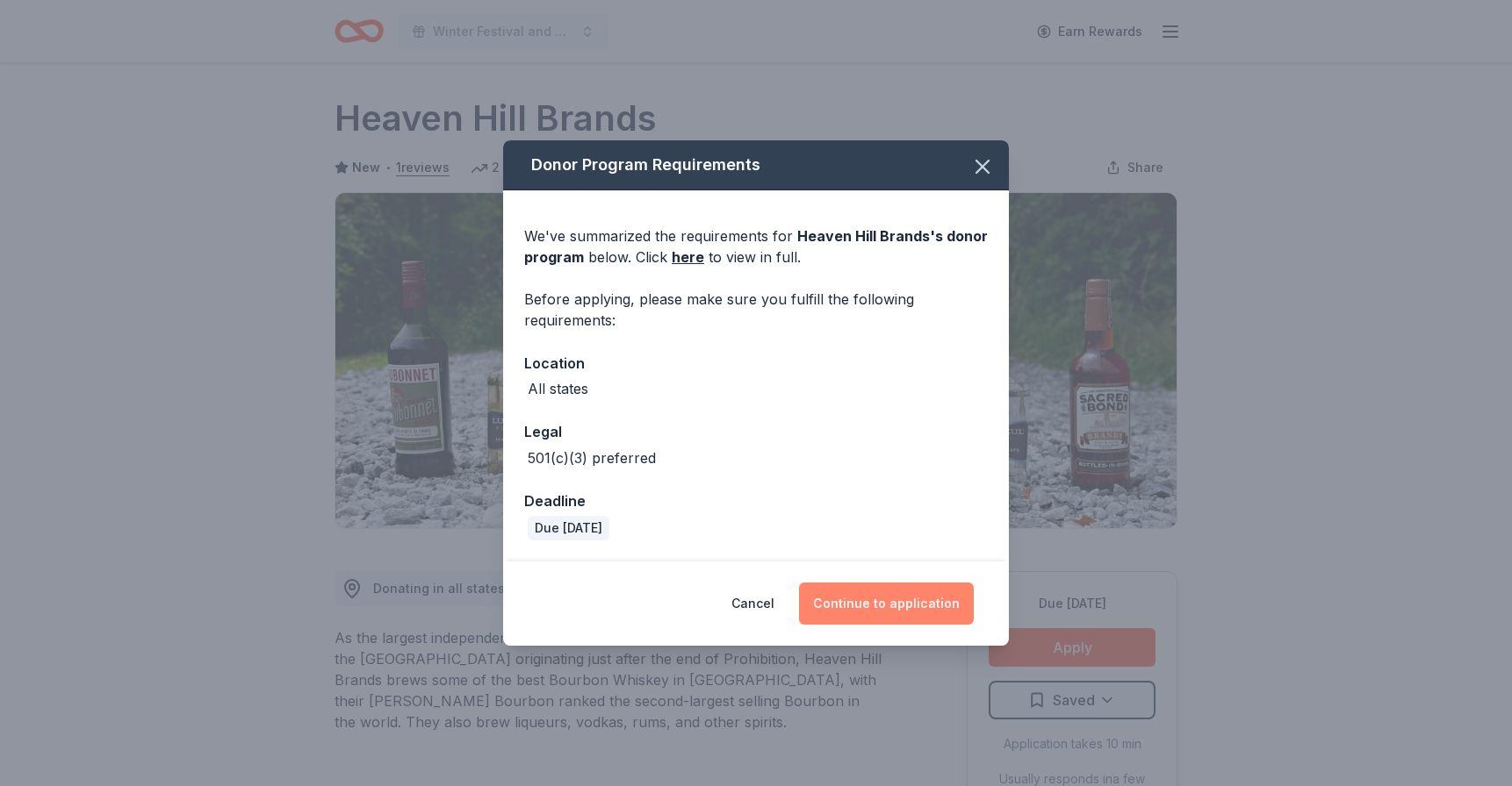
click at [890, 604] on button "Continue to application" at bounding box center [887, 604] width 175 height 42
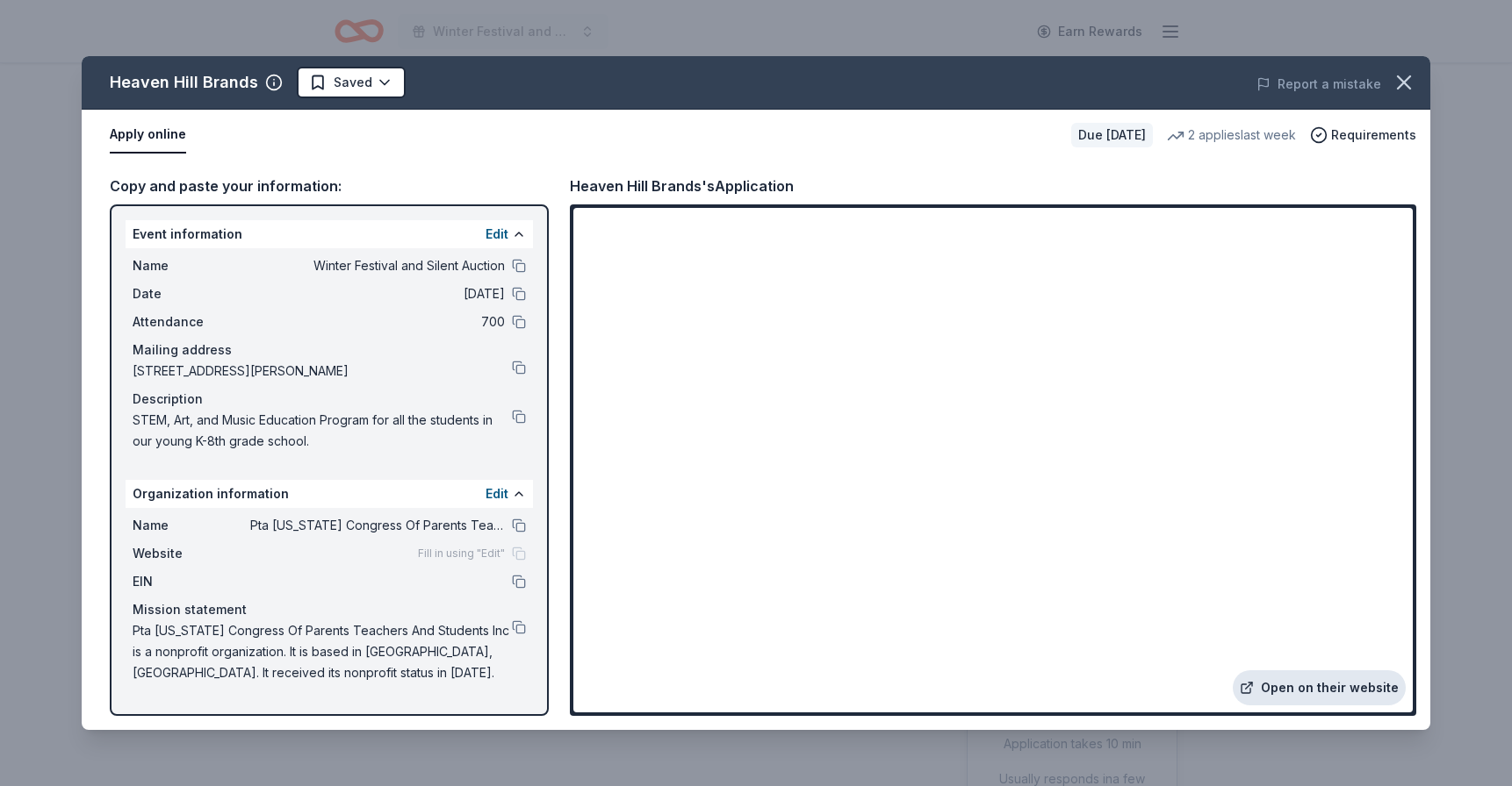
click at [1330, 688] on link "Open on their website" at bounding box center [1320, 688] width 173 height 35
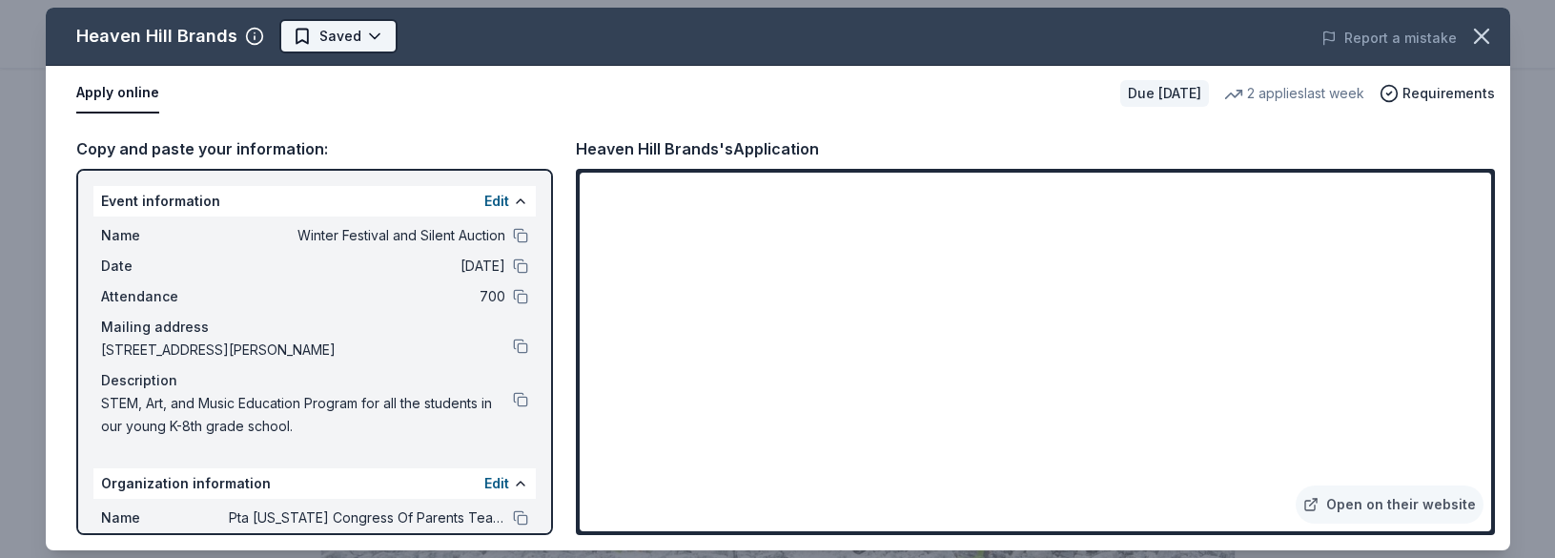
scroll to position [0, 0]
click at [365, 35] on html "Winter Festival and Silent Auction Earn Rewards Due [DATE] Share Heaven Hill Br…" at bounding box center [777, 279] width 1555 height 558
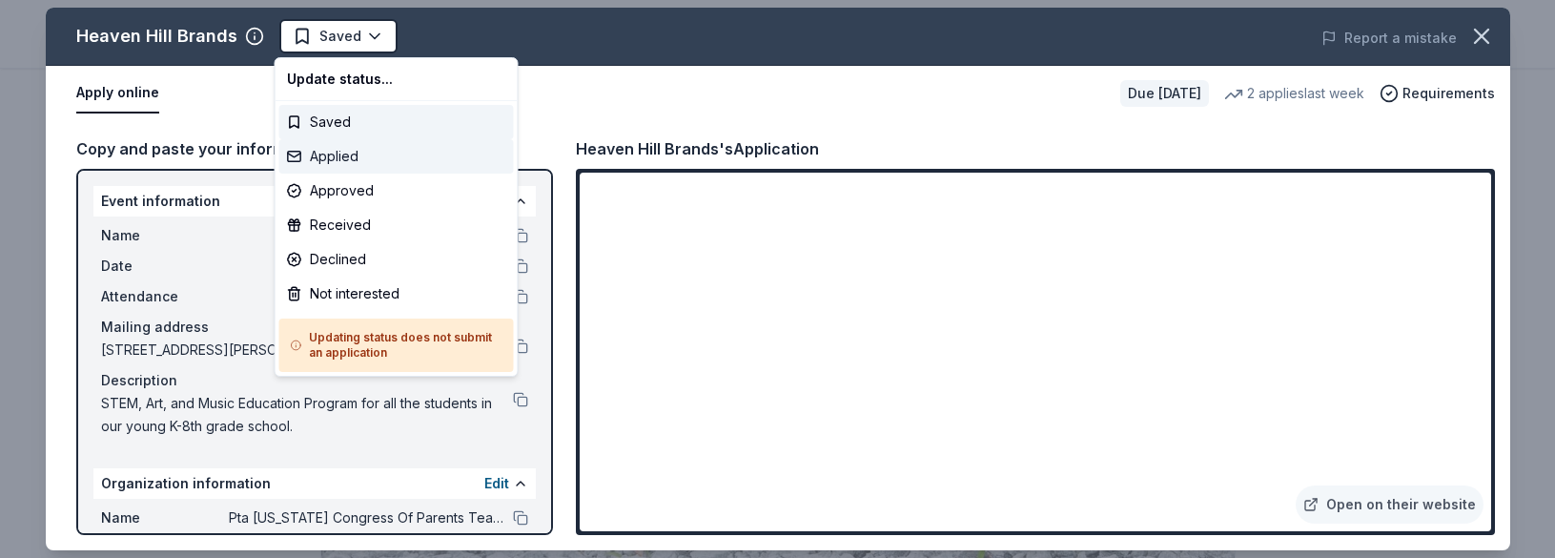
click at [347, 155] on div "Applied" at bounding box center [396, 156] width 235 height 34
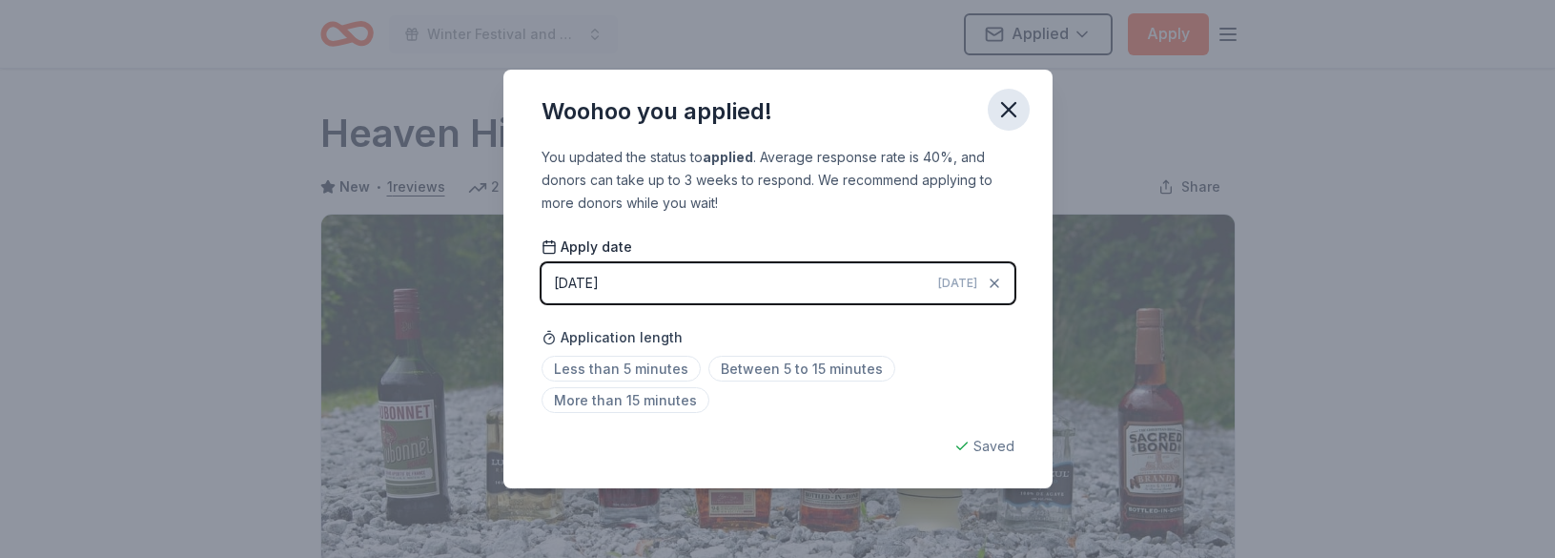
click at [1010, 105] on icon "button" at bounding box center [1009, 109] width 27 height 27
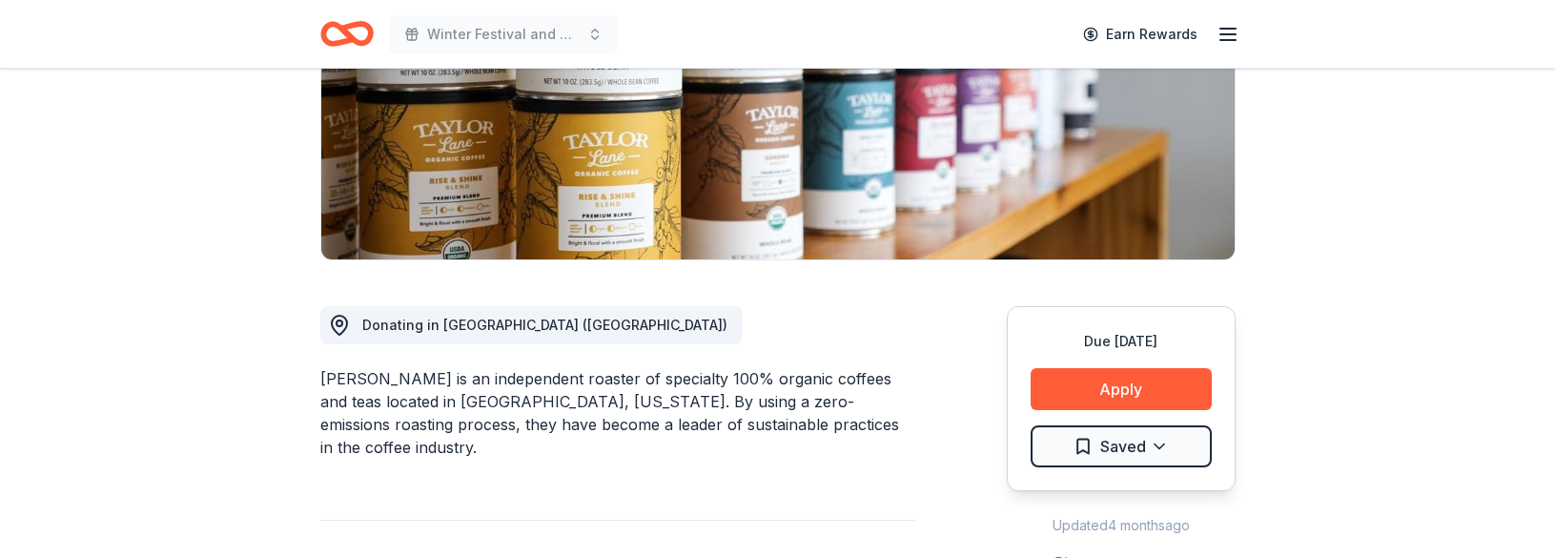
scroll to position [330, 0]
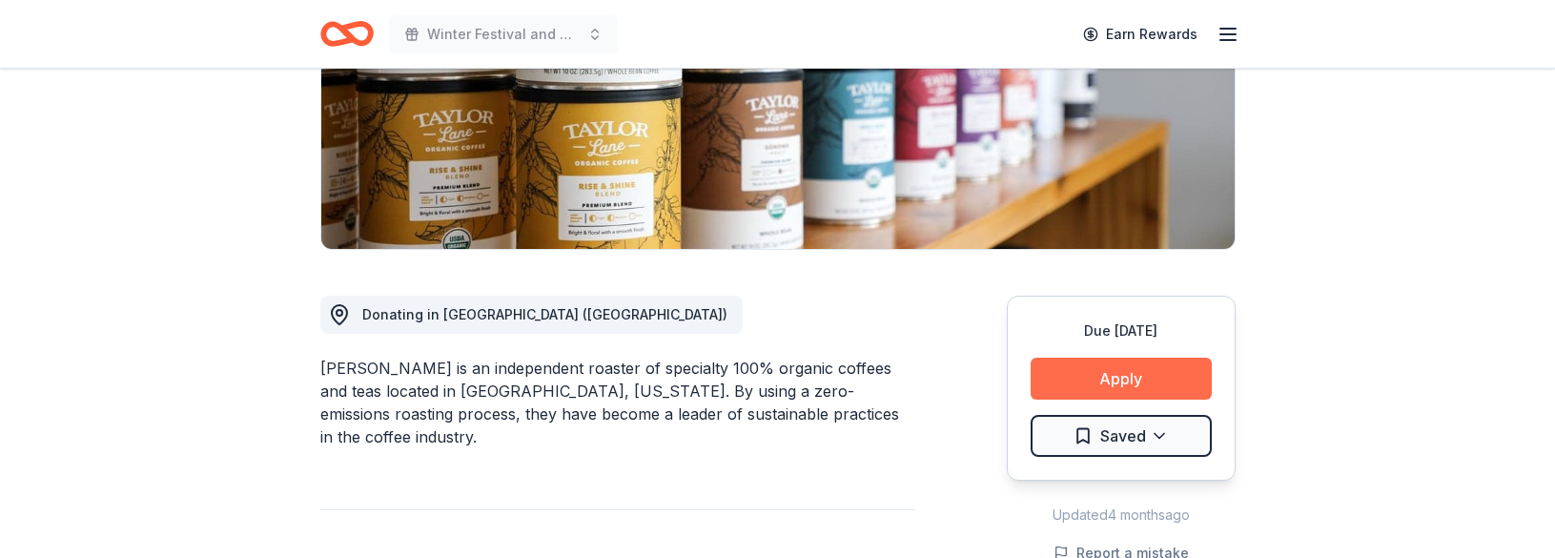
click at [1109, 377] on button "Apply" at bounding box center [1121, 379] width 181 height 42
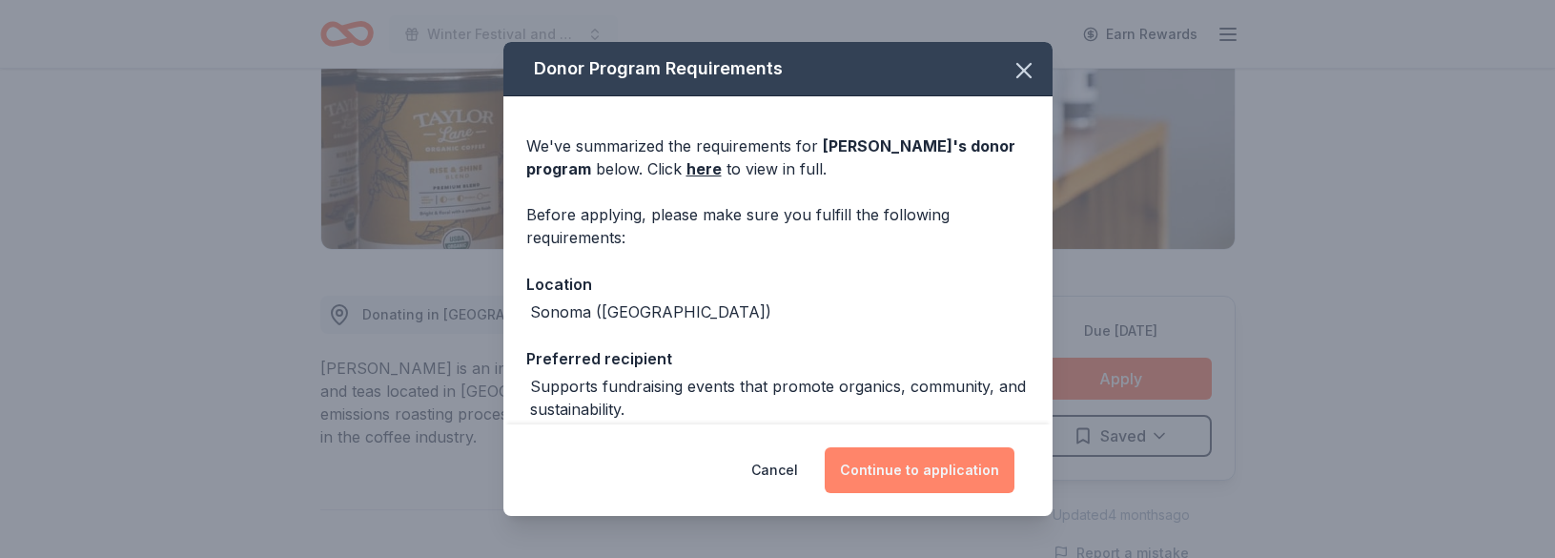
click at [886, 465] on button "Continue to application" at bounding box center [920, 470] width 190 height 46
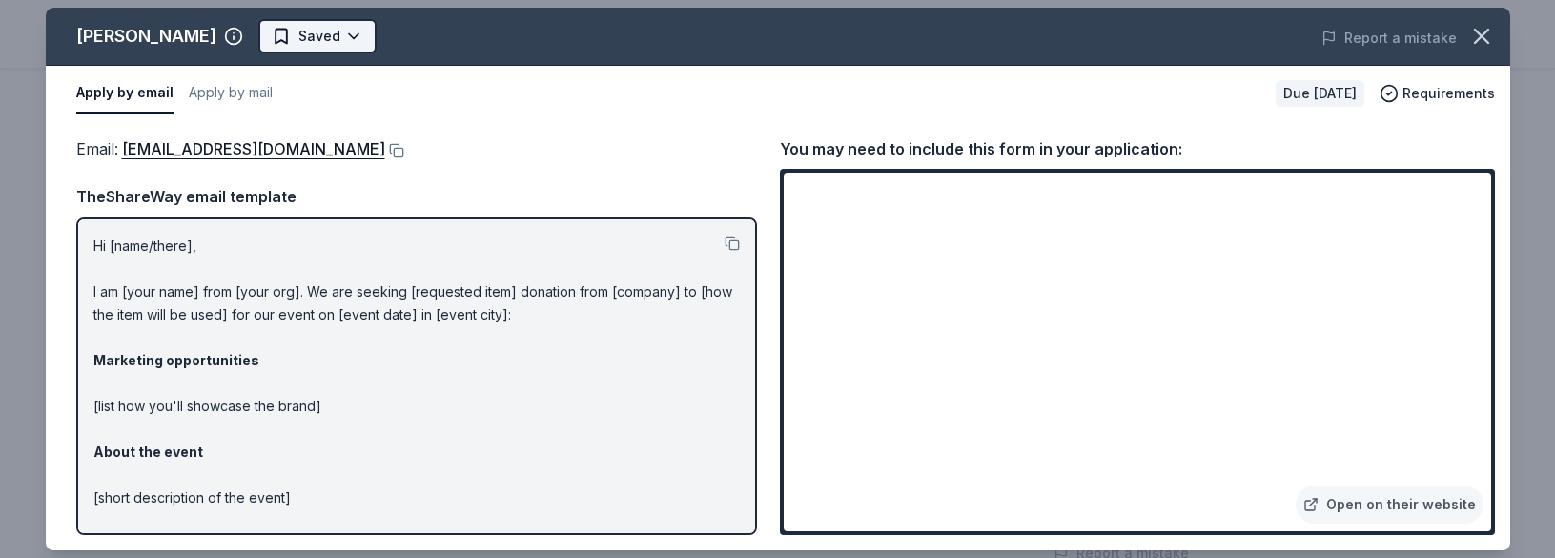
scroll to position [0, 0]
click at [309, 37] on html "Winter Festival and Silent Auction Earn Rewards Due in 52 days Share Taylor Lan…" at bounding box center [777, 279] width 1555 height 558
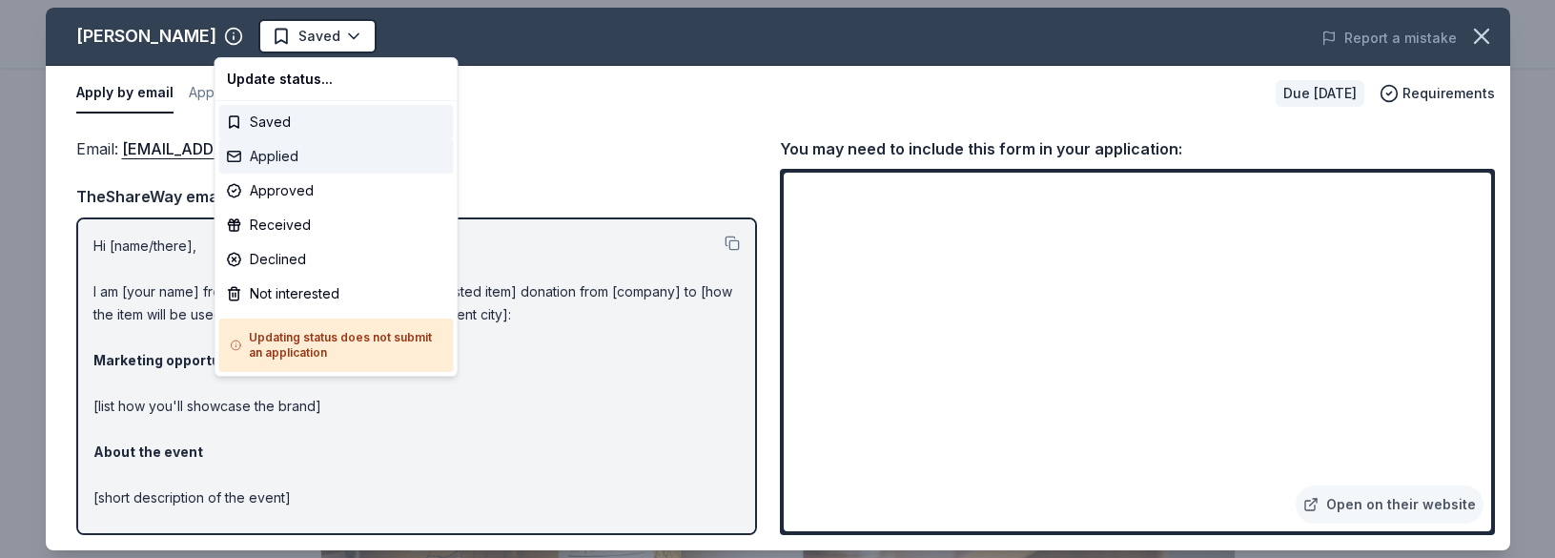
click at [311, 158] on div "Applied" at bounding box center [336, 156] width 235 height 34
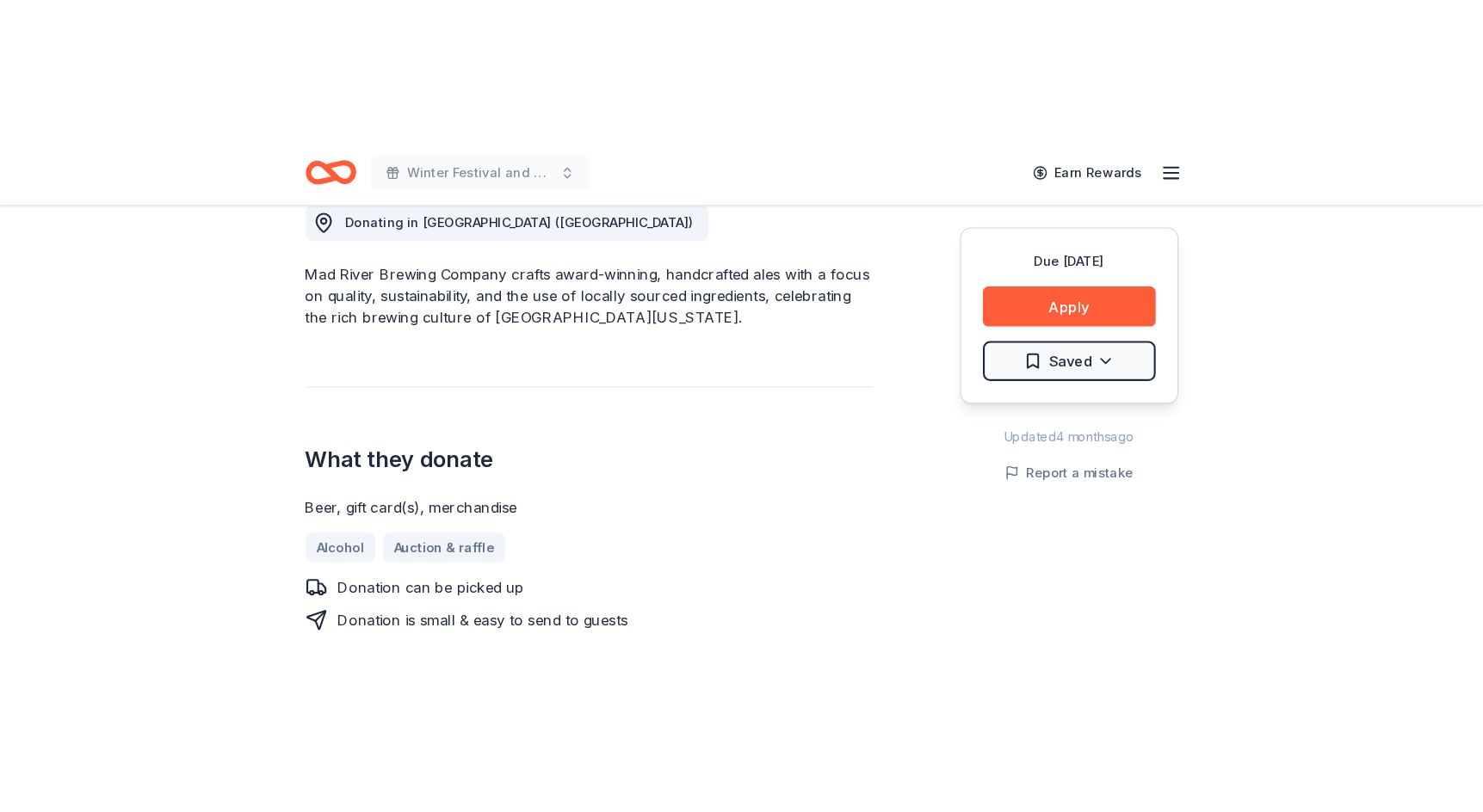
scroll to position [499, 0]
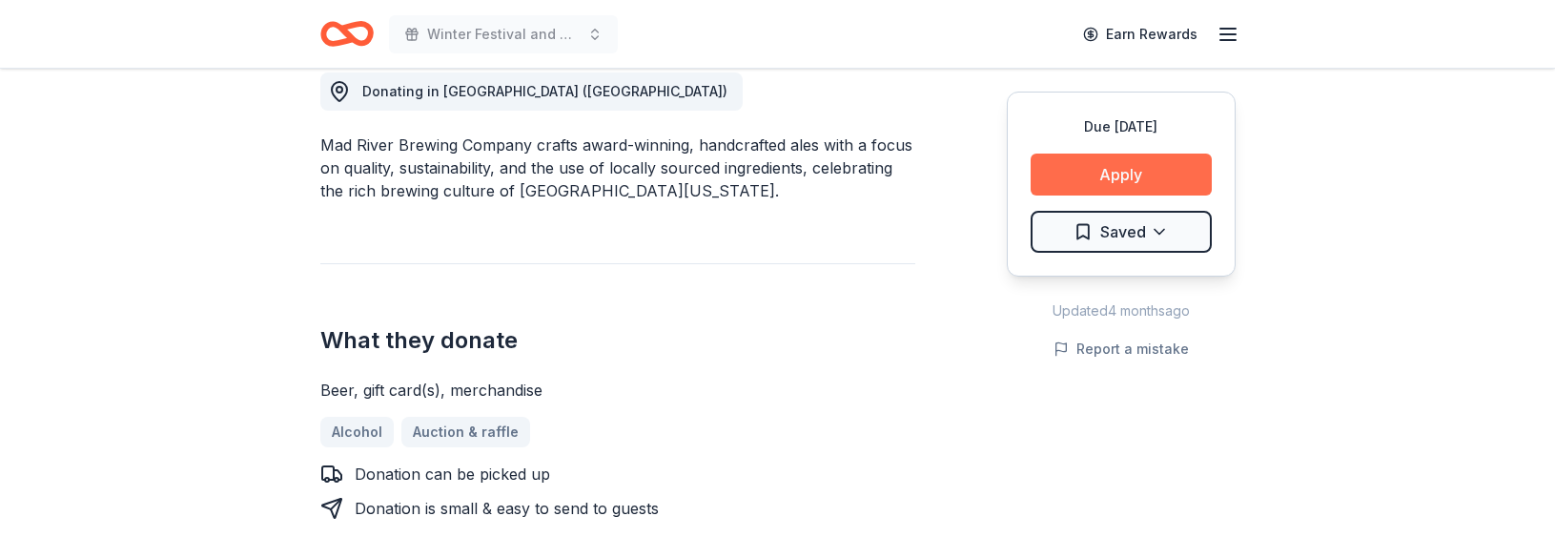
click at [1133, 175] on button "Apply" at bounding box center [1121, 175] width 181 height 42
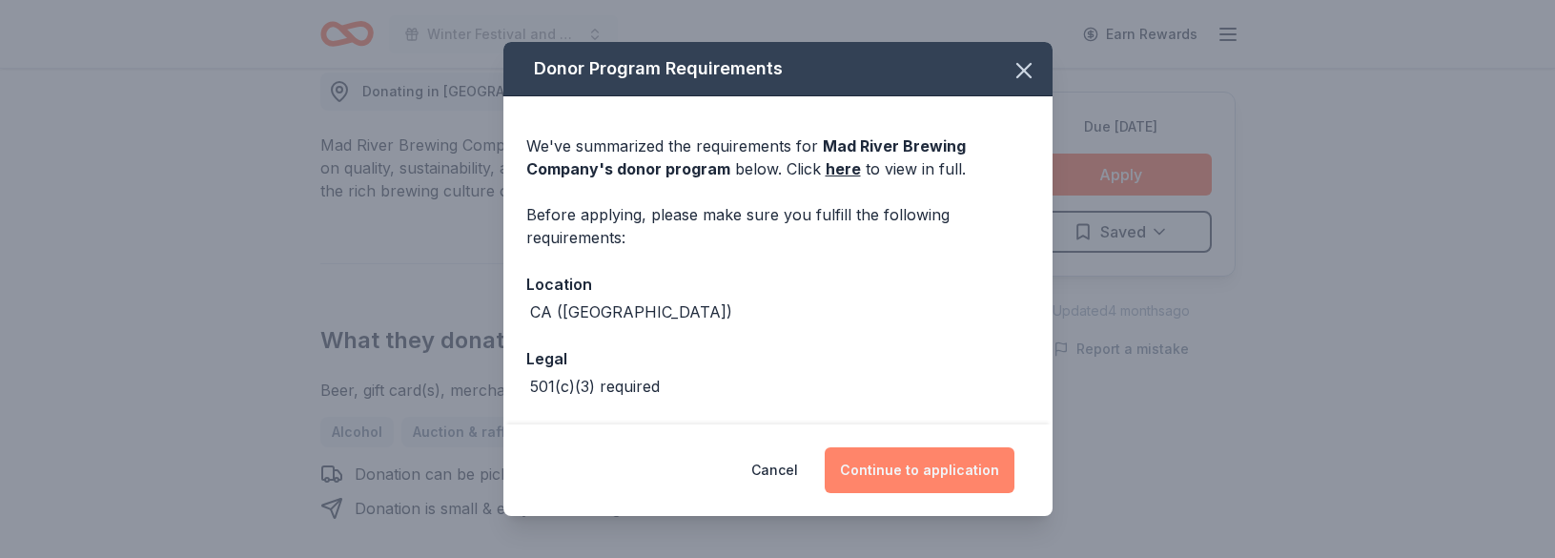
click at [932, 466] on button "Continue to application" at bounding box center [920, 470] width 190 height 46
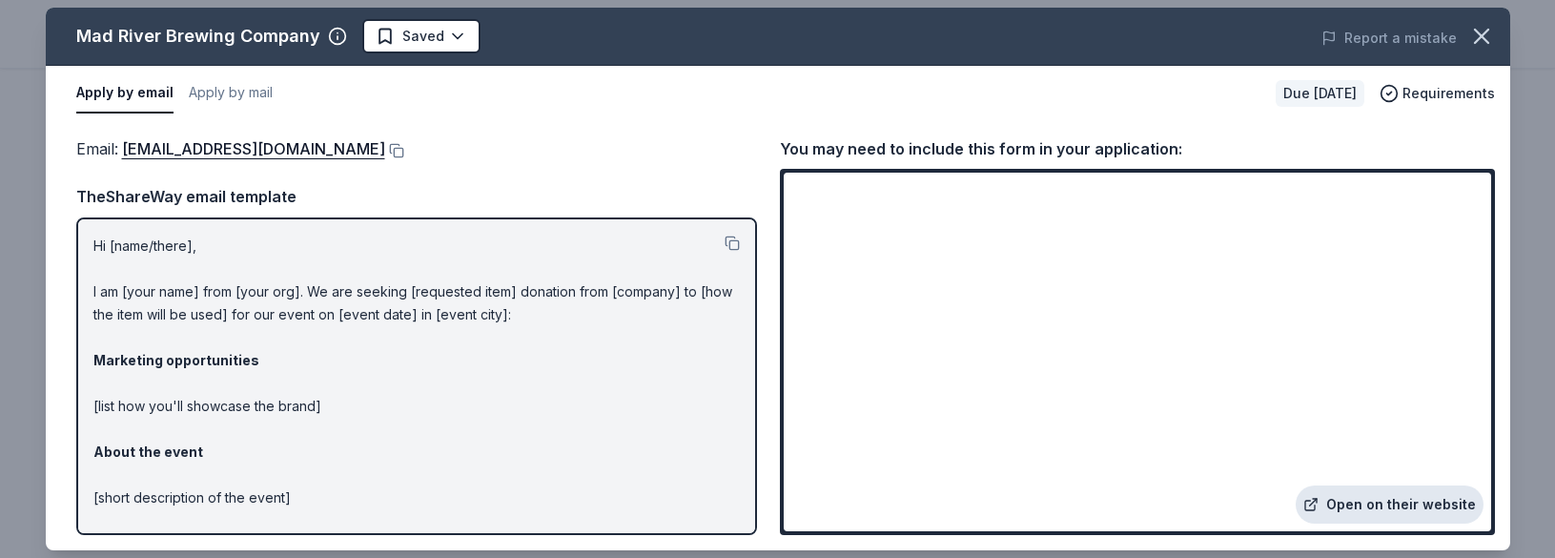
click at [1412, 504] on link "Open on their website" at bounding box center [1390, 504] width 188 height 38
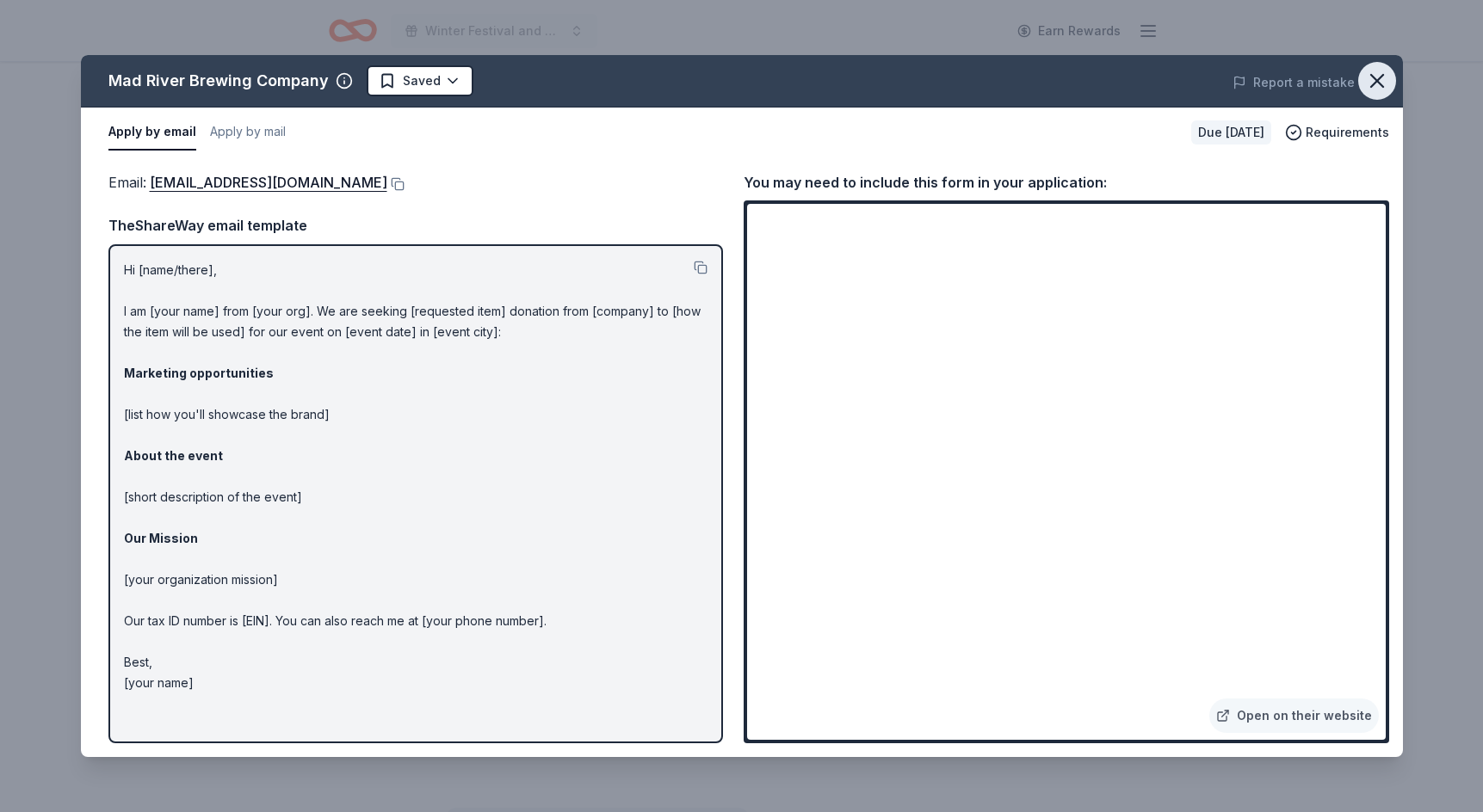
click at [1374, 75] on icon "button" at bounding box center [1376, 80] width 24 height 24
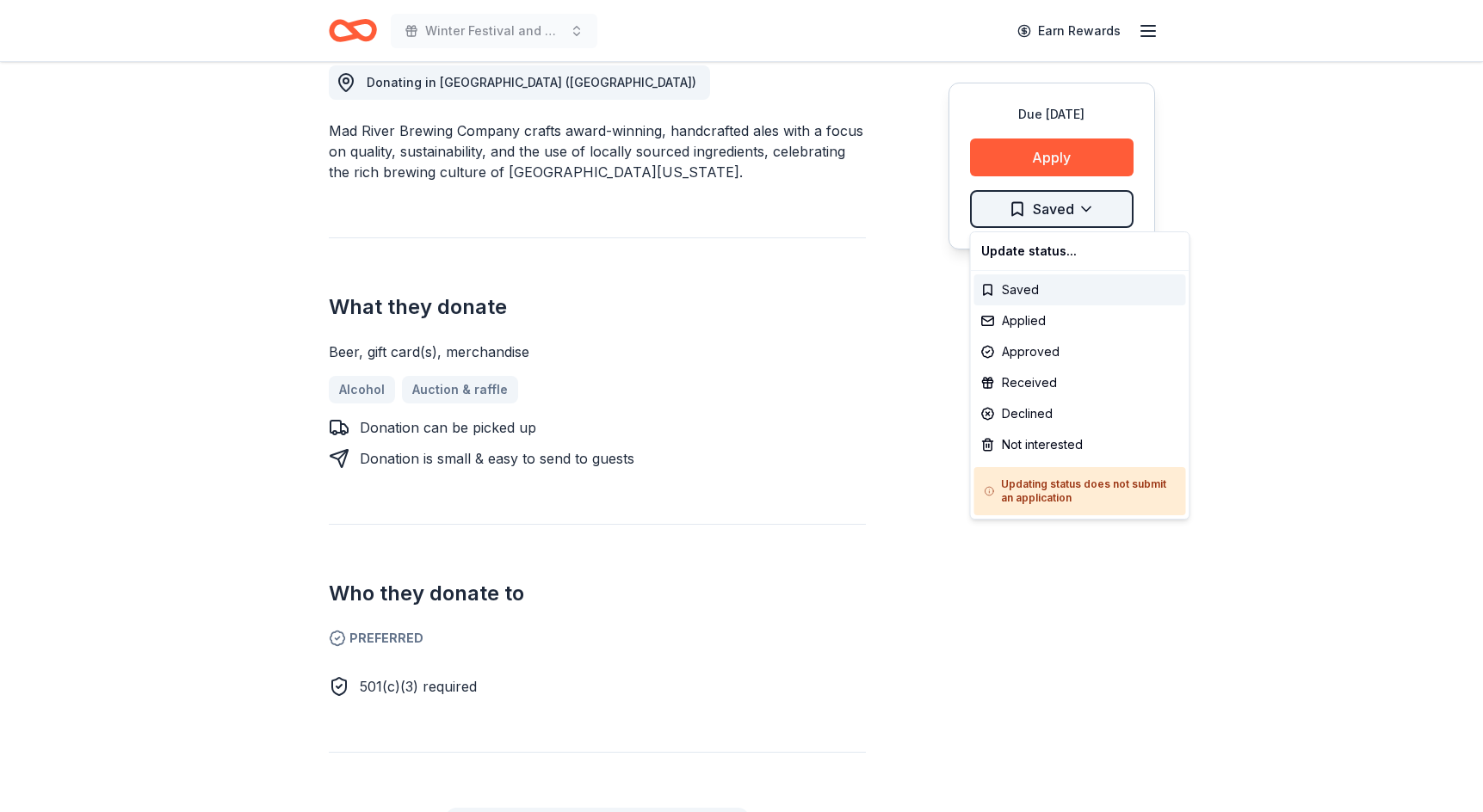
click at [1039, 442] on div "Not interested" at bounding box center [1080, 445] width 212 height 31
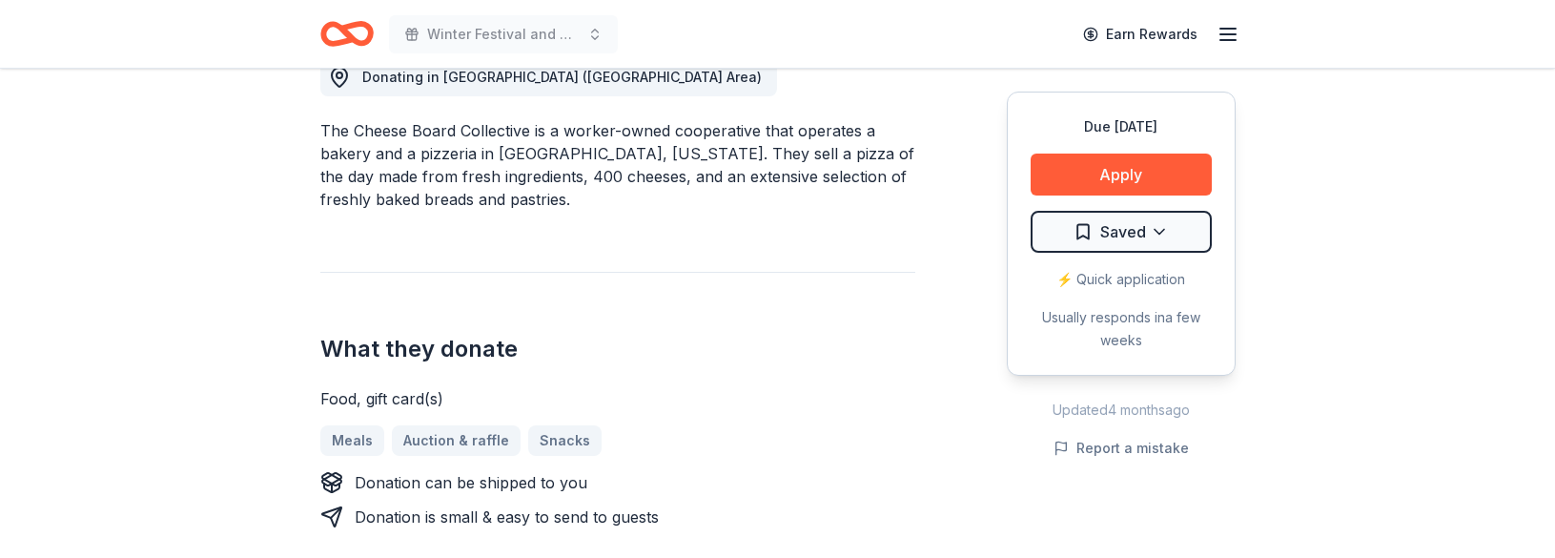
scroll to position [563, 0]
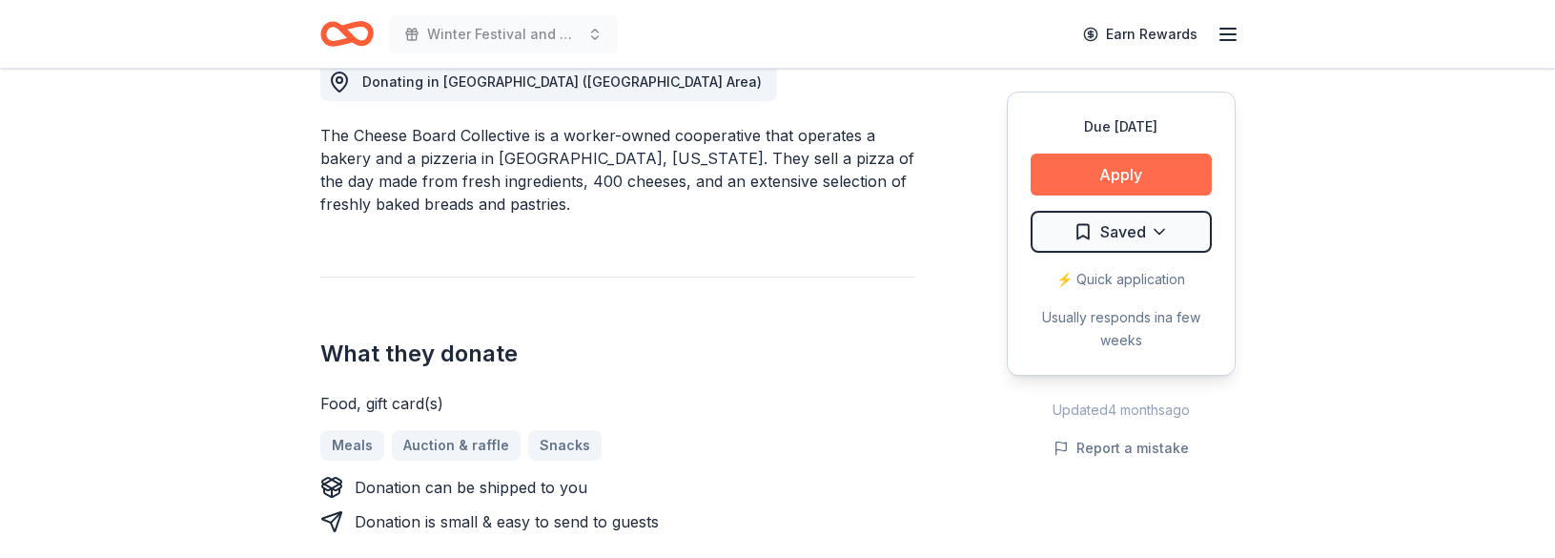
click at [1130, 175] on button "Apply" at bounding box center [1121, 175] width 181 height 42
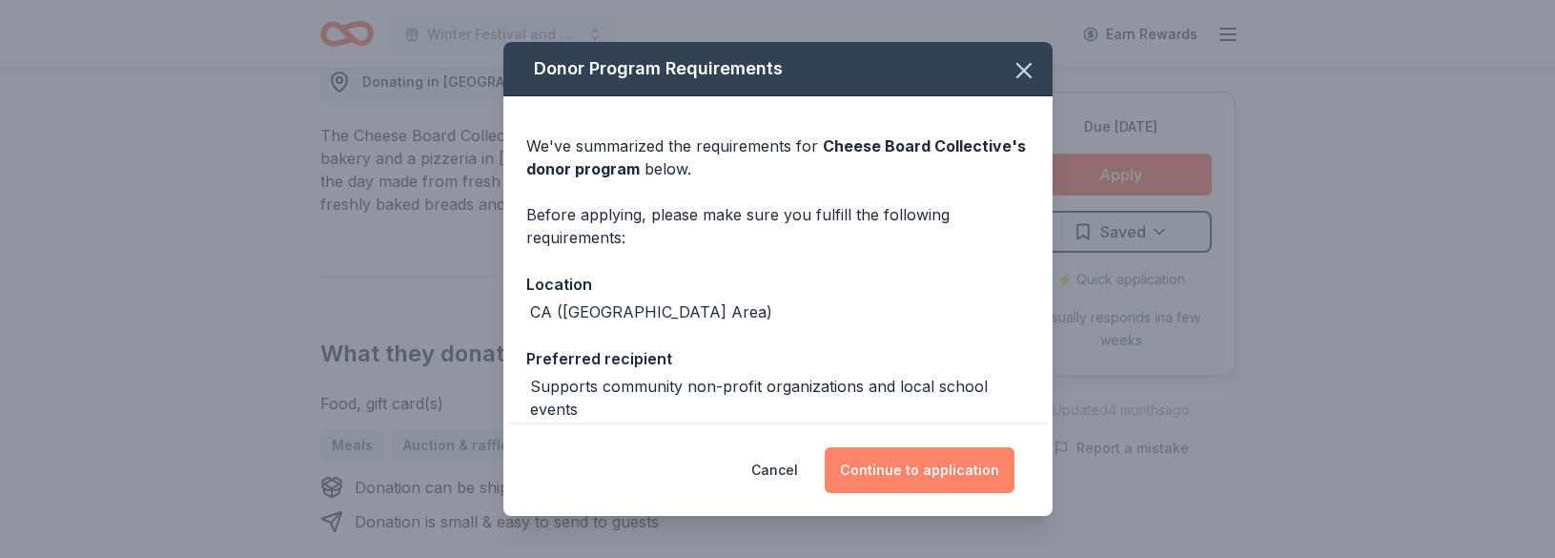
click at [948, 473] on button "Continue to application" at bounding box center [920, 470] width 190 height 46
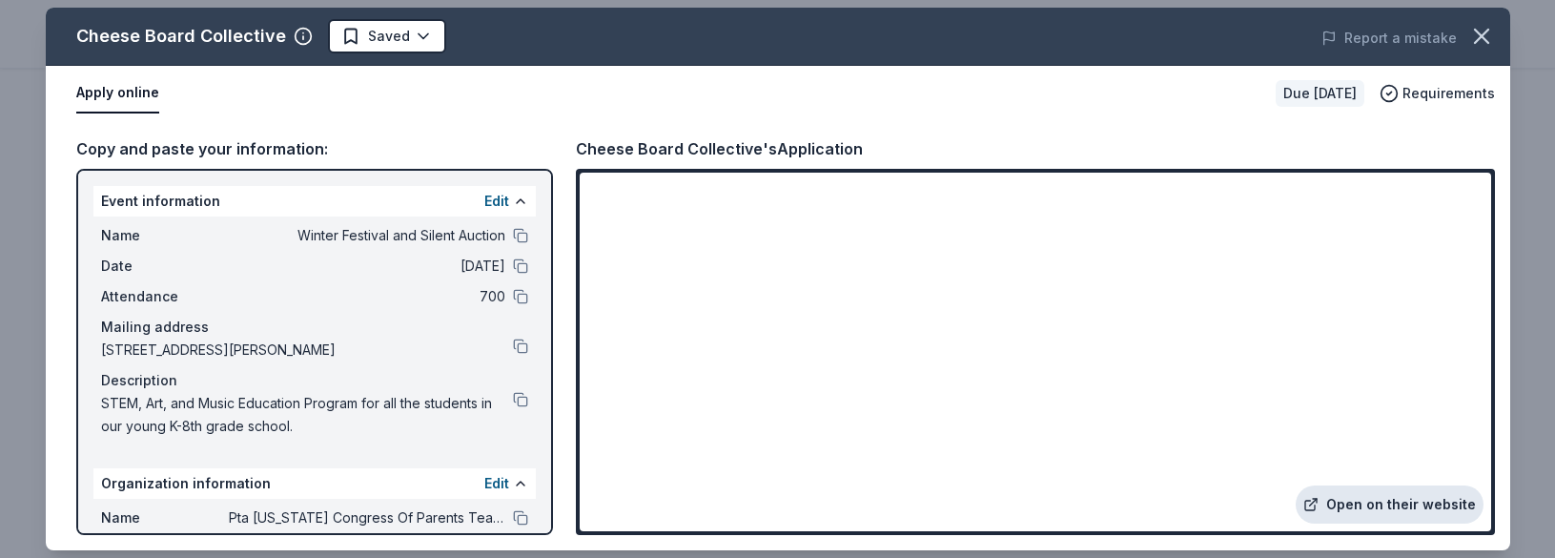
click at [1372, 504] on link "Open on their website" at bounding box center [1390, 504] width 188 height 38
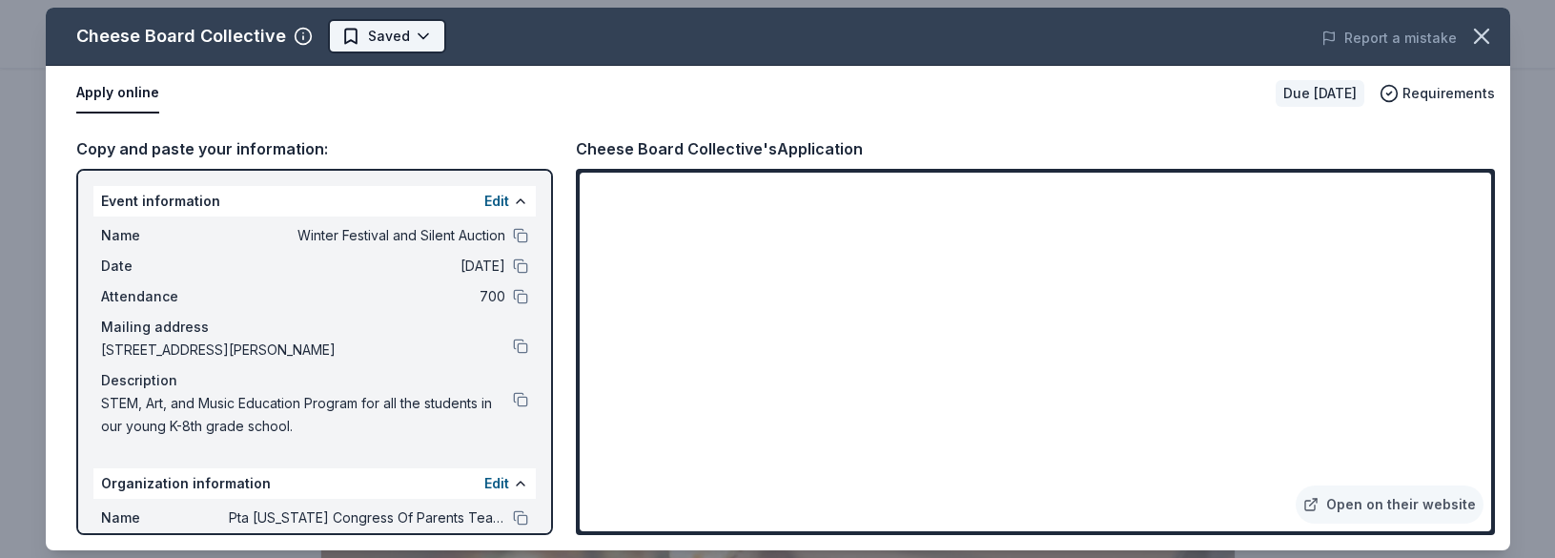
click at [411, 34] on body "Winter Festival and Silent Auction Earn Rewards Due [DATE] Share Cheese Board C…" at bounding box center [777, 279] width 1555 height 558
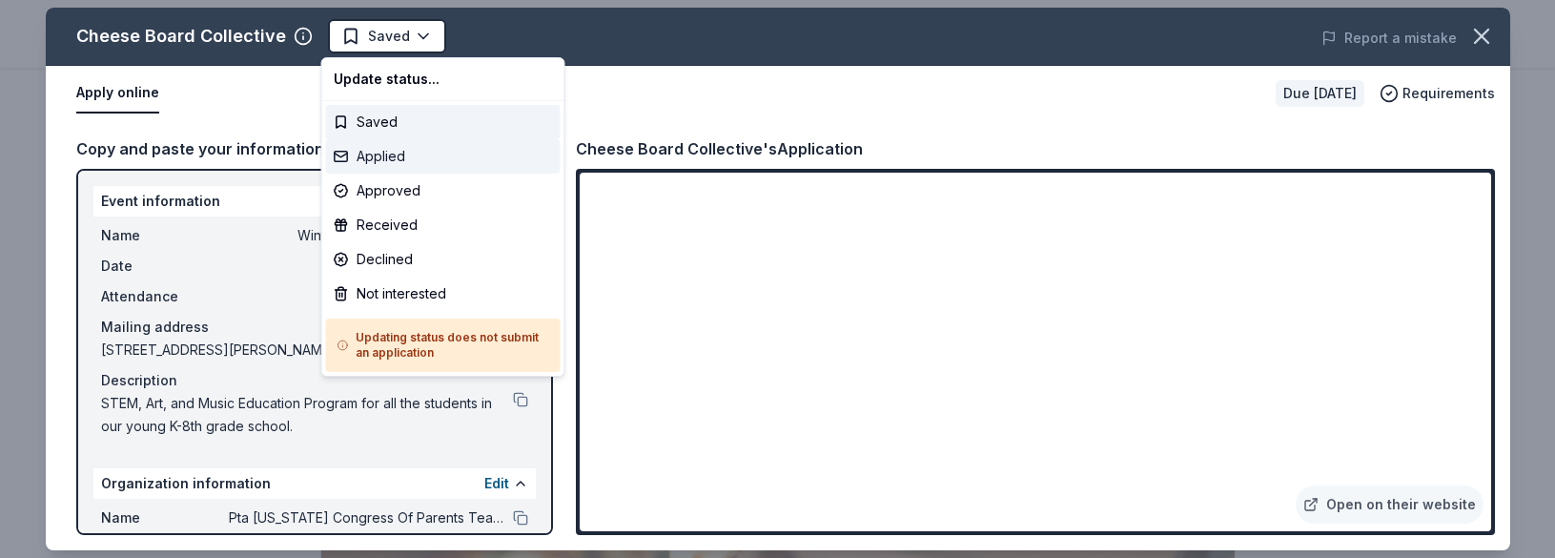
click at [406, 164] on div "Applied" at bounding box center [443, 156] width 235 height 34
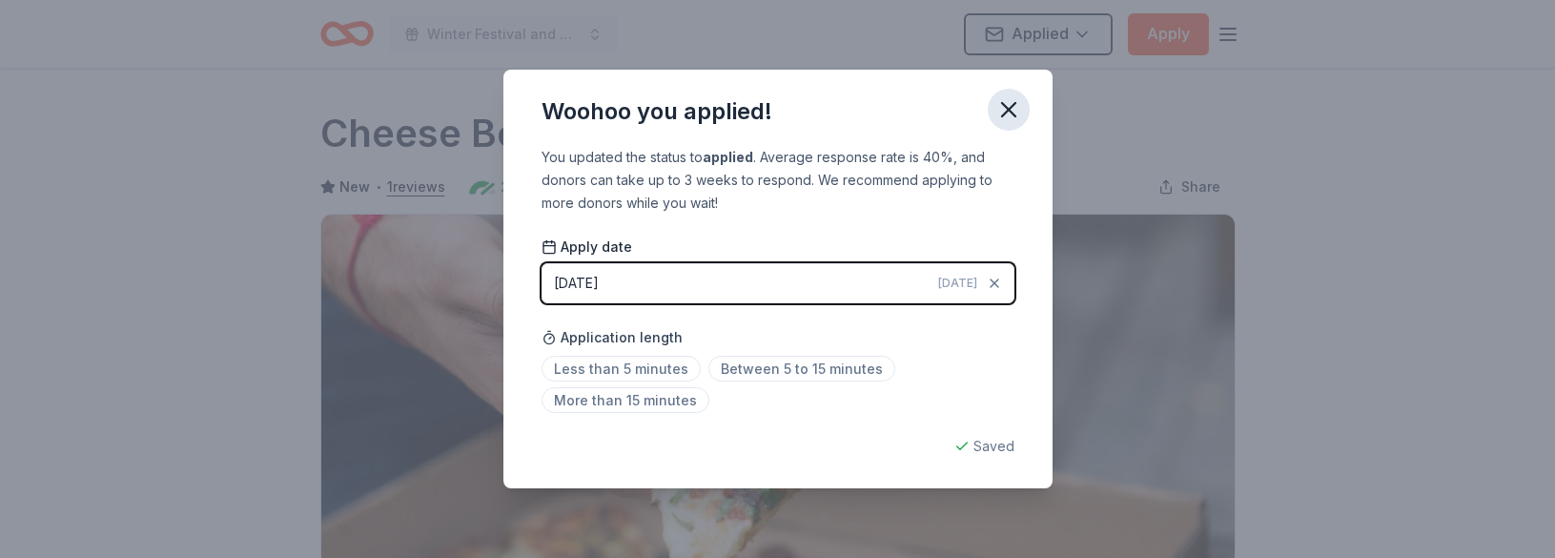
click at [1009, 102] on icon "button" at bounding box center [1009, 109] width 27 height 27
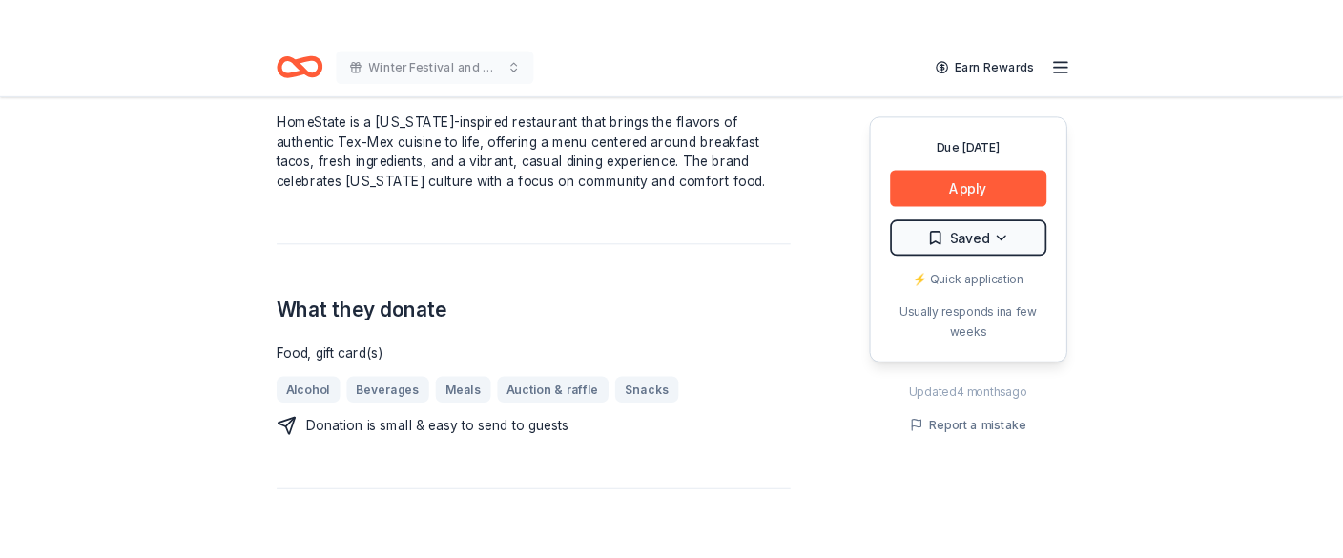
scroll to position [552, 0]
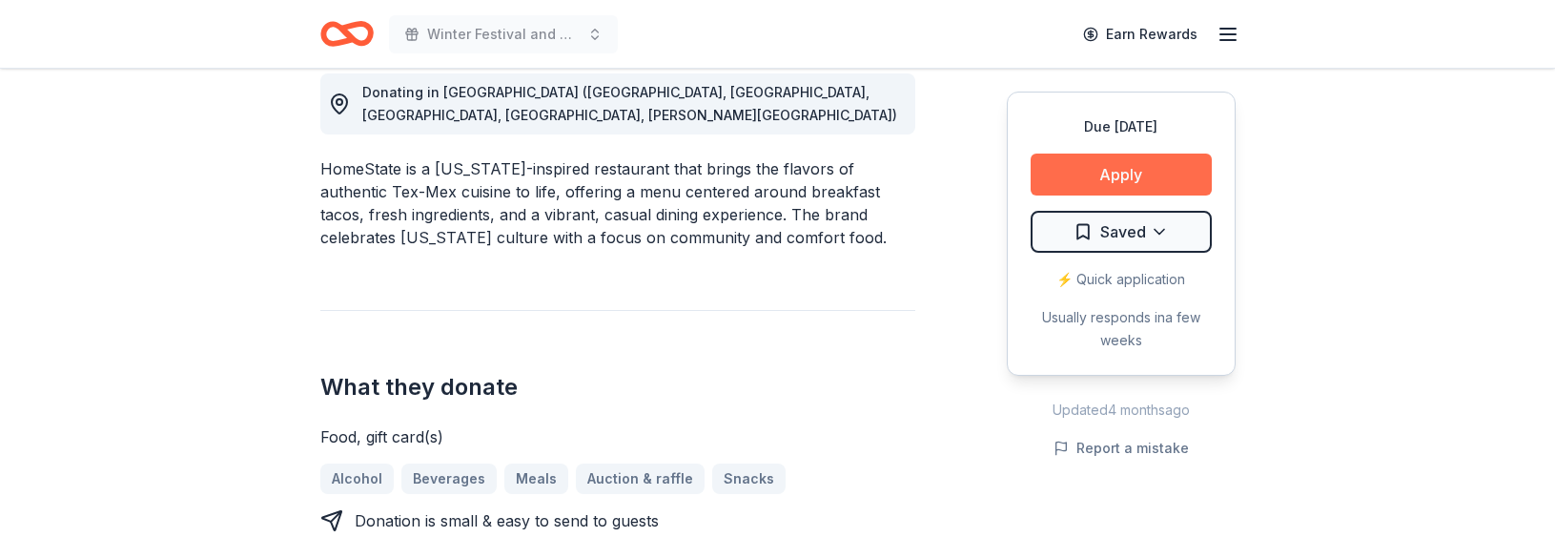
click at [1128, 171] on button "Apply" at bounding box center [1121, 175] width 181 height 42
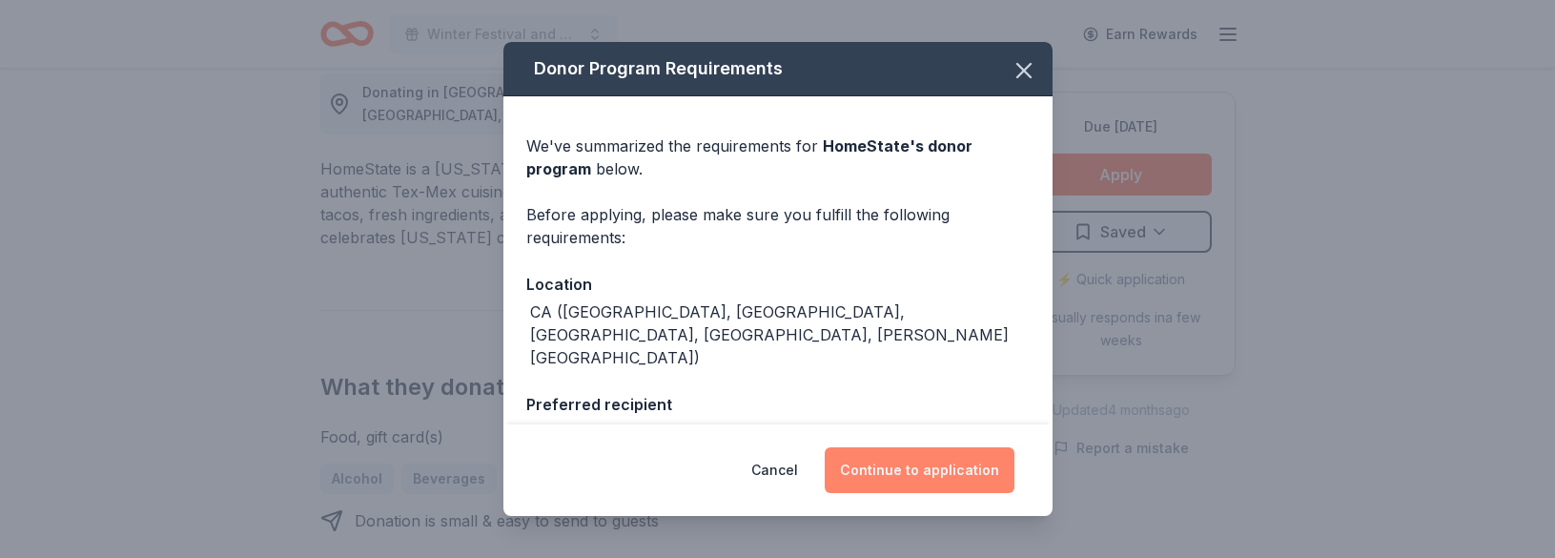
click at [908, 474] on button "Continue to application" at bounding box center [920, 470] width 190 height 46
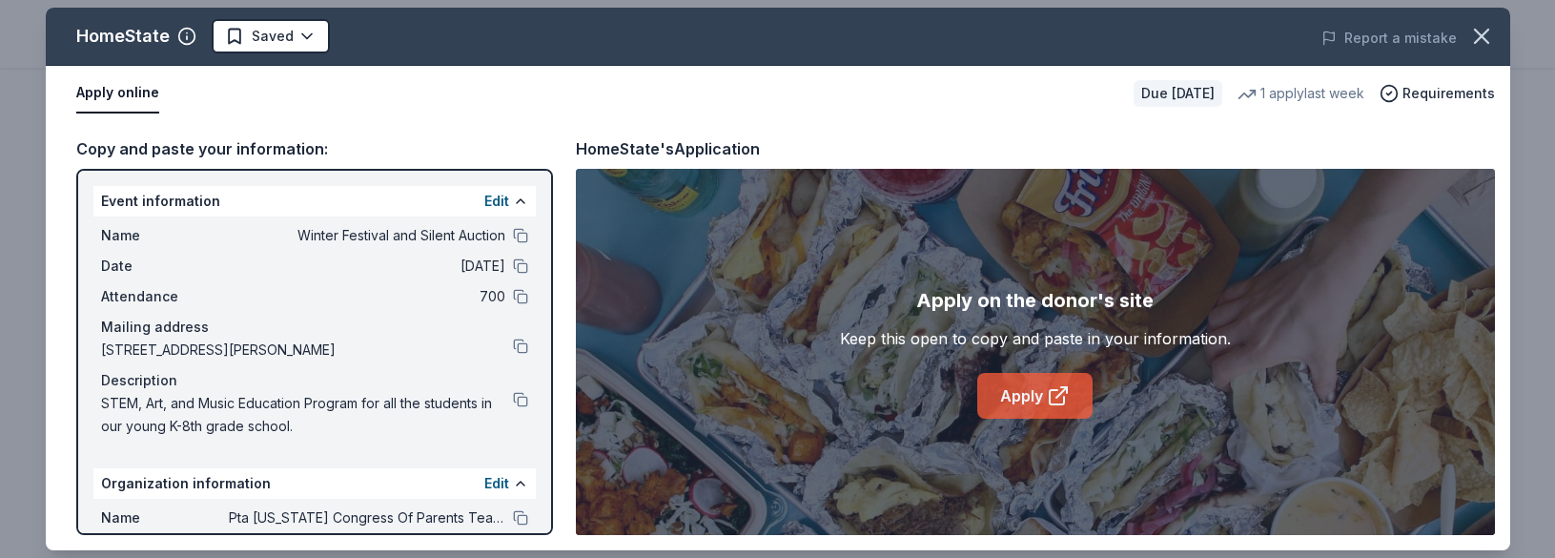
click at [1025, 396] on link "Apply" at bounding box center [1034, 396] width 115 height 46
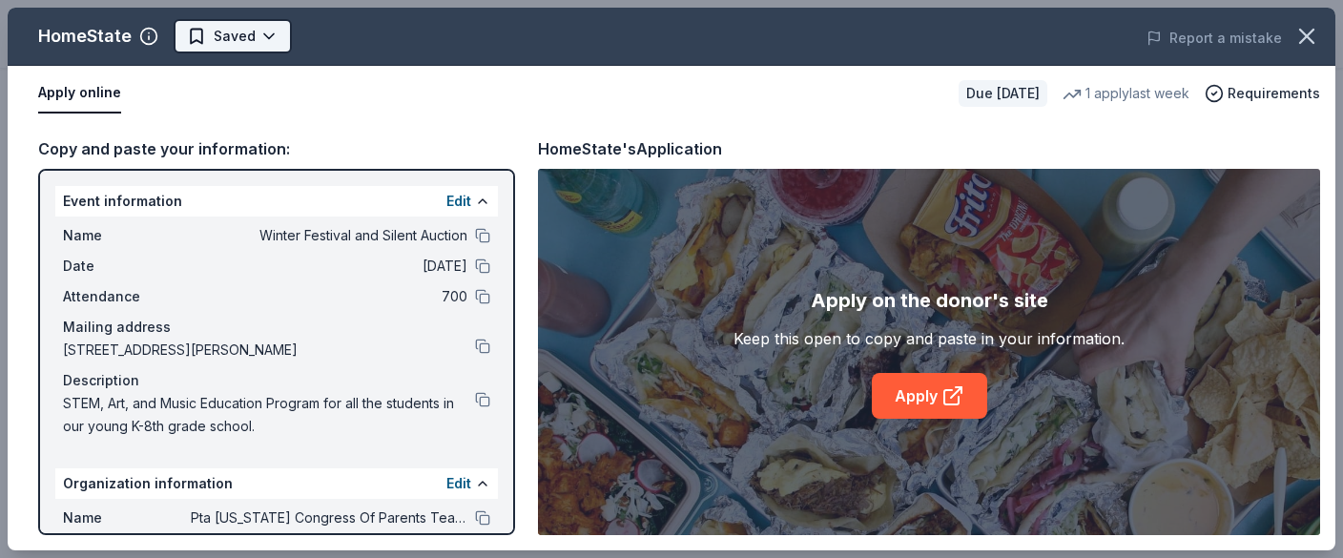
scroll to position [0, 0]
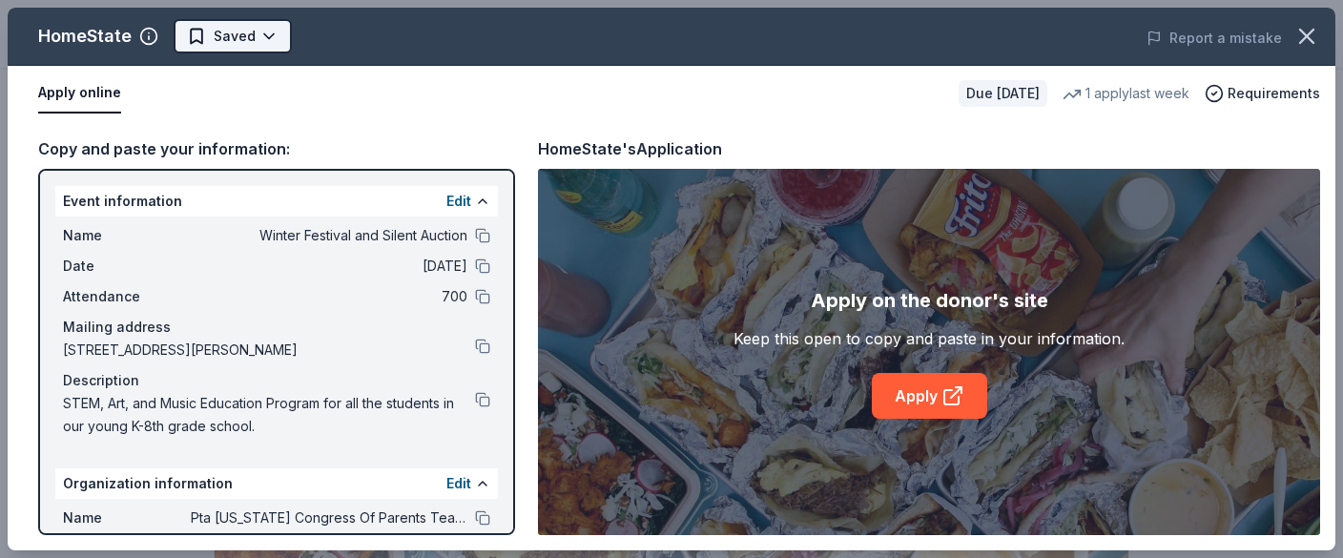
click at [267, 38] on html "Winter Festival and Silent Auction Earn Rewards Due in 45 days Share HomeState …" at bounding box center [671, 279] width 1343 height 558
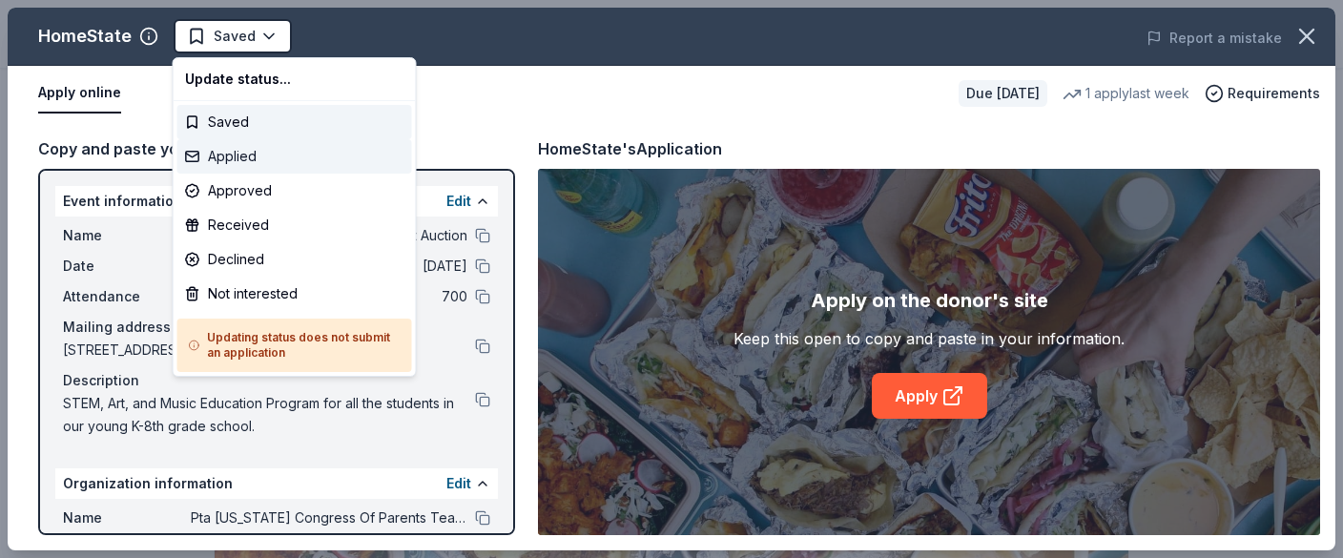
click at [270, 161] on div "Applied" at bounding box center [294, 156] width 235 height 34
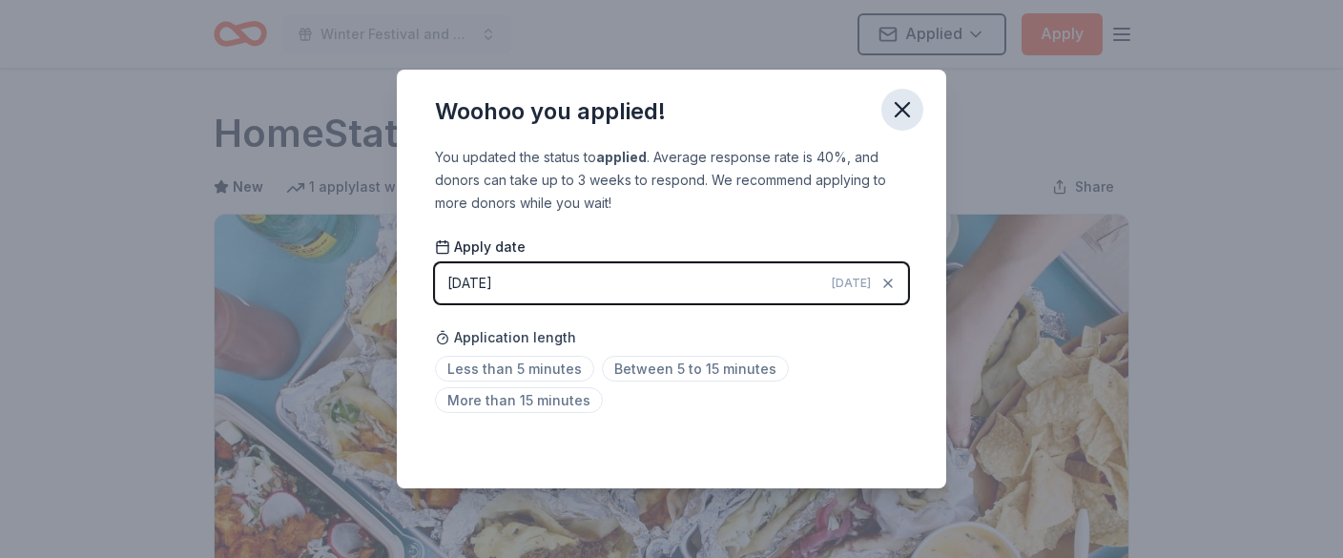
click at [901, 104] on icon "button" at bounding box center [902, 109] width 27 height 27
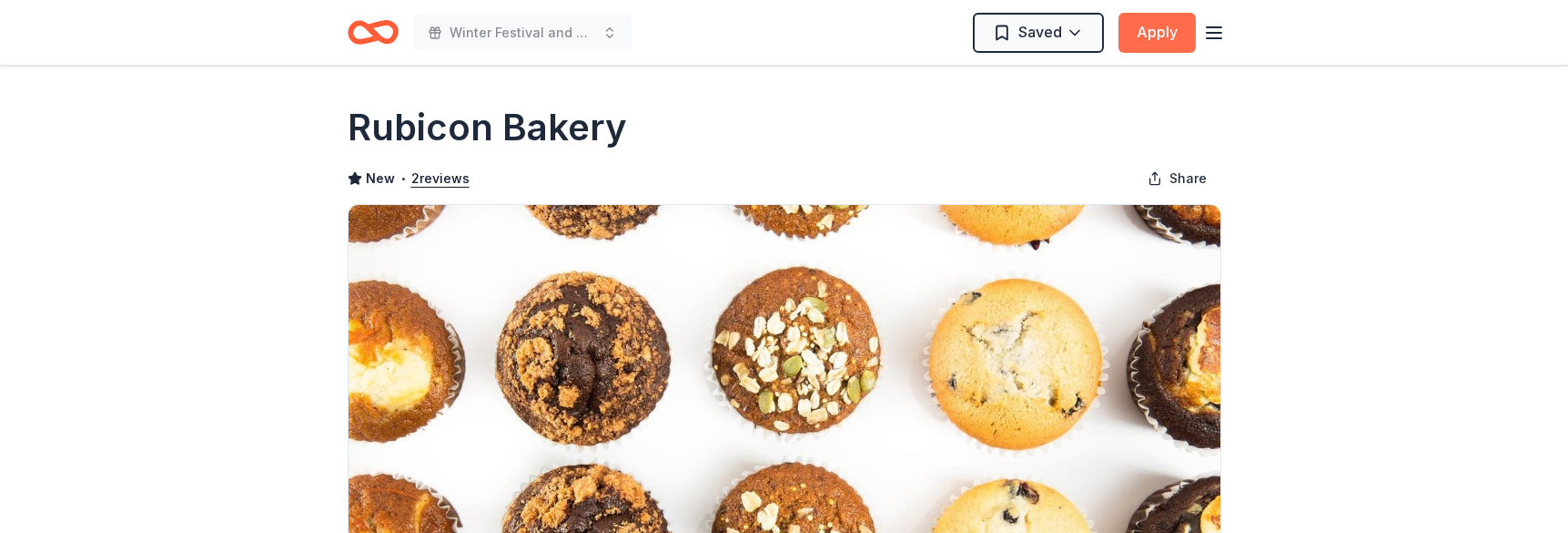
click at [1161, 30] on button "Apply" at bounding box center [1157, 32] width 77 height 40
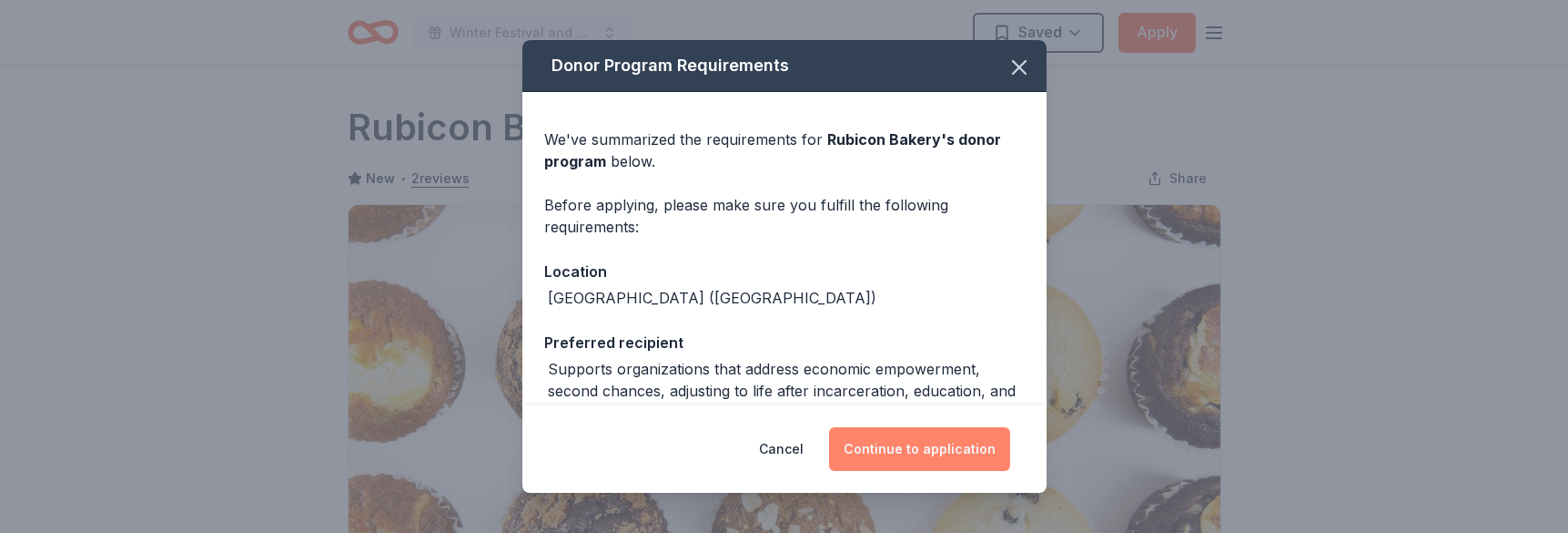
click at [892, 450] on button "Continue to application" at bounding box center [920, 449] width 181 height 44
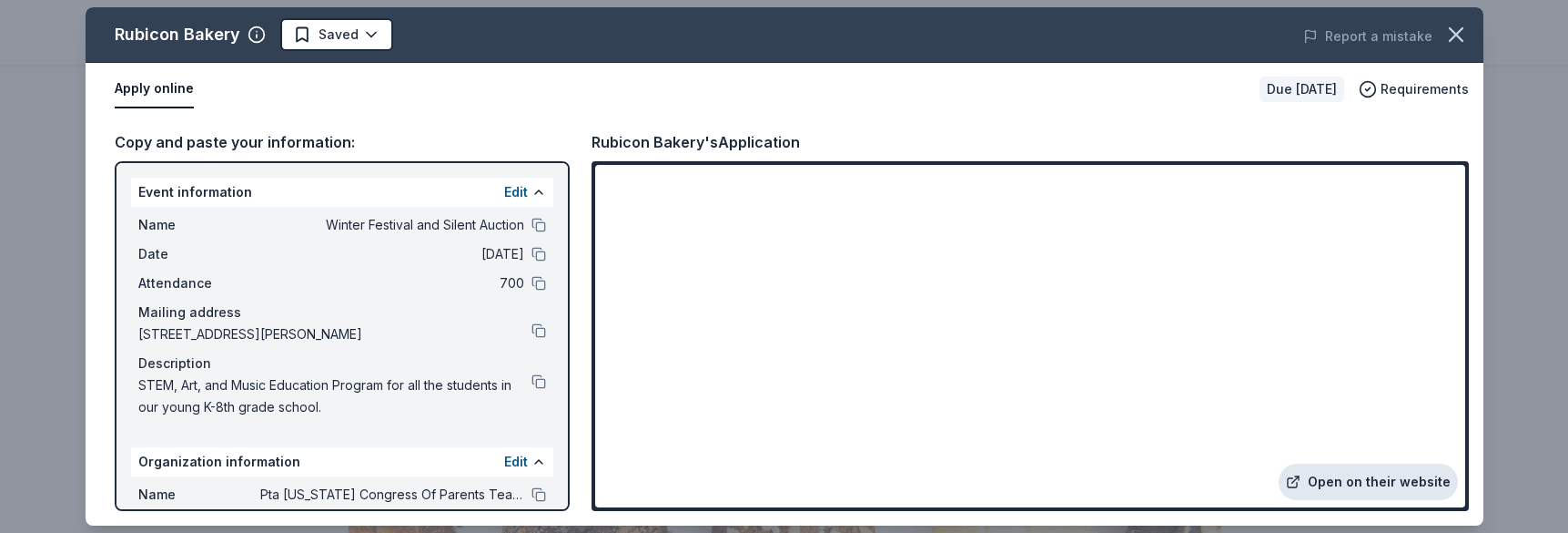
click at [1281, 485] on link "Open on their website" at bounding box center [1369, 481] width 179 height 36
click at [369, 36] on html "Winter Festival and Silent Auction Saved Apply Due [DATE] Share Rubicon Bakery …" at bounding box center [784, 266] width 1568 height 533
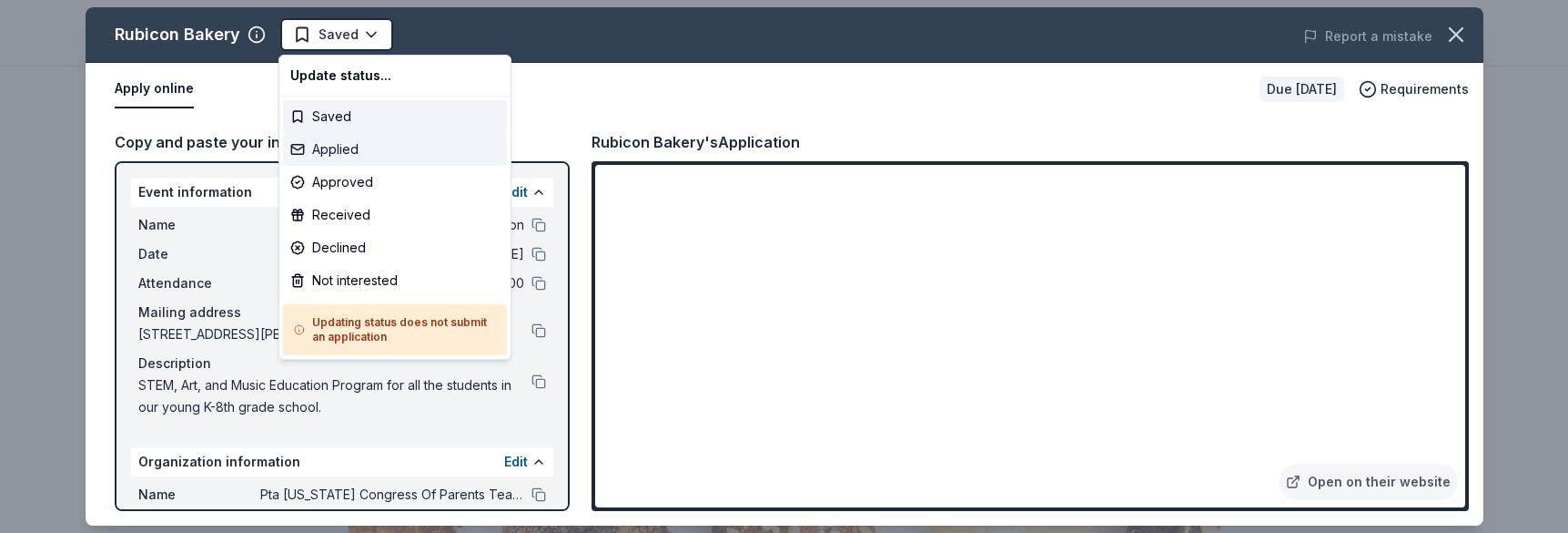
click at [367, 157] on div "Applied" at bounding box center [395, 149] width 224 height 32
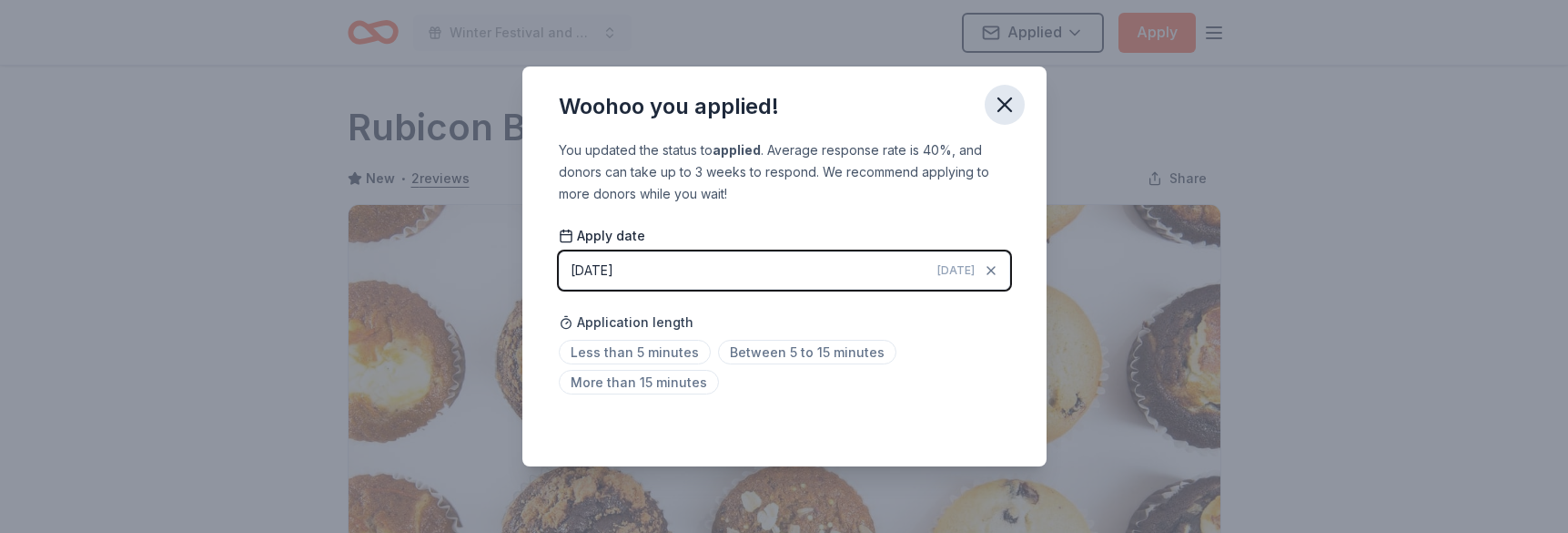
click at [1010, 107] on icon "button" at bounding box center [1004, 104] width 26 height 26
